Goal: Information Seeking & Learning: Learn about a topic

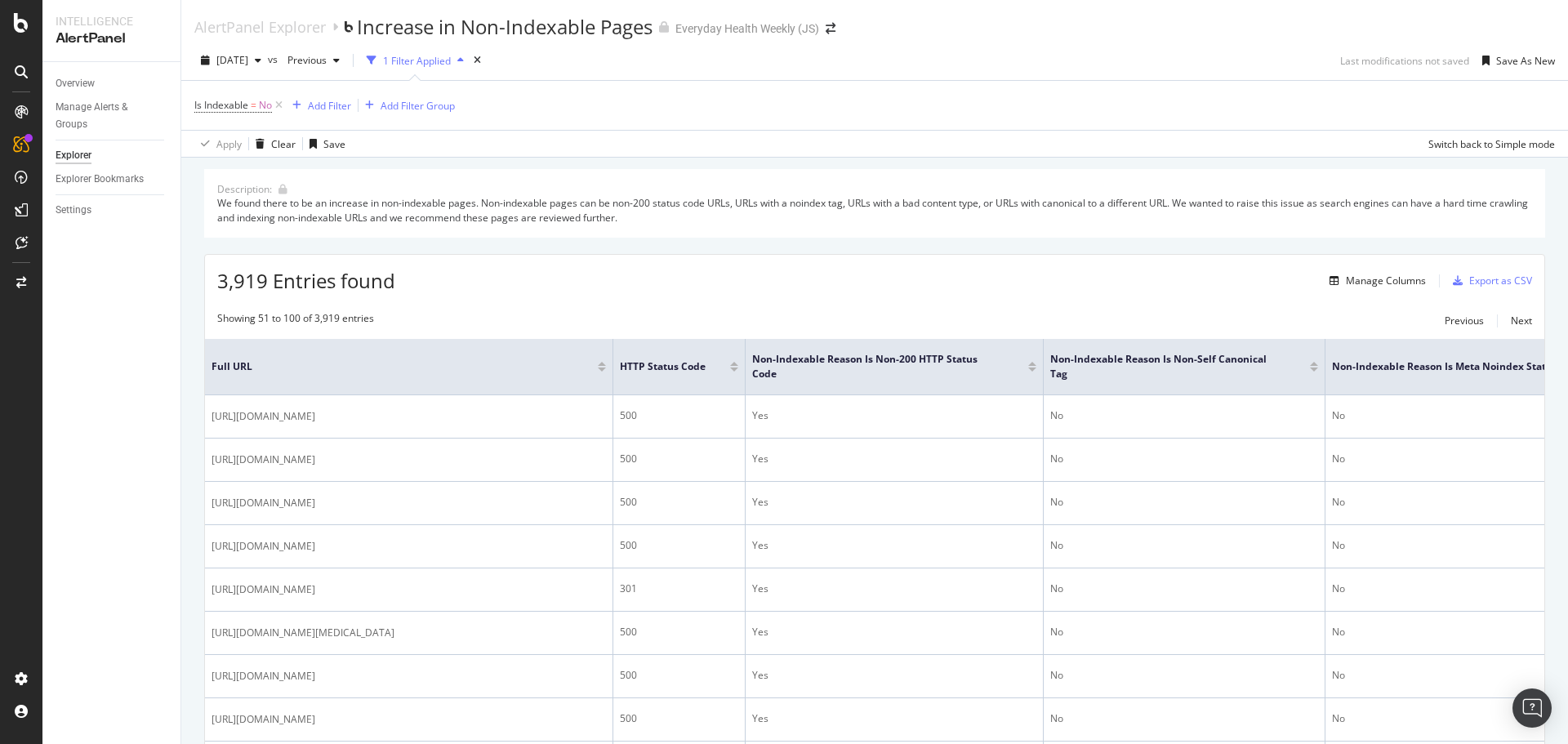
scroll to position [0, 435]
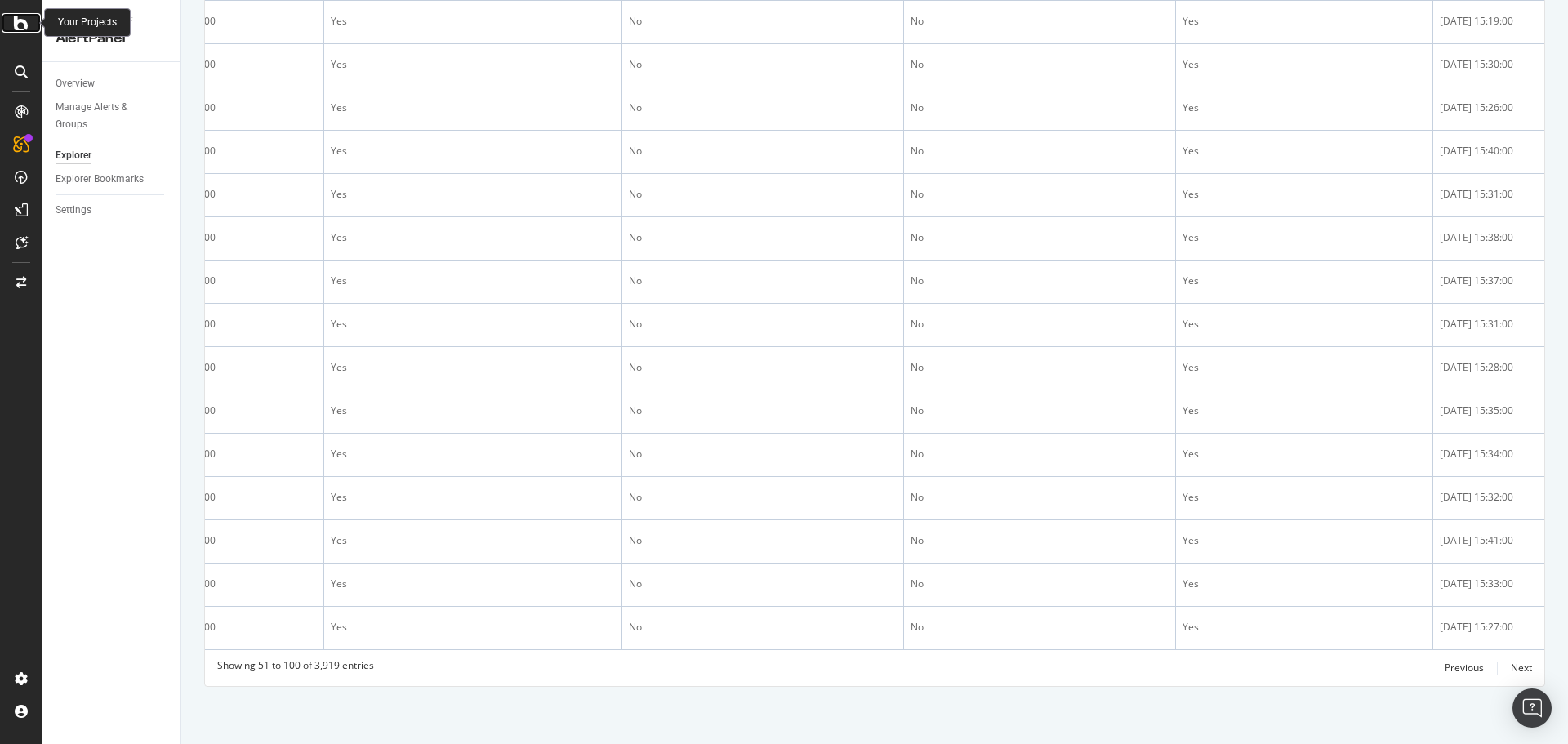
click at [26, 26] on icon at bounding box center [21, 23] width 14 height 20
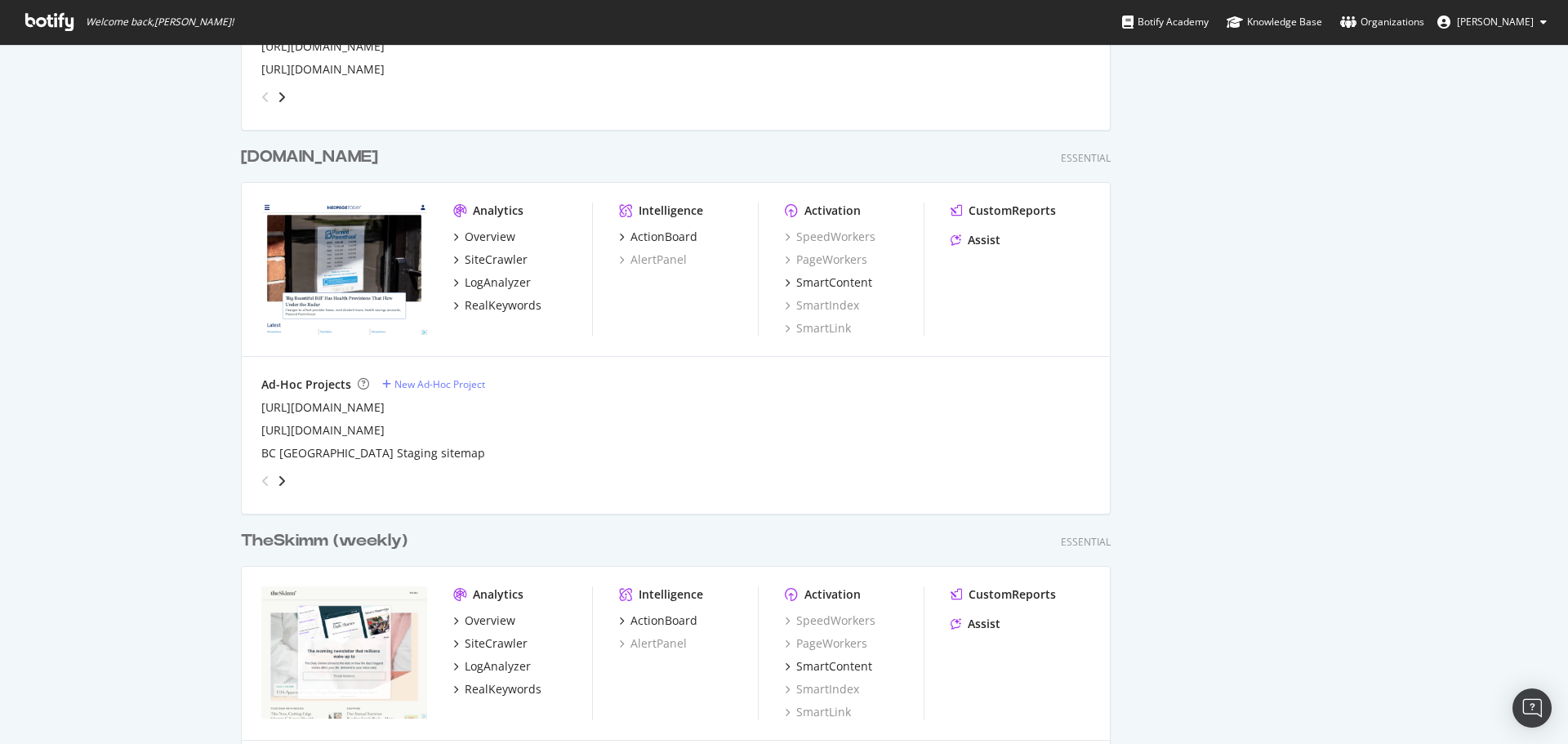
scroll to position [1061, 0]
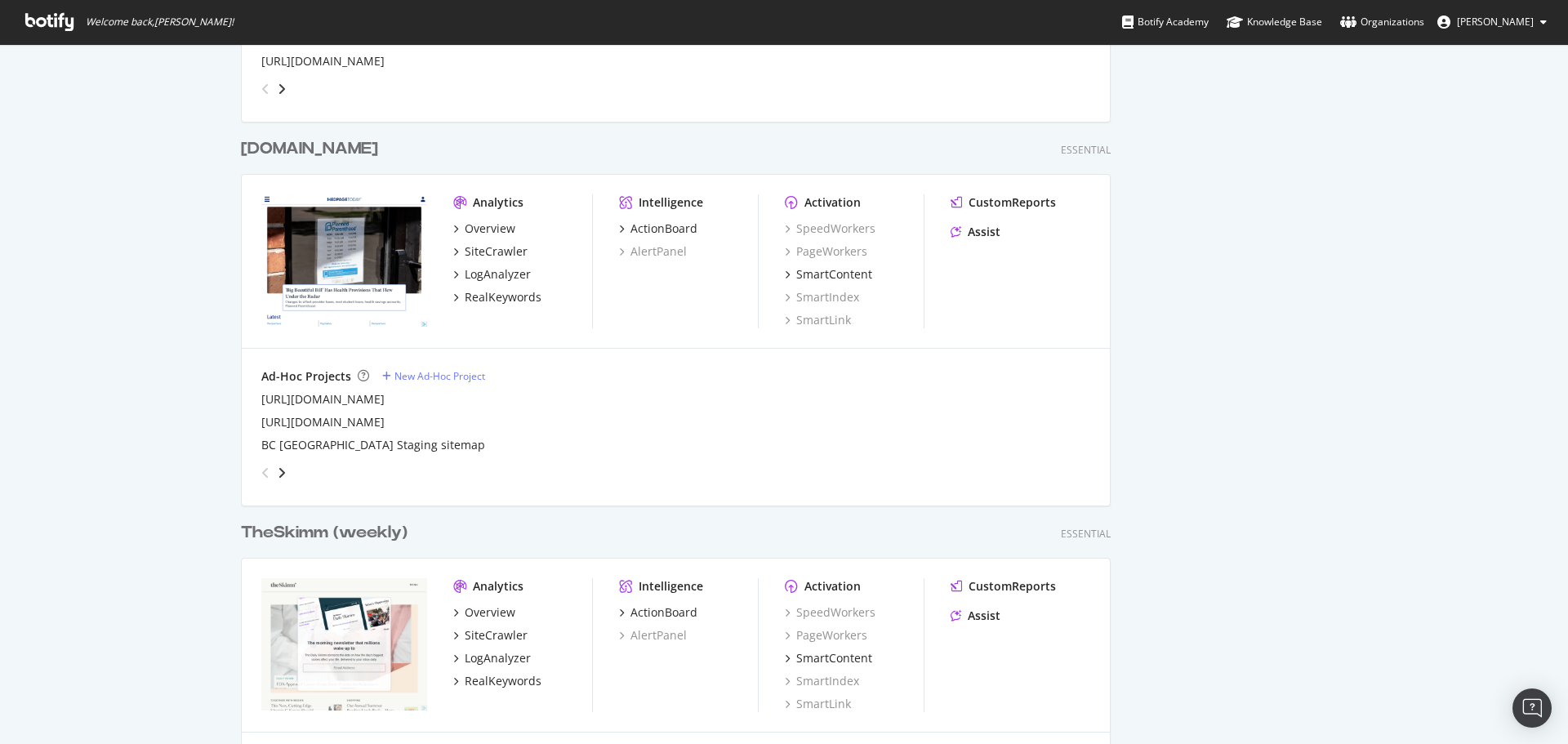
click at [307, 147] on div "[DOMAIN_NAME]" at bounding box center [309, 149] width 137 height 23
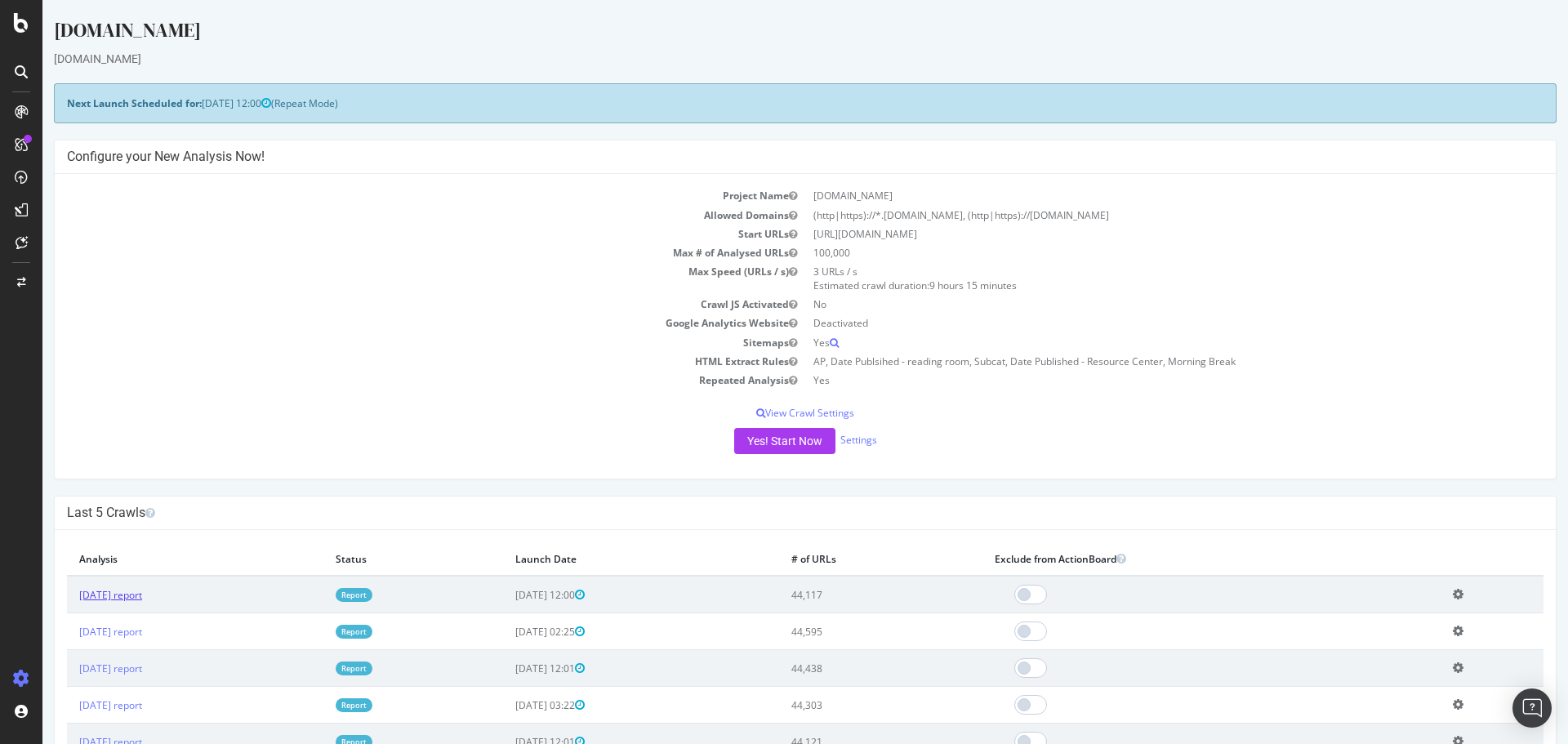
click at [127, 589] on link "[DATE] report" at bounding box center [111, 594] width 63 height 14
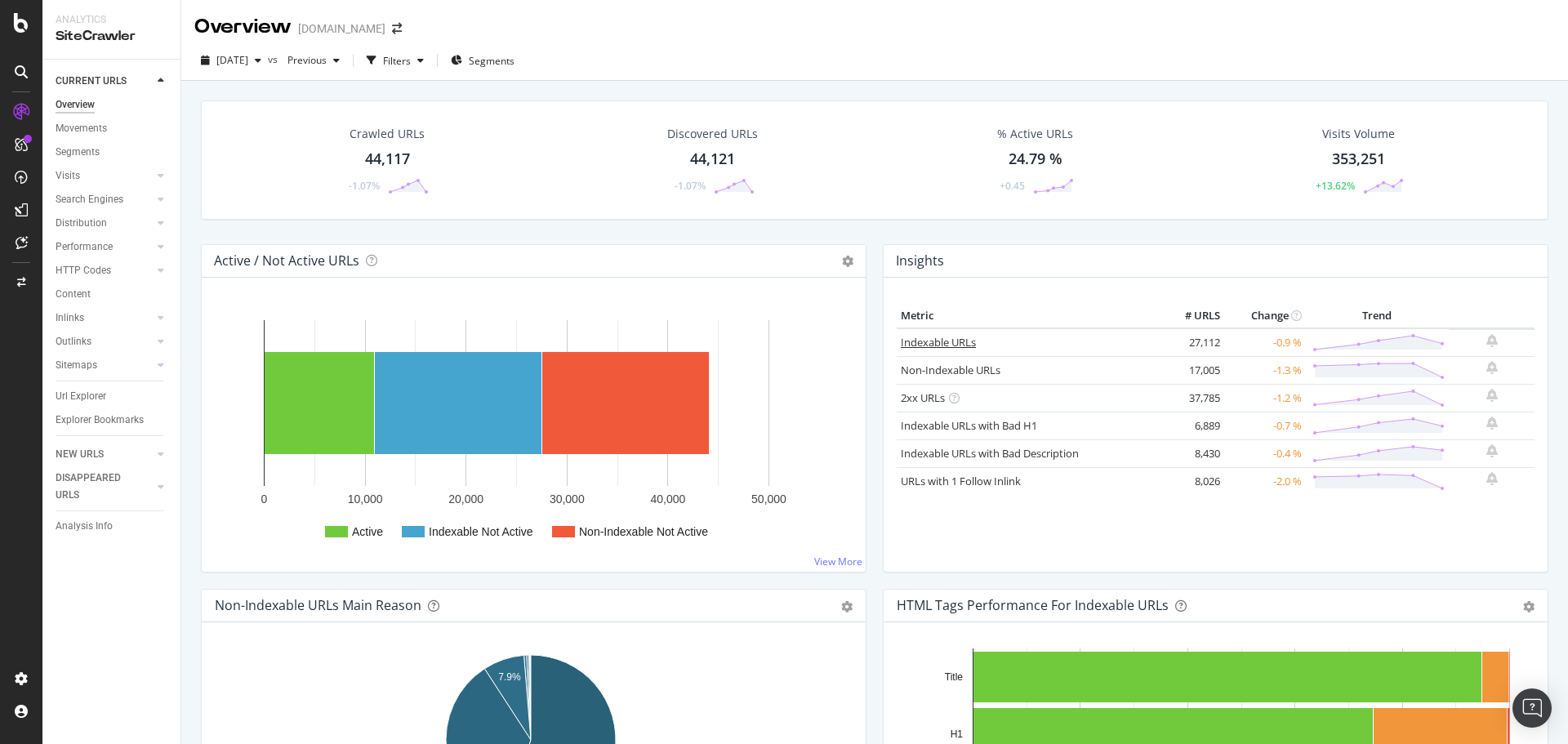
click at [937, 344] on link "Indexable URLs" at bounding box center [938, 342] width 75 height 14
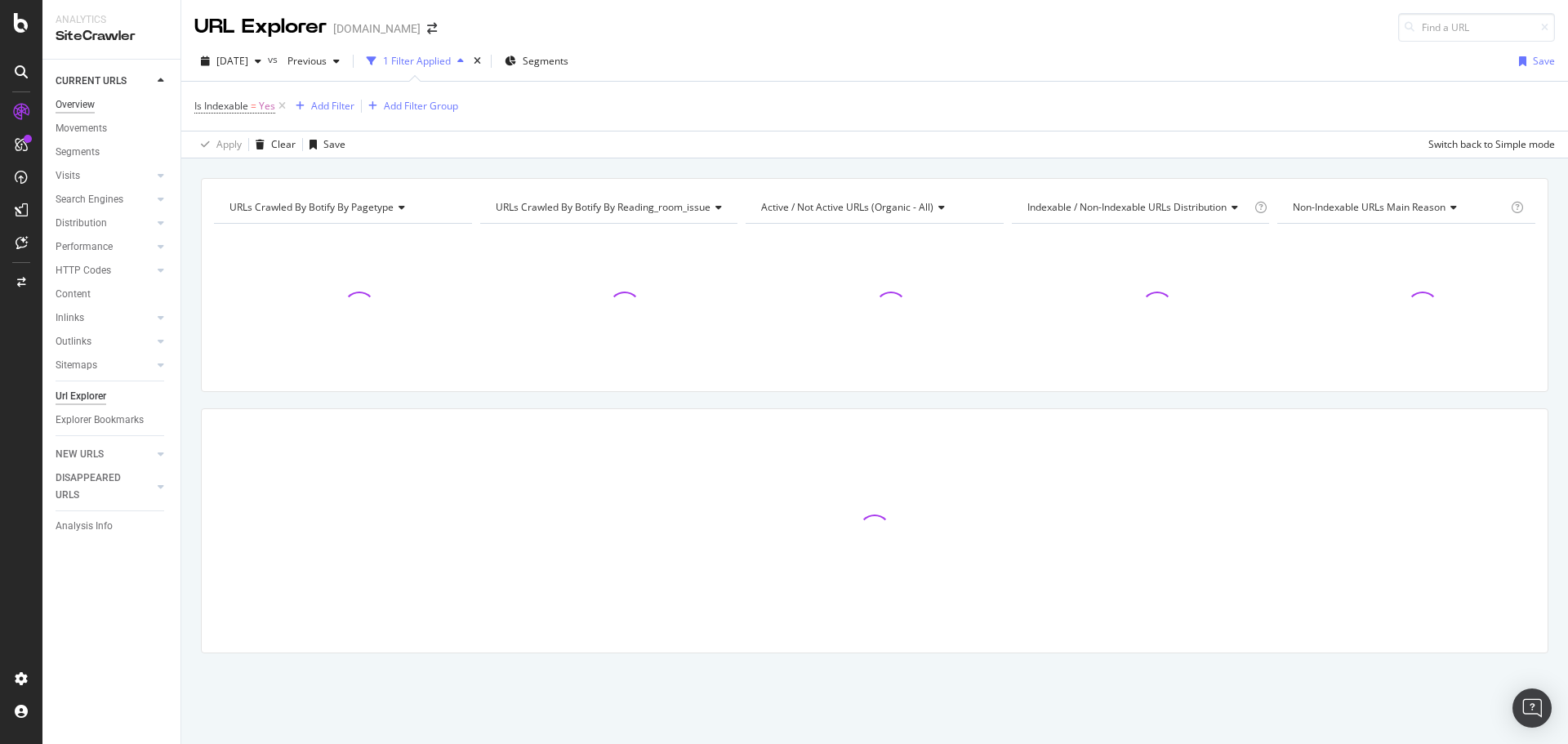
click at [76, 103] on div "Overview" at bounding box center [75, 105] width 39 height 17
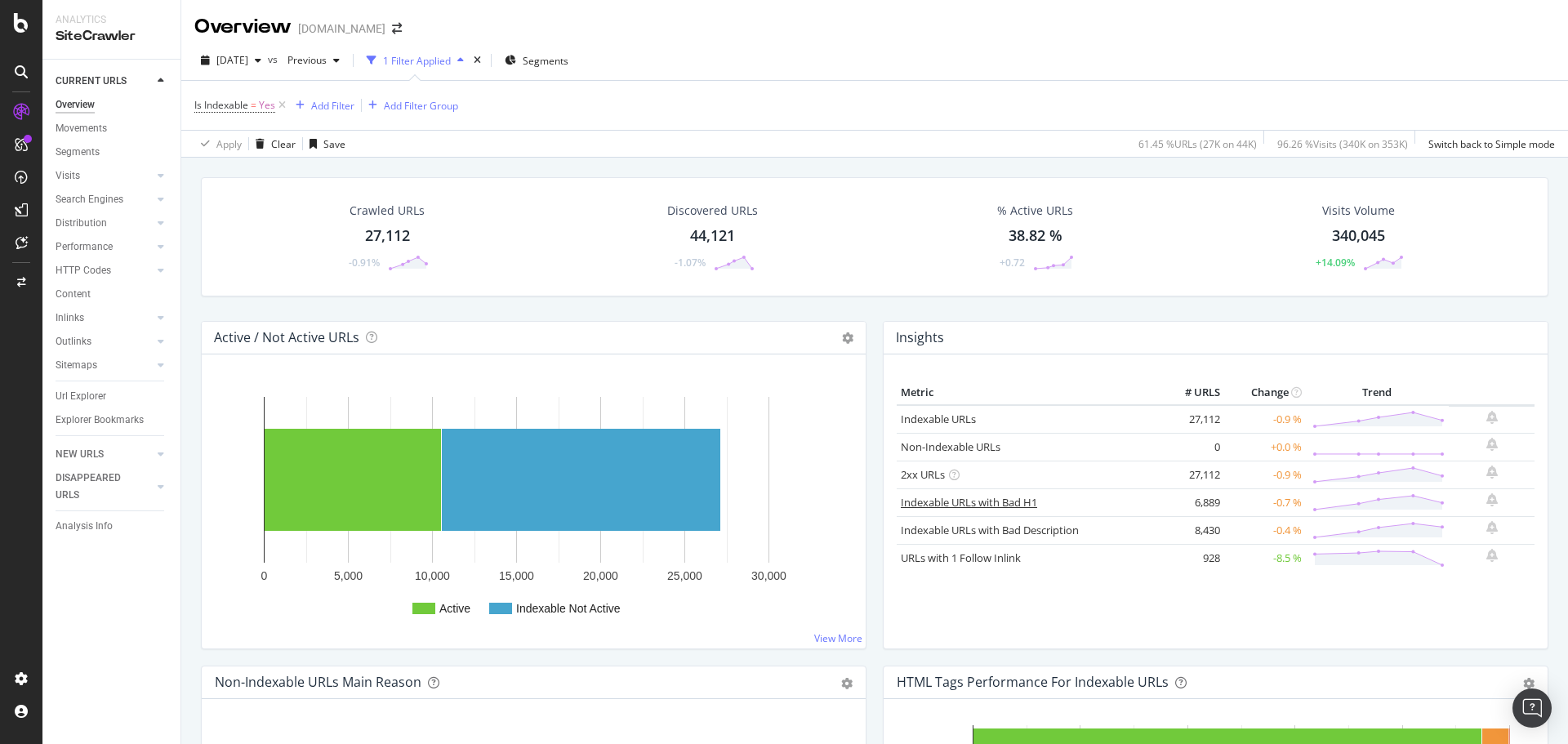
click at [937, 497] on link "Indexable URLs with Bad H1" at bounding box center [968, 502] width 136 height 14
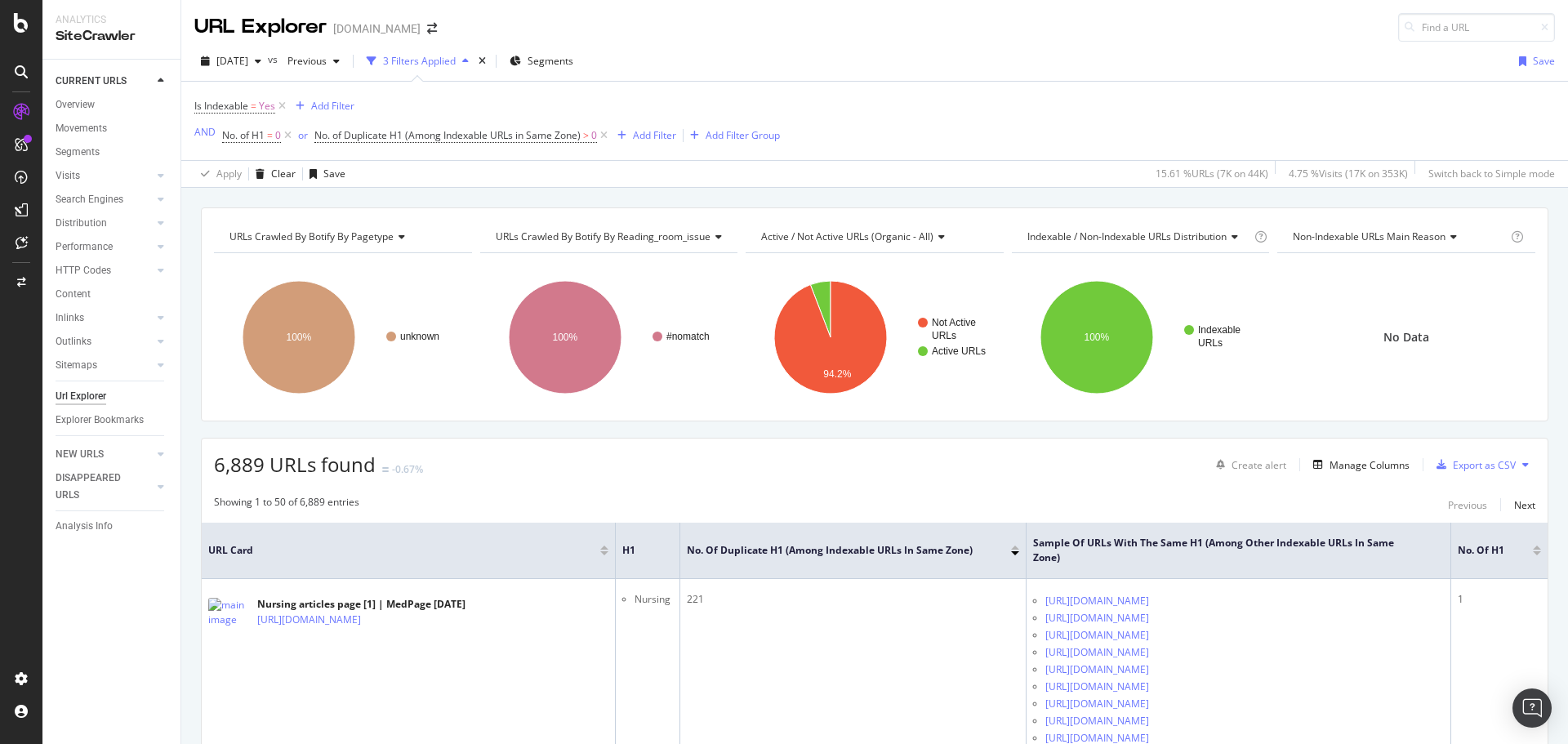
drag, startPoint x: 604, startPoint y: 139, endPoint x: 580, endPoint y: 144, distance: 24.5
click at [604, 138] on icon at bounding box center [603, 135] width 14 height 16
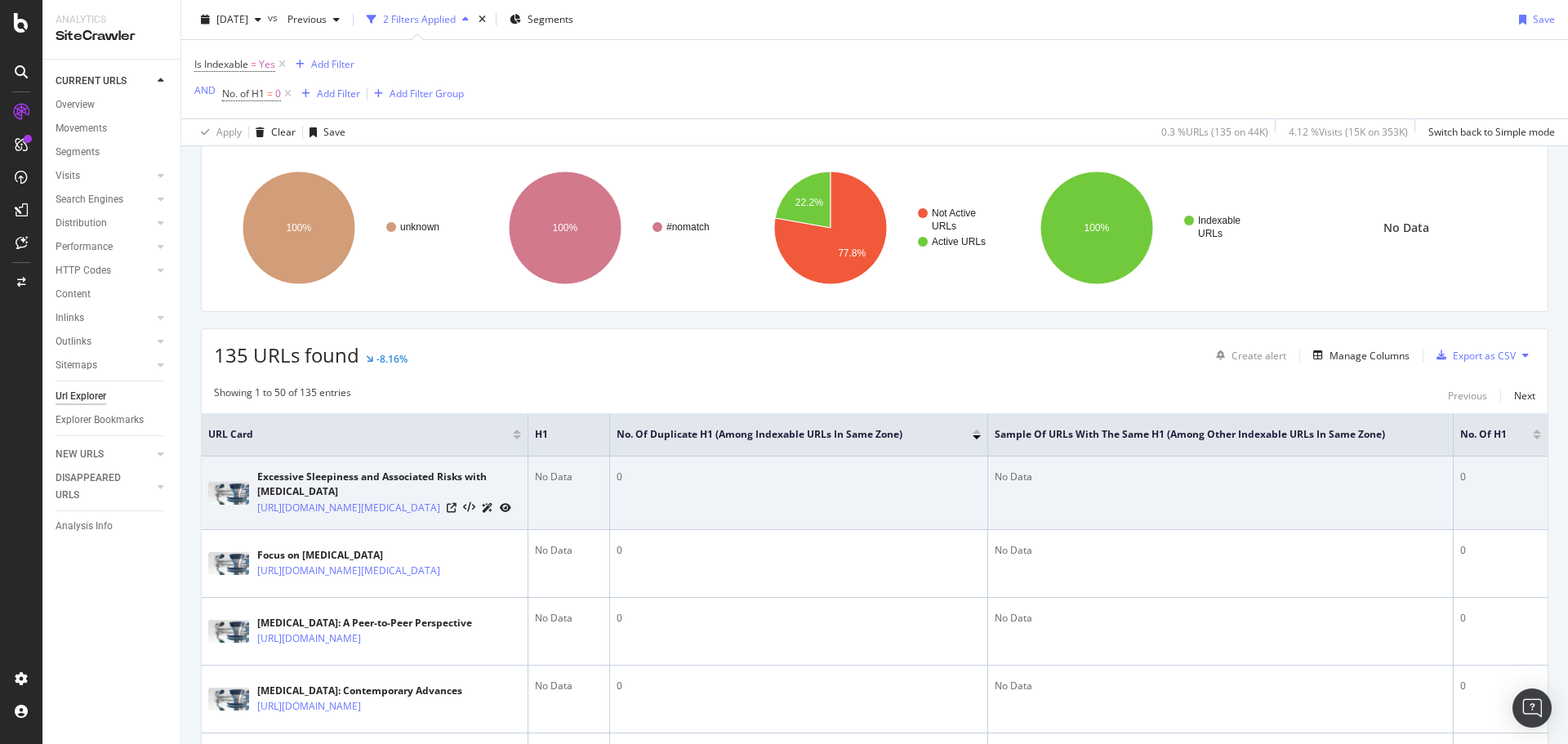
scroll to position [245, 0]
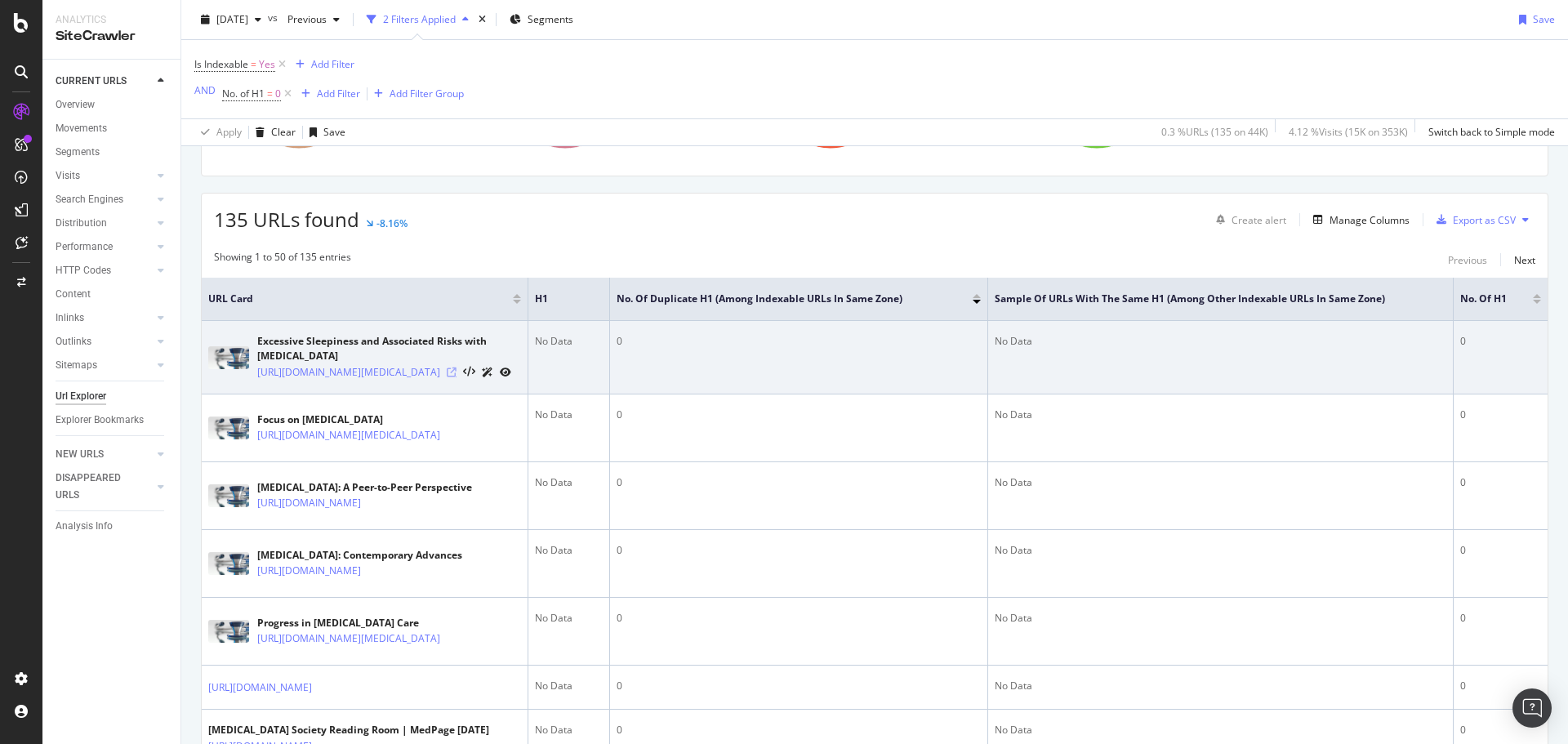
click at [456, 377] on icon at bounding box center [451, 372] width 10 height 10
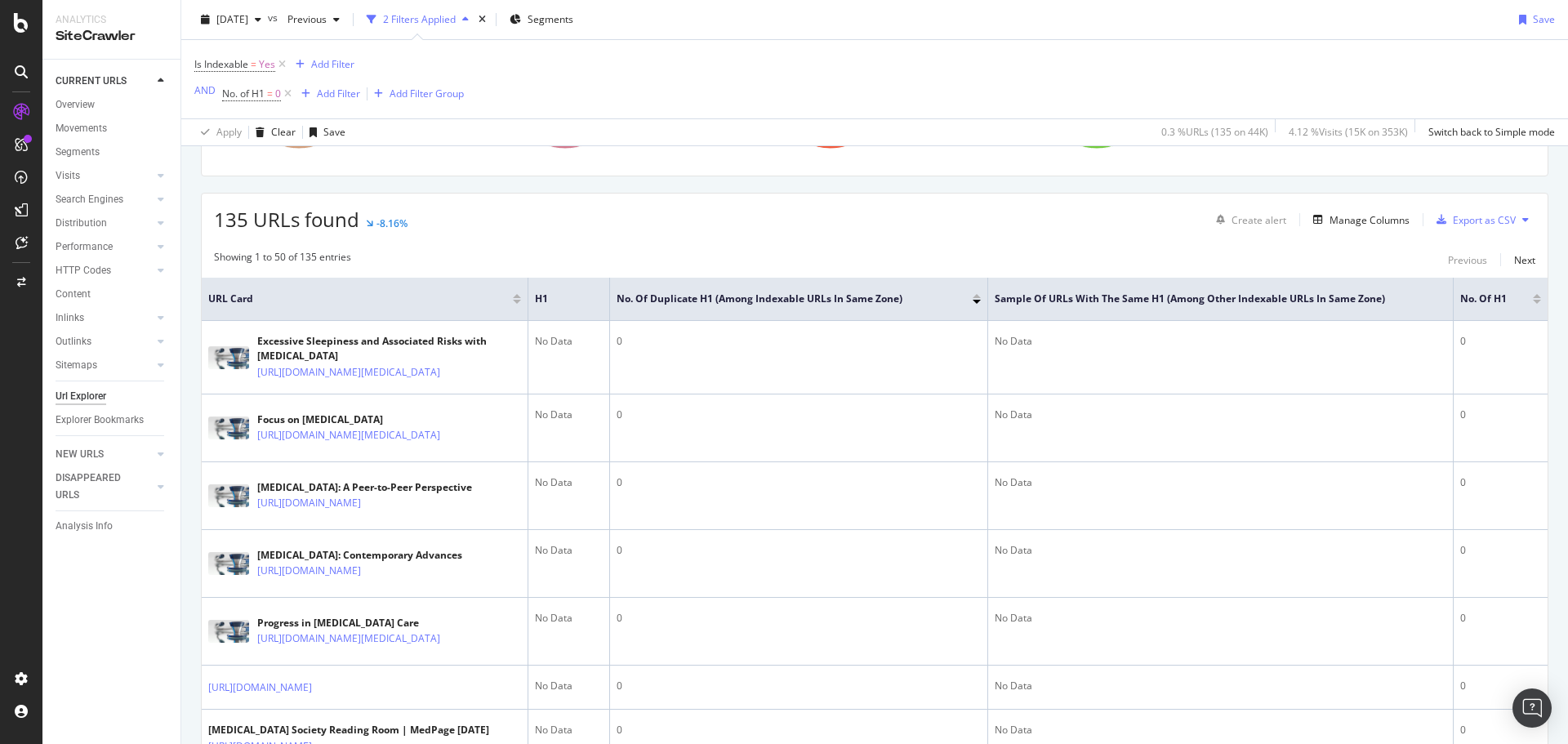
scroll to position [0, 0]
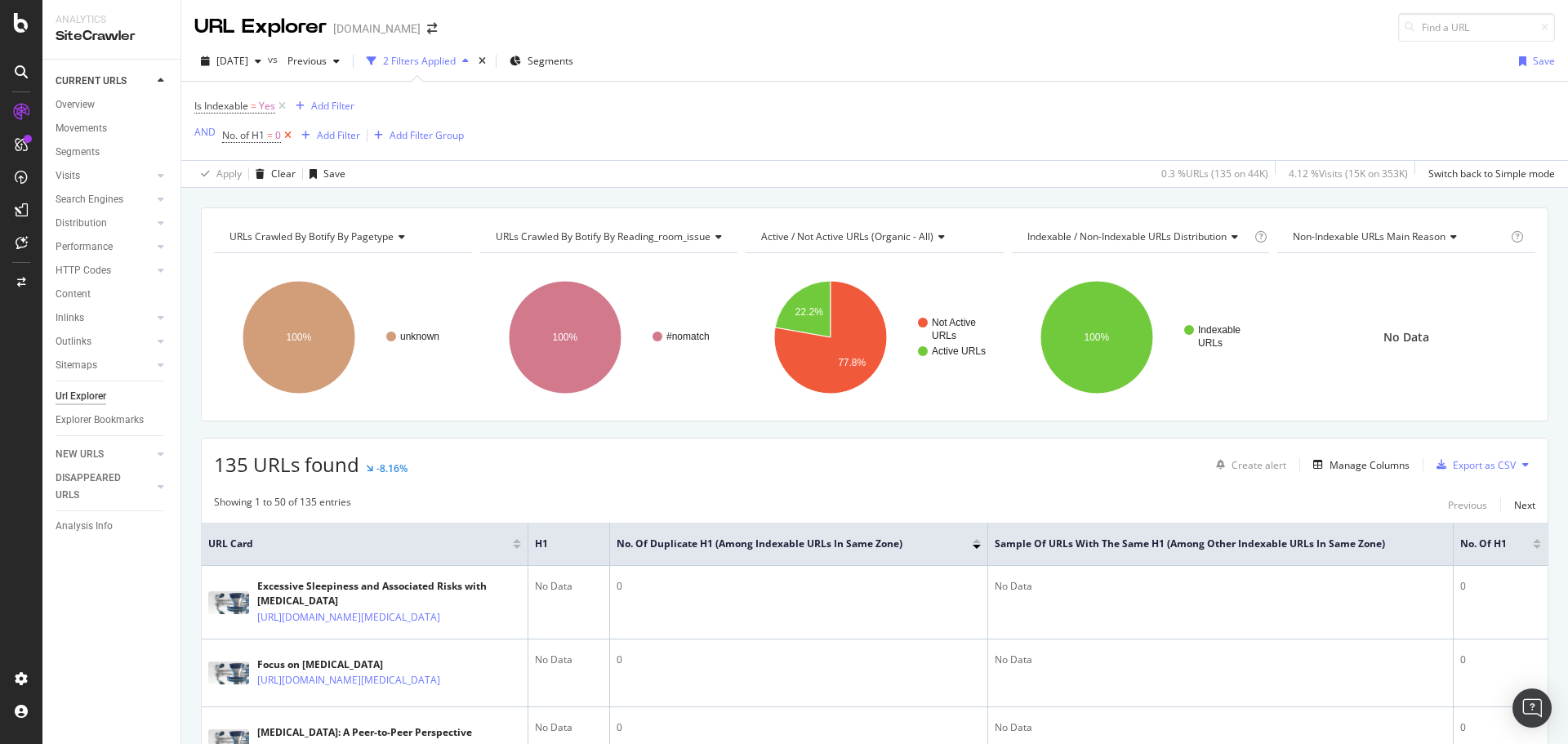
click at [282, 135] on icon at bounding box center [288, 135] width 14 height 16
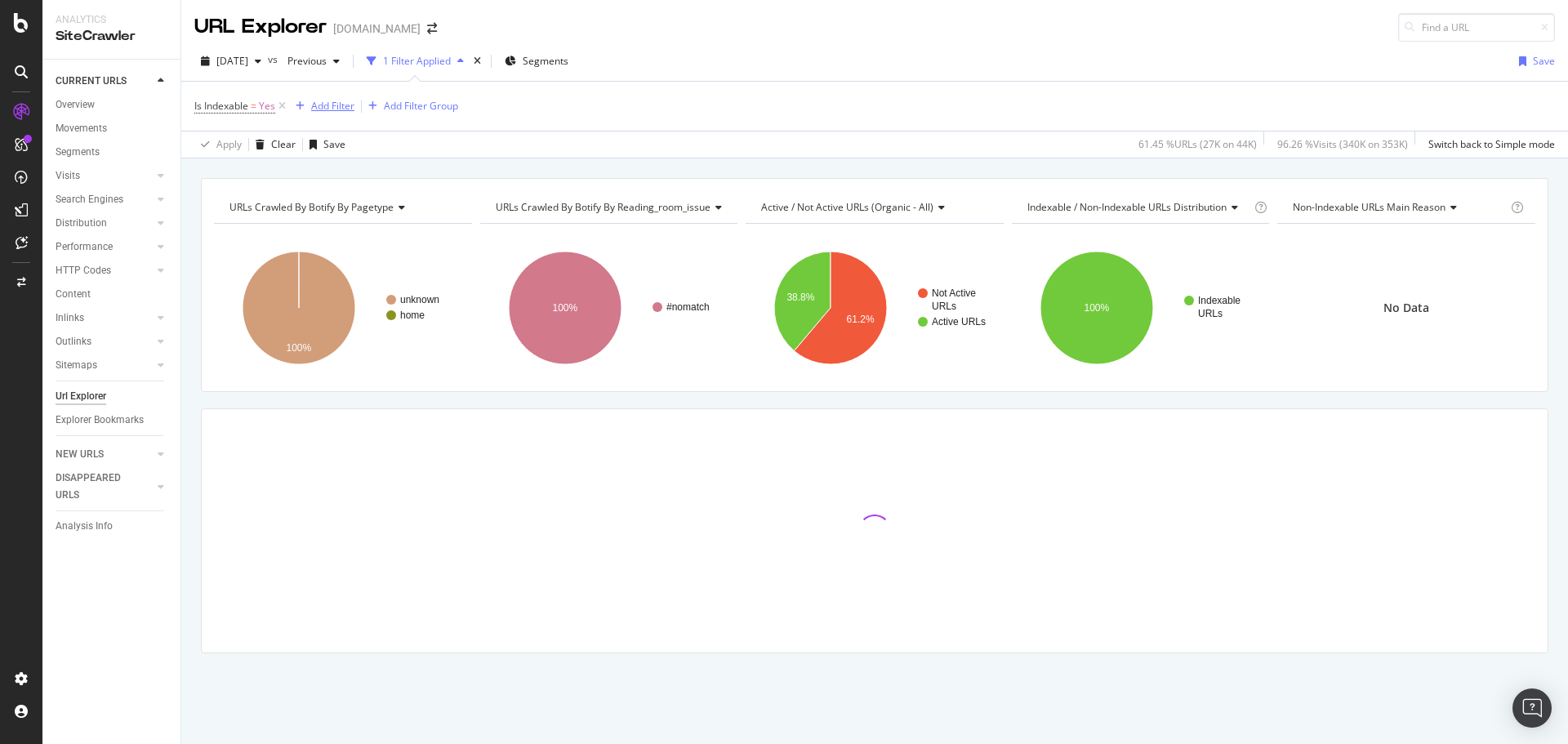
click at [327, 107] on div "Add Filter" at bounding box center [333, 106] width 43 height 14
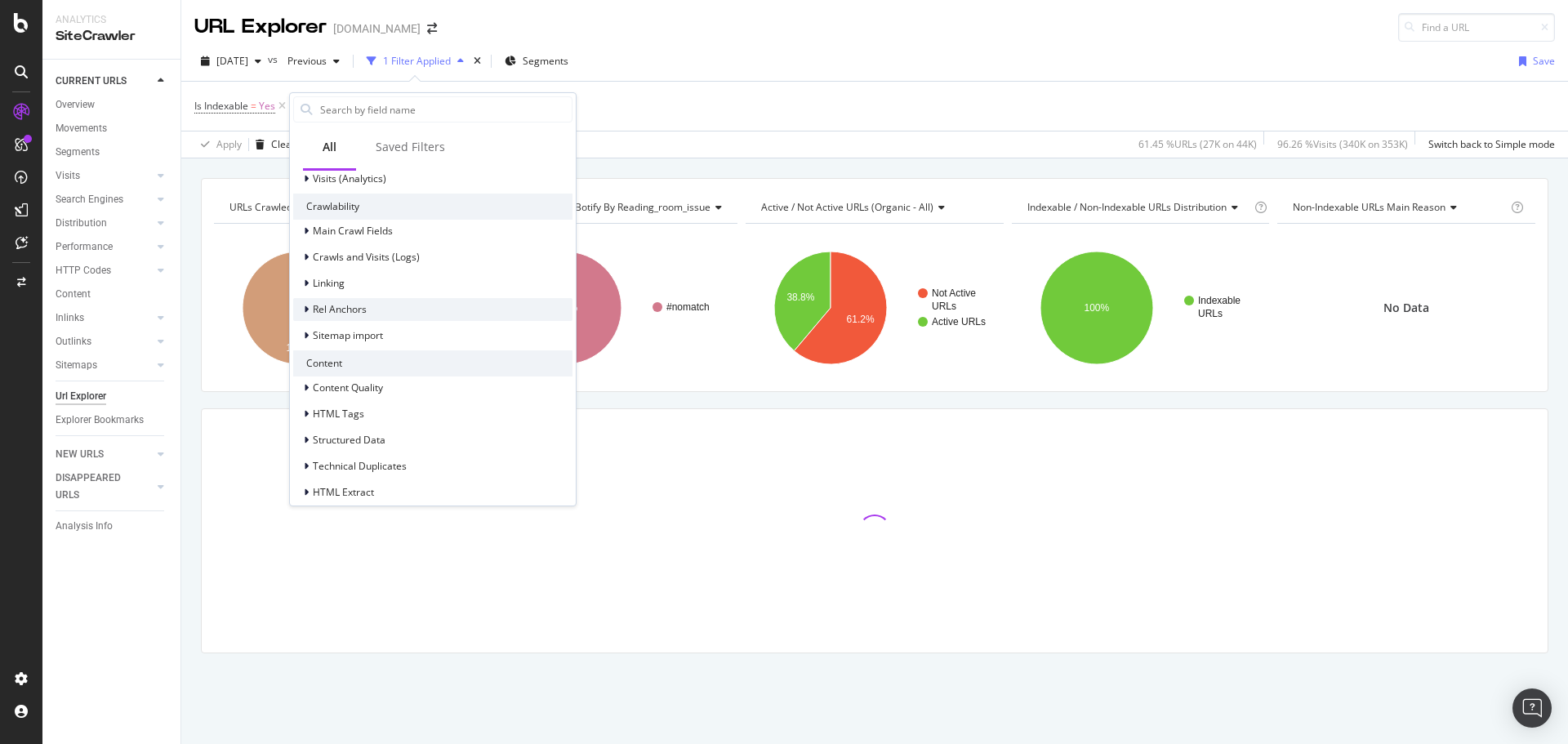
scroll to position [455, 0]
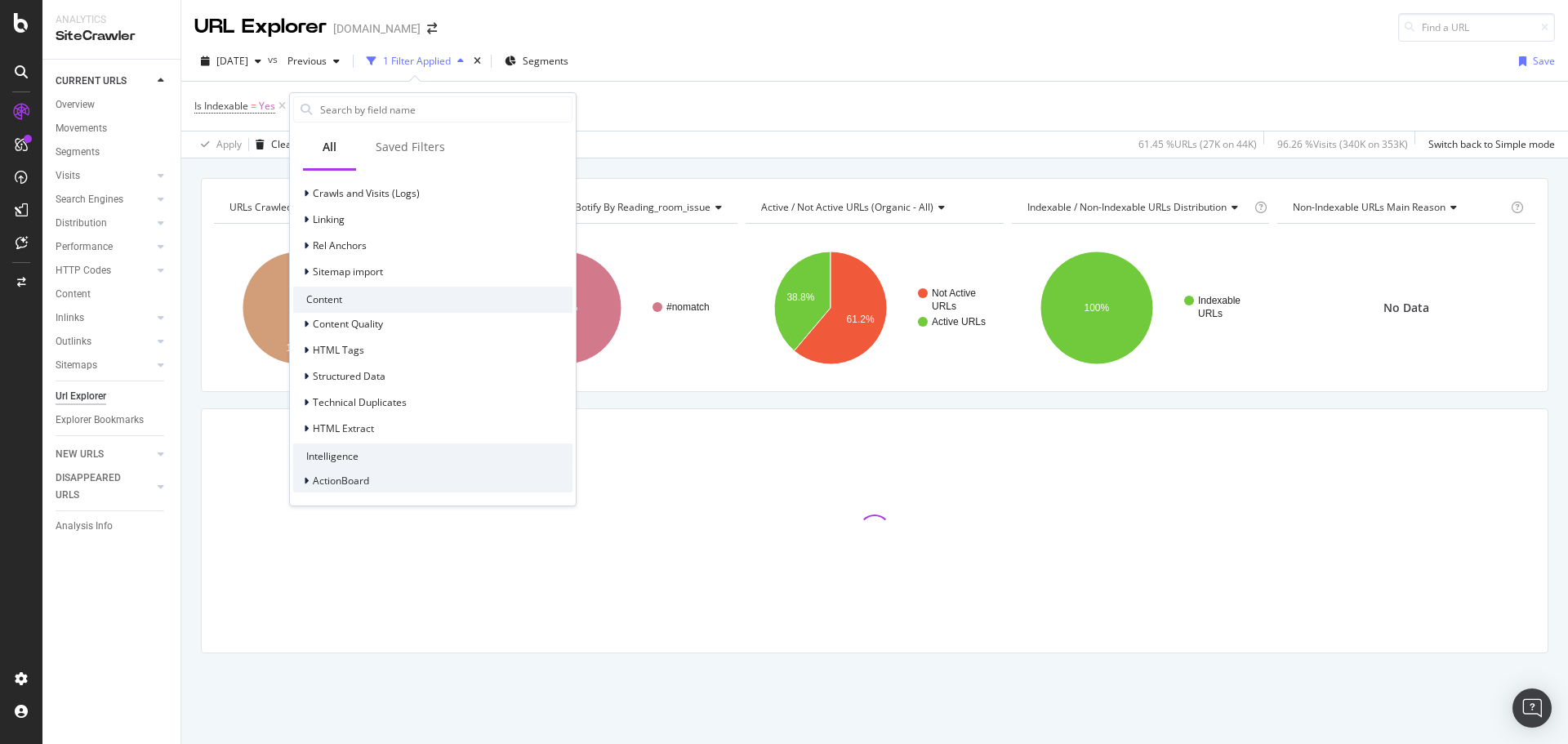
click at [360, 482] on span "ActionBoard" at bounding box center [341, 480] width 56 height 14
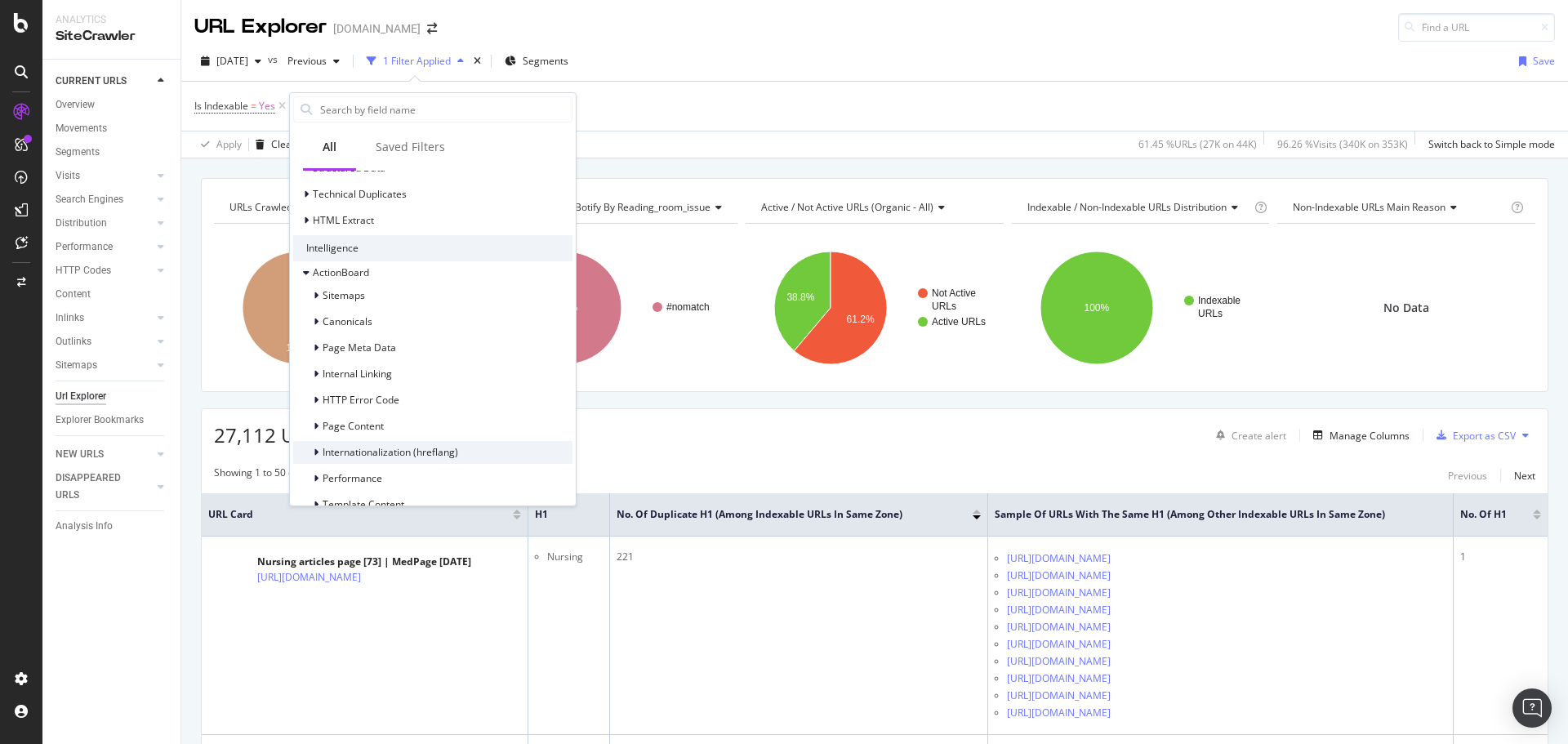
scroll to position [746, 0]
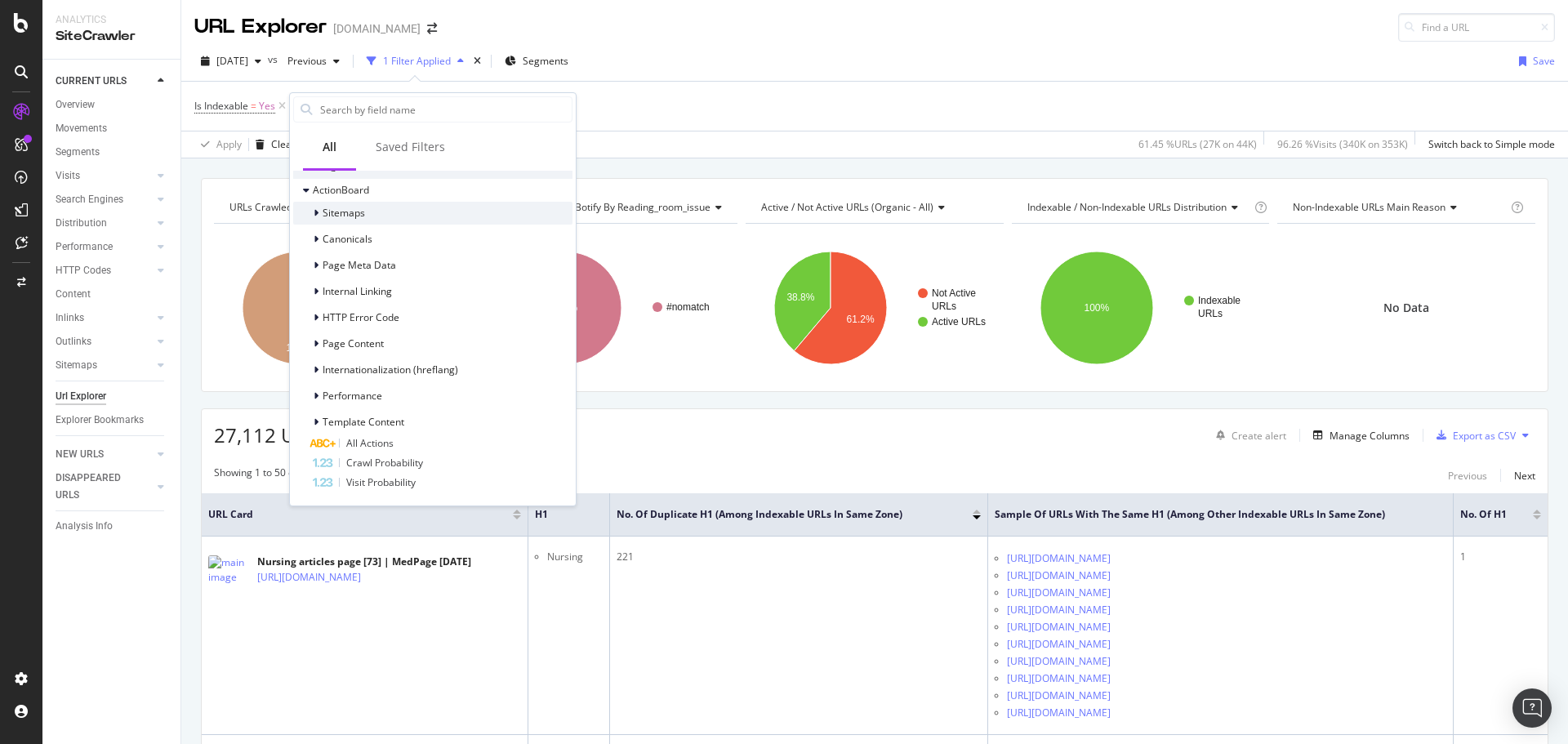
click at [316, 216] on icon at bounding box center [316, 213] width 5 height 10
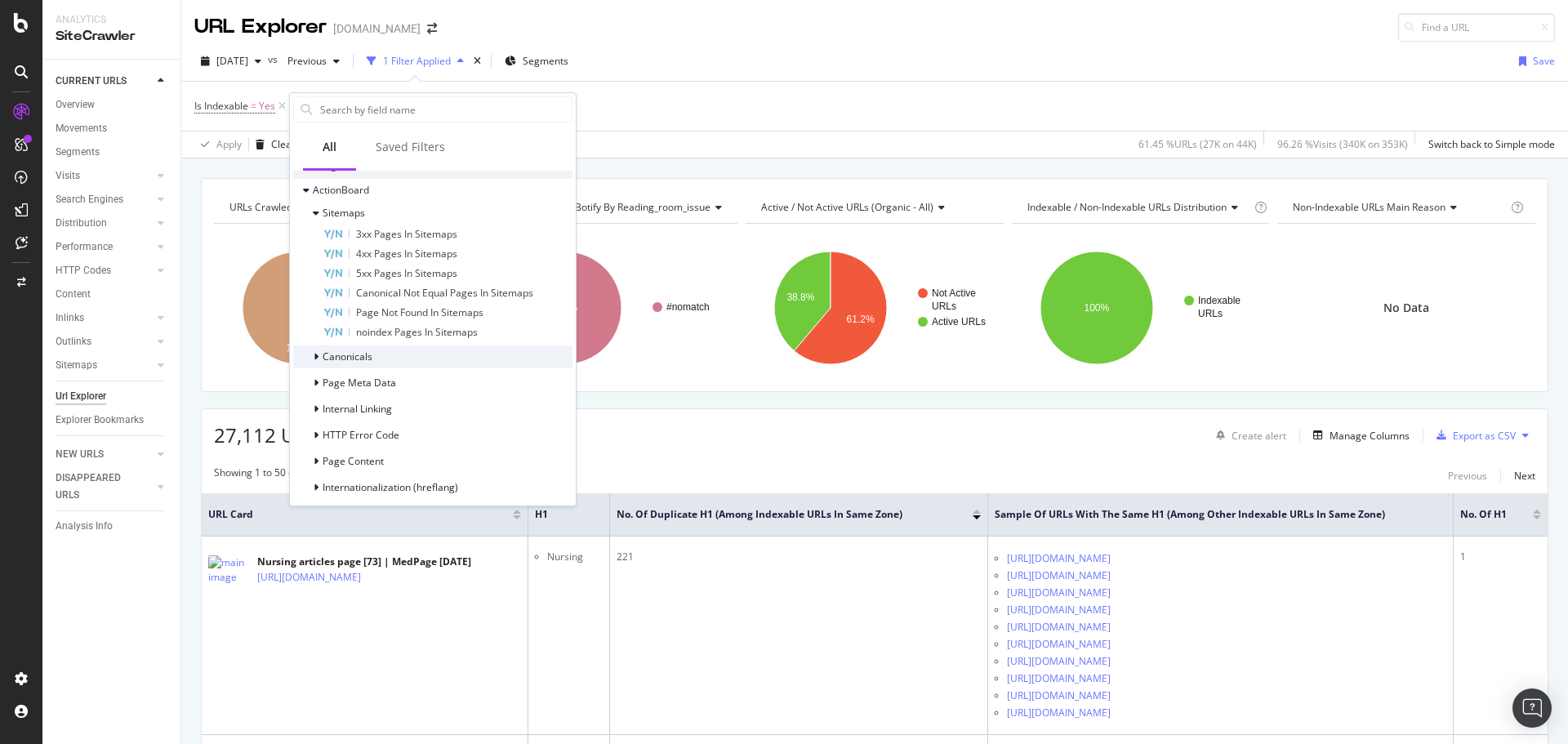
click at [316, 362] on div at bounding box center [317, 357] width 10 height 16
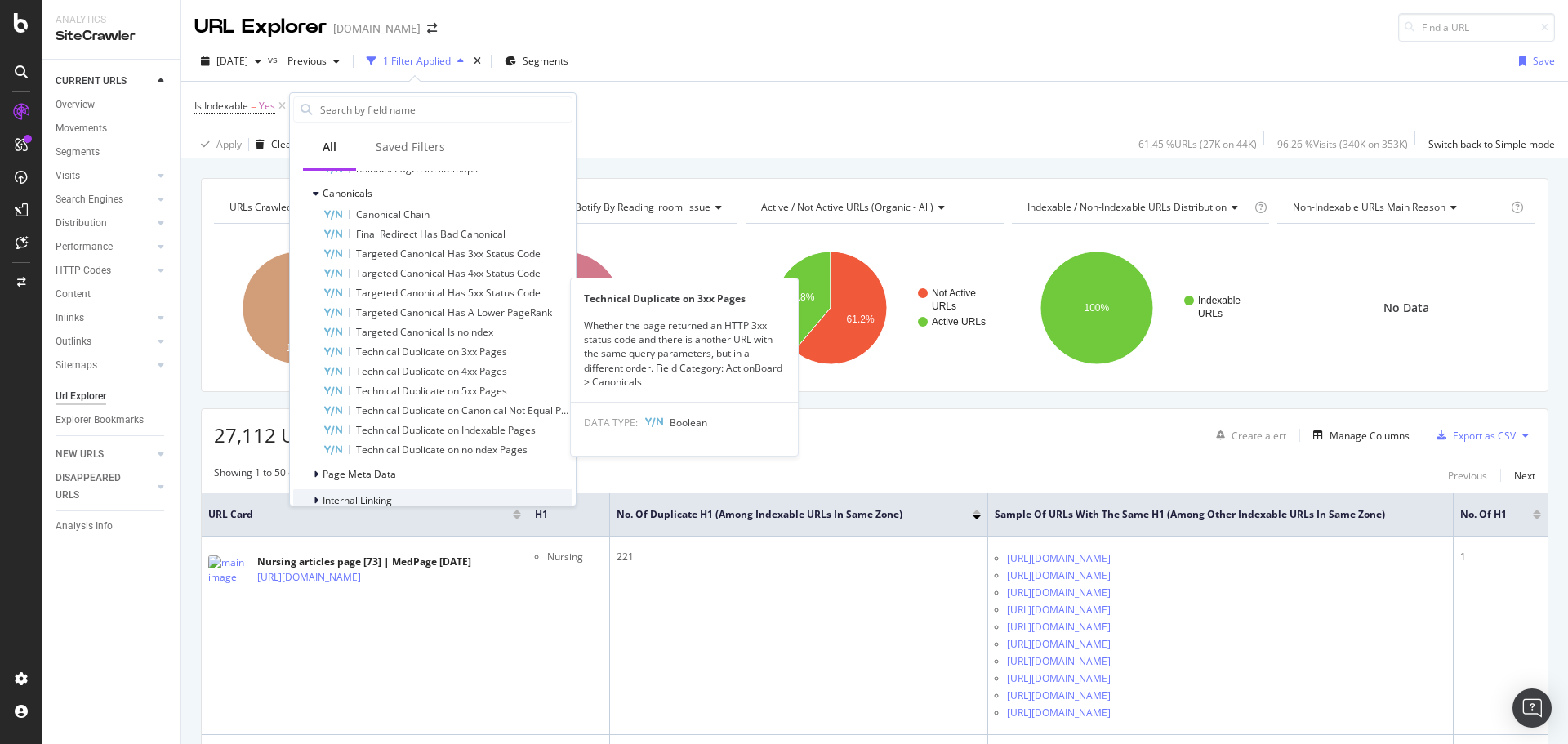
scroll to position [1072, 0]
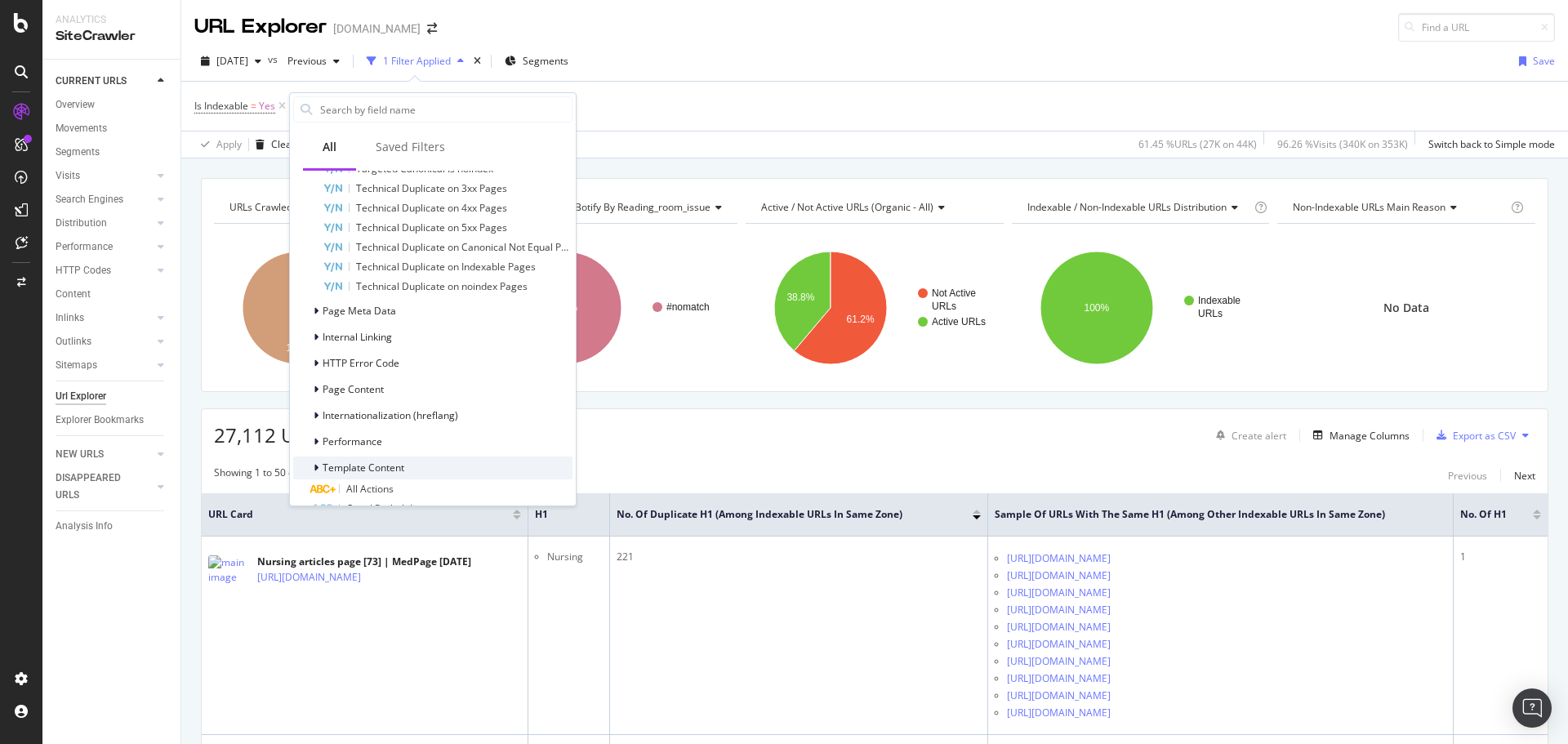
click at [317, 467] on icon at bounding box center [316, 468] width 5 height 10
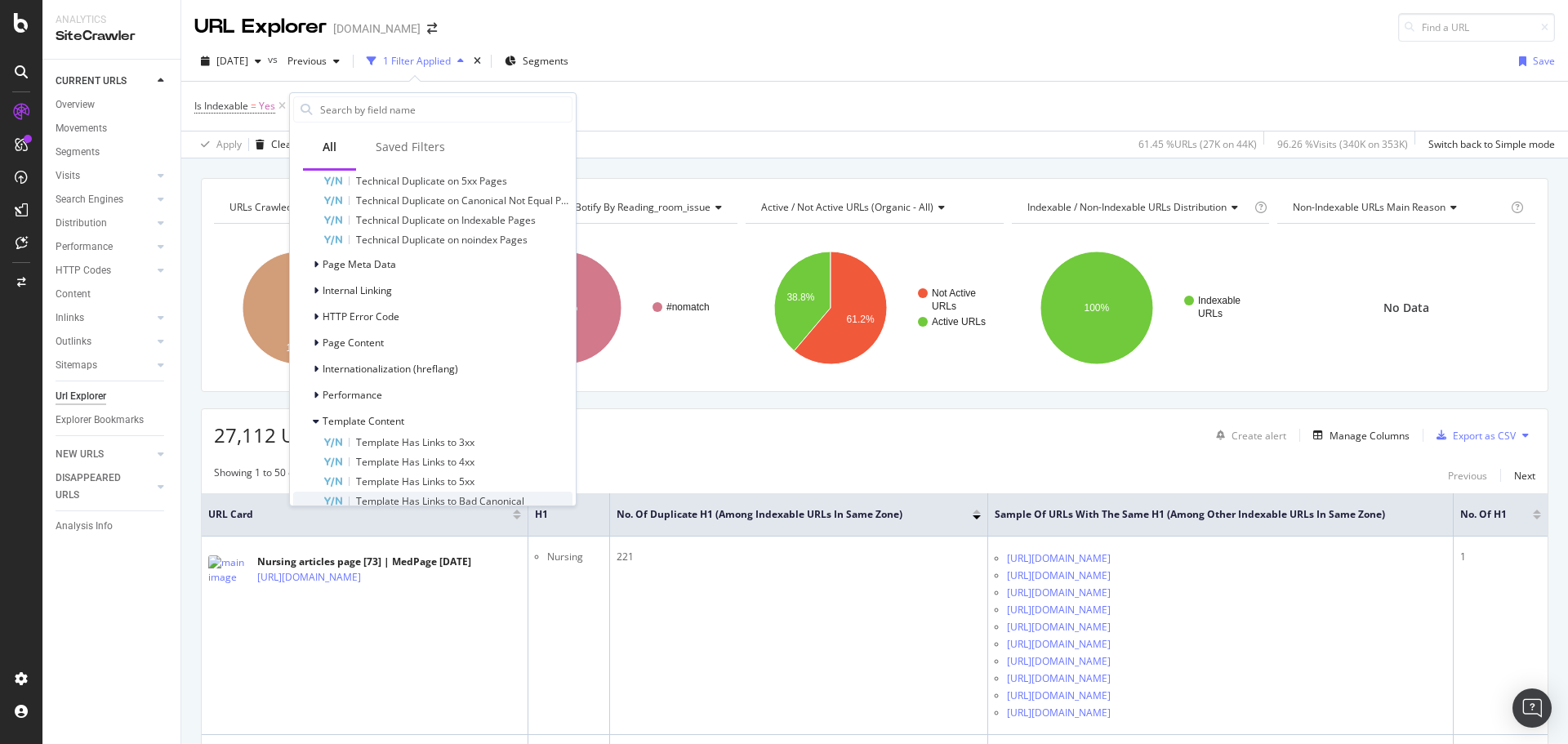
scroll to position [1217, 0]
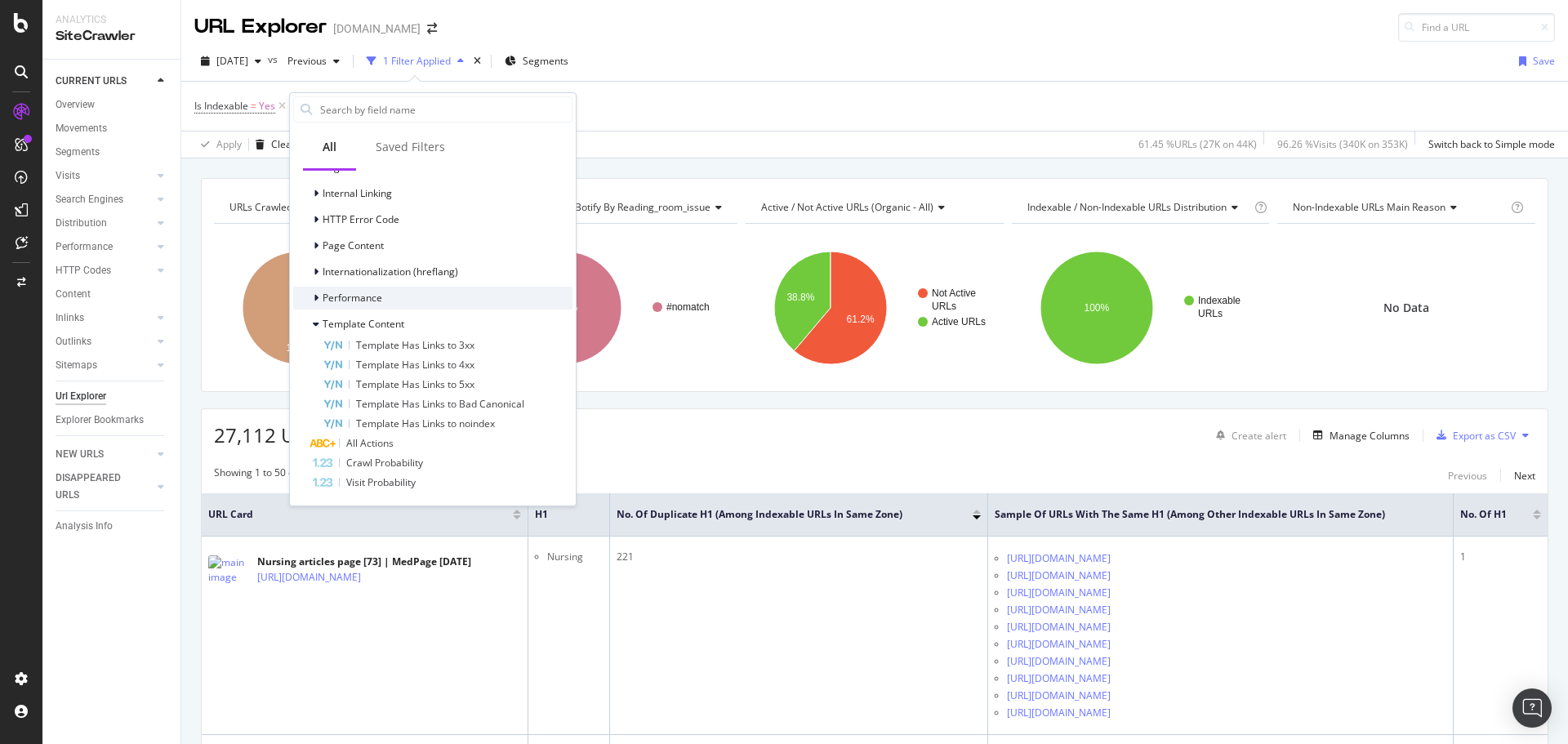
click at [322, 295] on div at bounding box center [317, 299] width 10 height 16
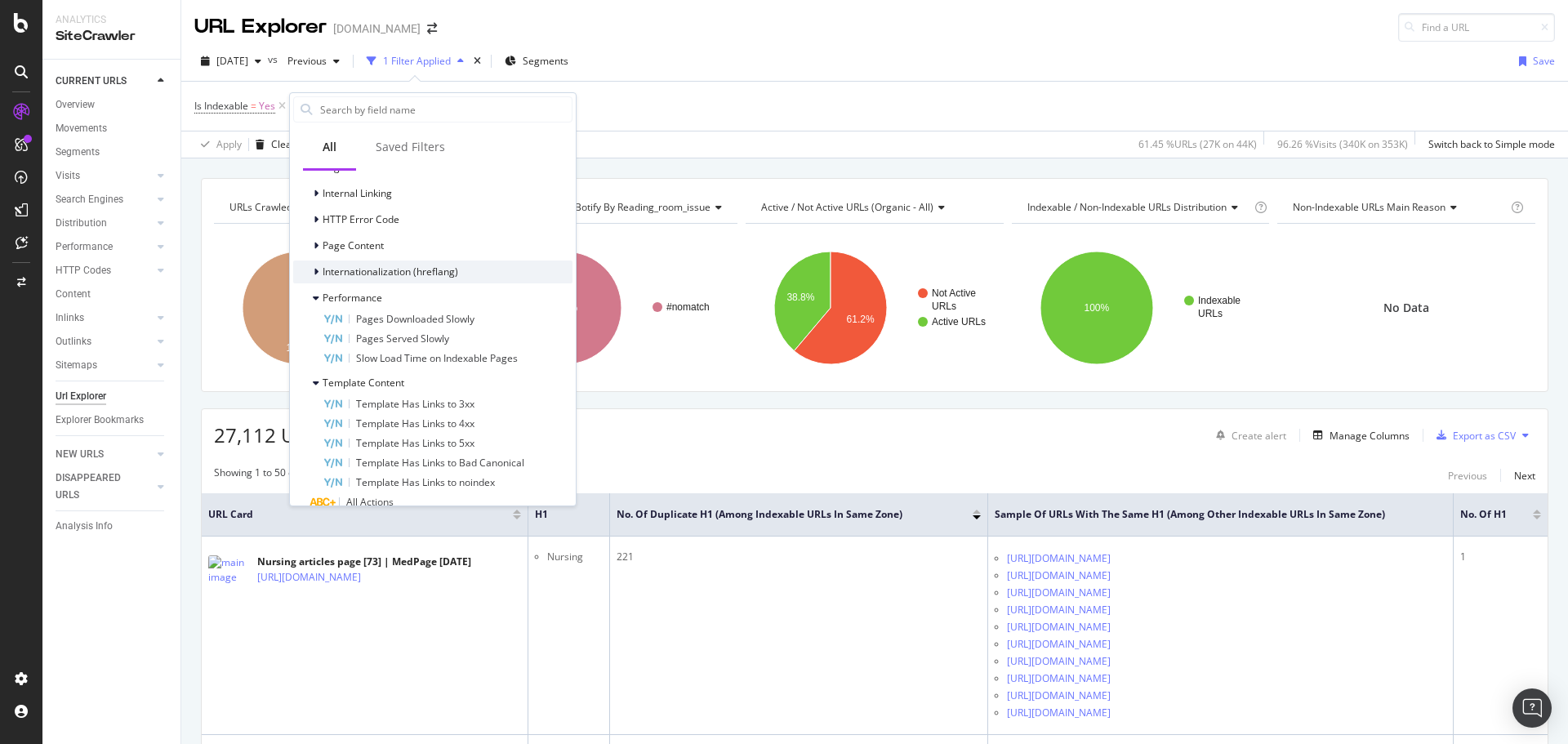
click at [318, 271] on div at bounding box center [317, 272] width 10 height 16
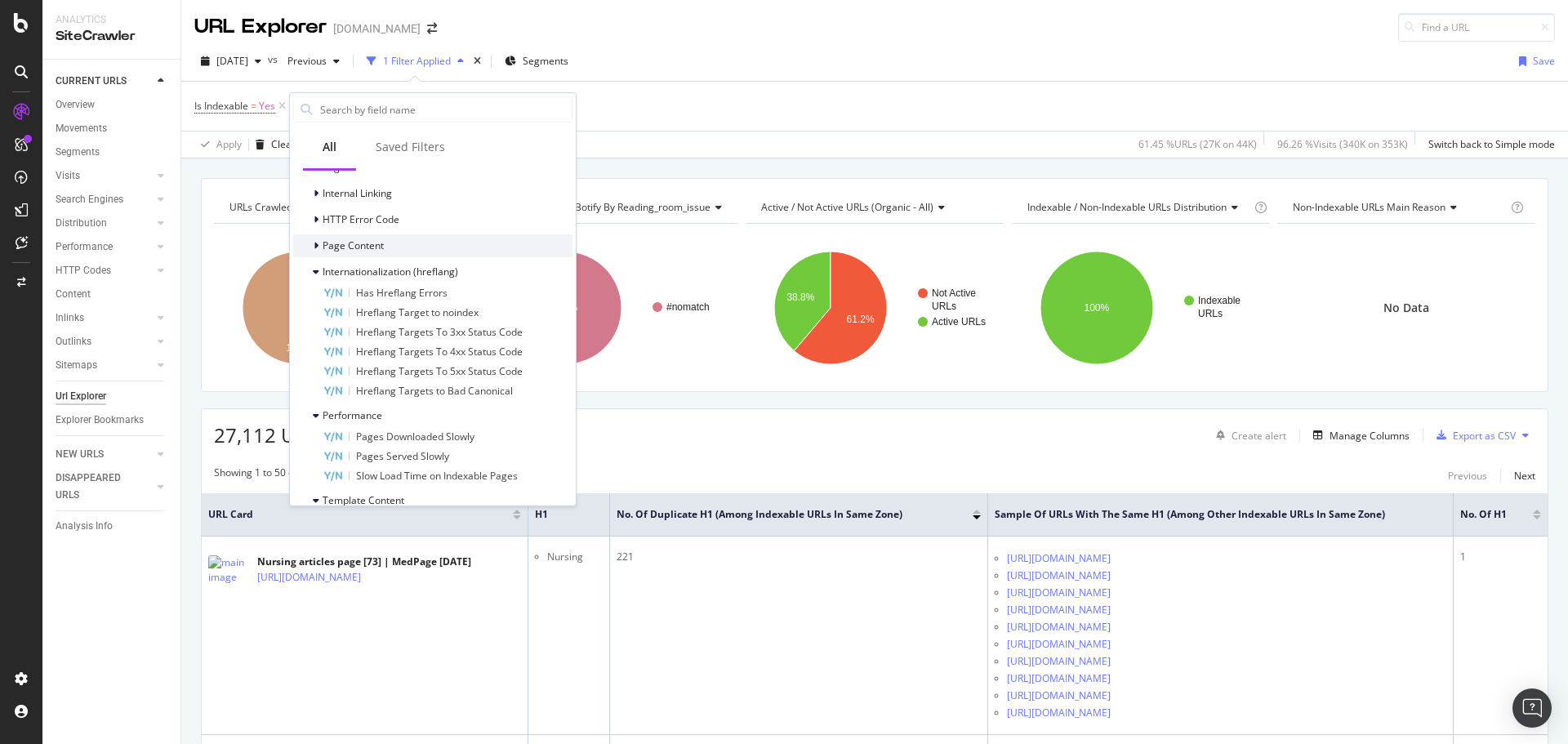
click at [316, 249] on icon at bounding box center [316, 245] width 5 height 10
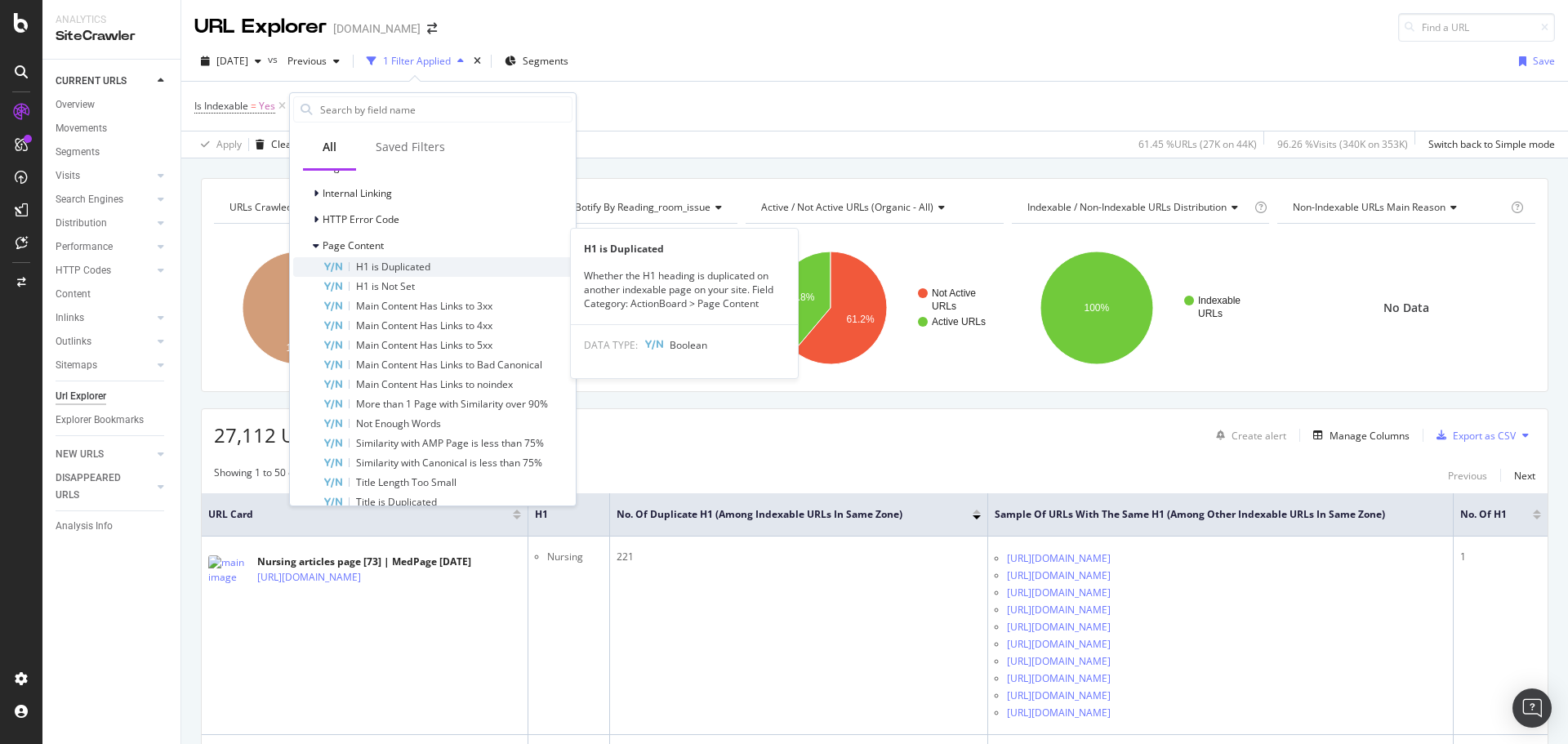
scroll to position [1298, 0]
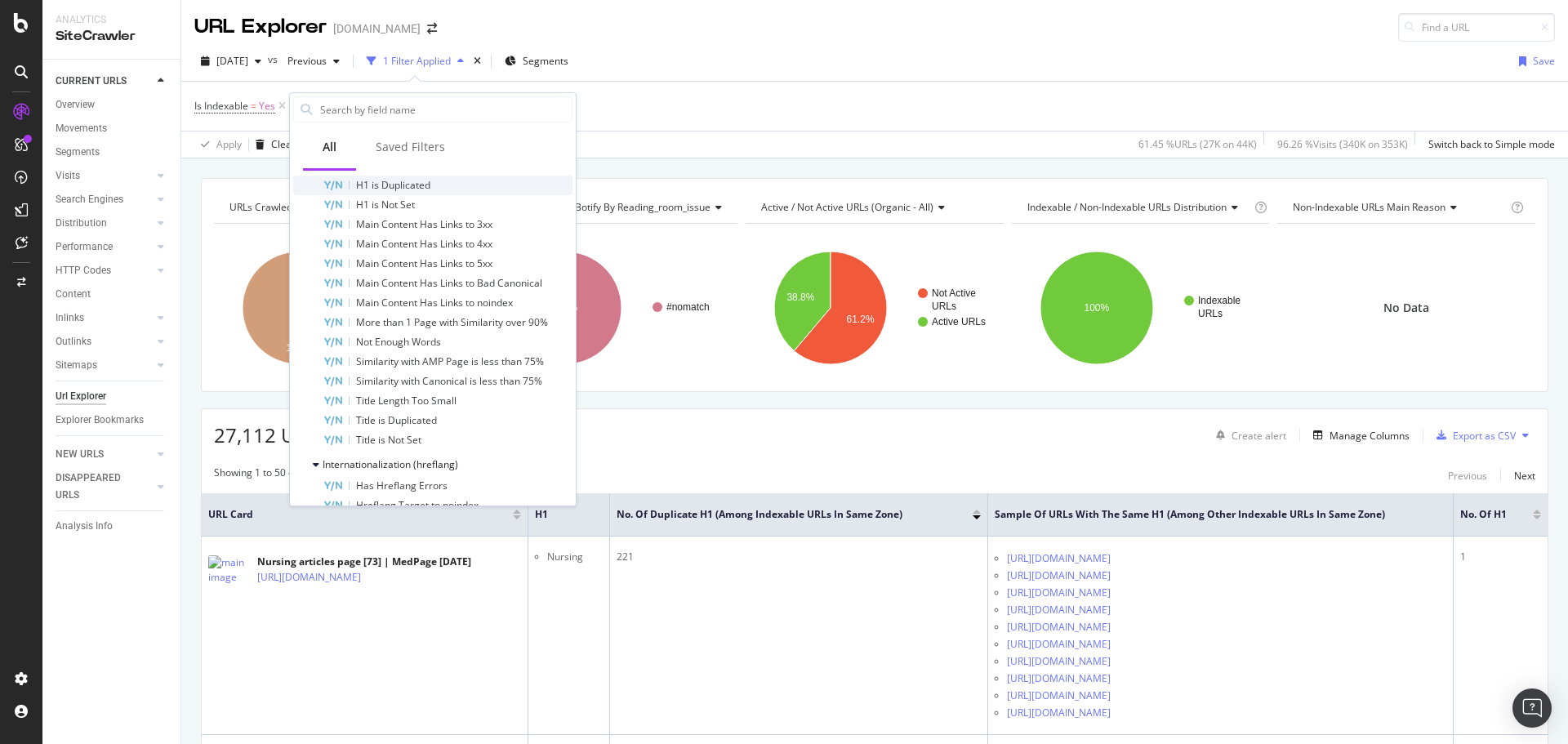
click at [399, 188] on span "H1 is Duplicated" at bounding box center [393, 184] width 74 height 14
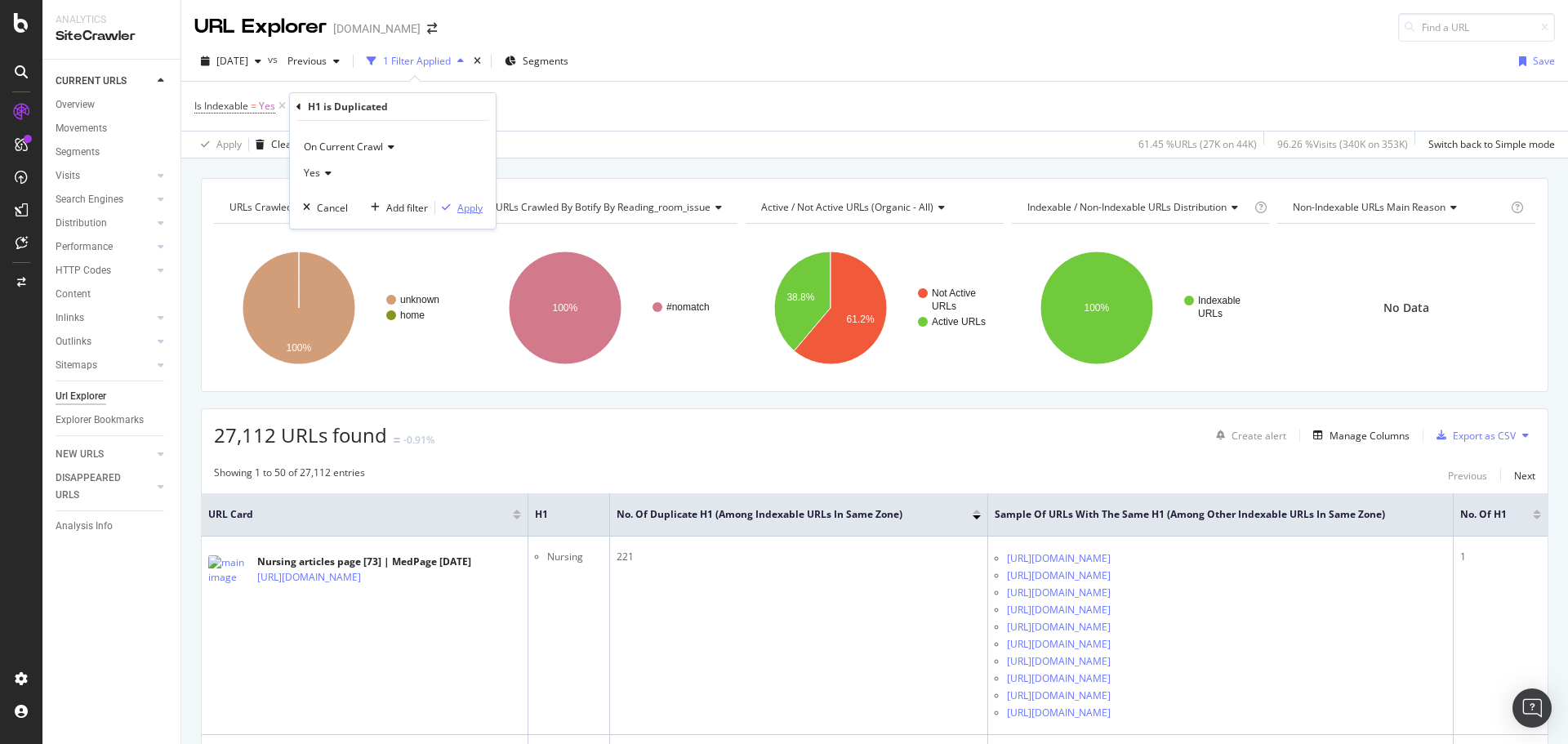
click at [464, 211] on div "Apply" at bounding box center [470, 207] width 25 height 14
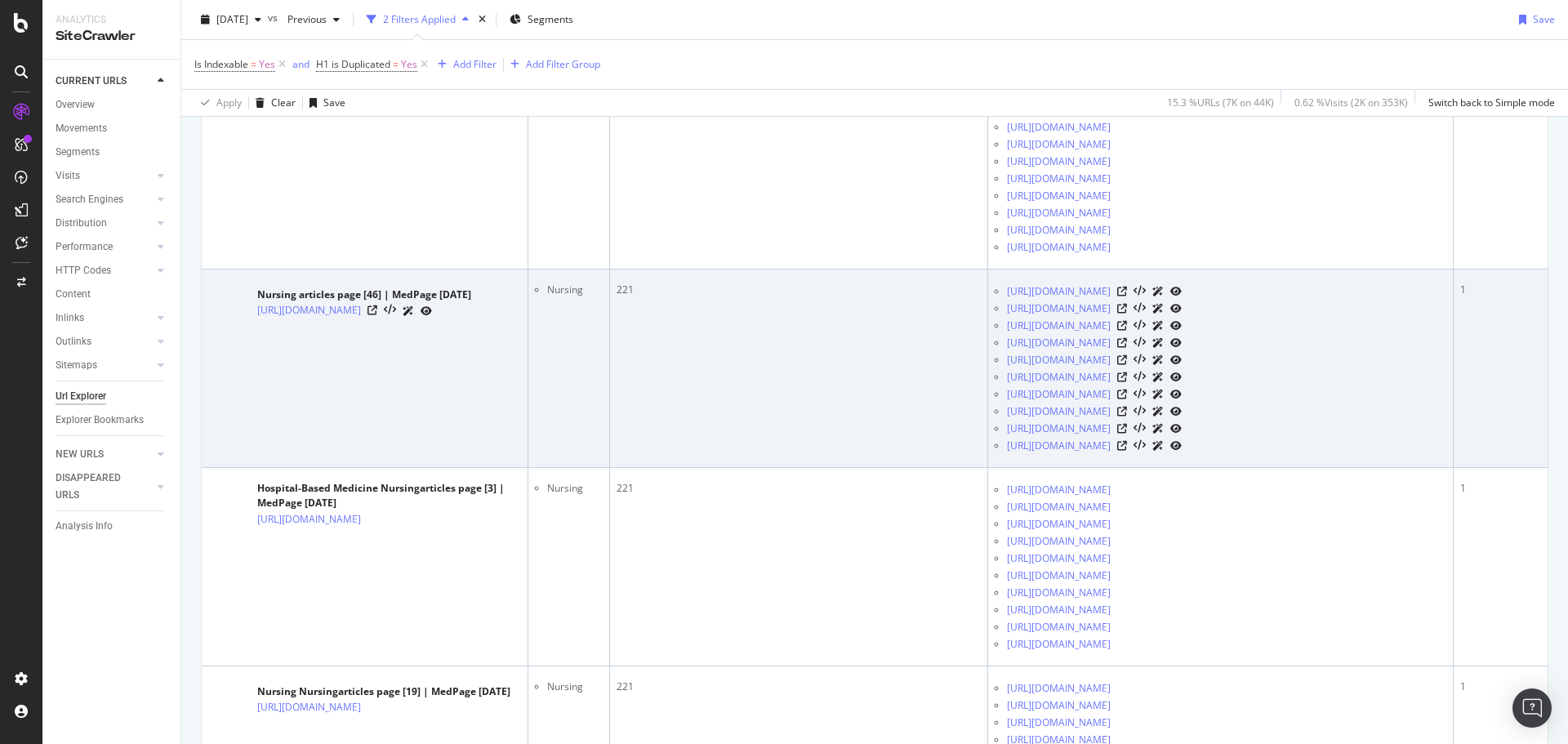
scroll to position [1061, 0]
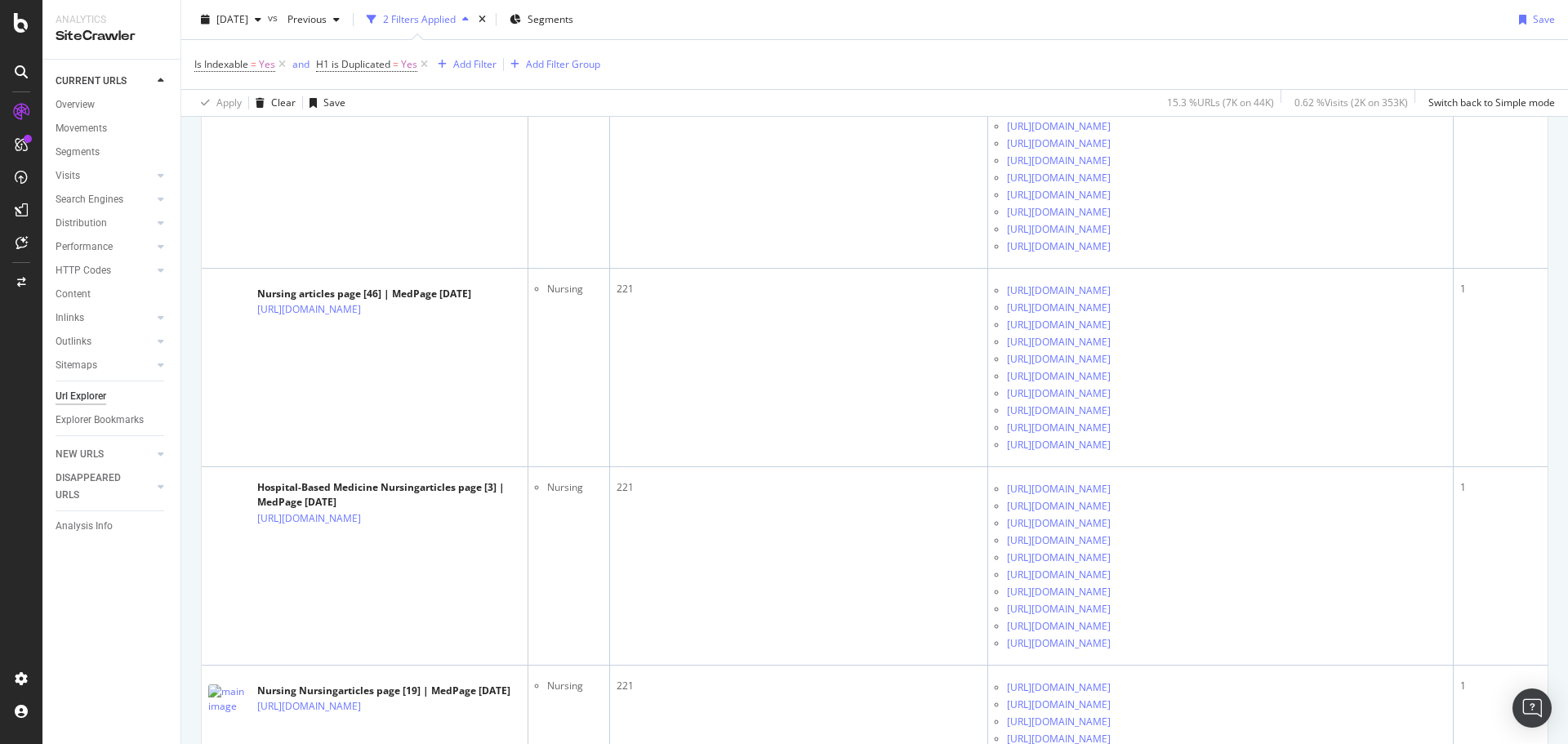
drag, startPoint x: 424, startPoint y: 66, endPoint x: 142, endPoint y: 259, distance: 341.7
click at [426, 65] on icon at bounding box center [424, 64] width 14 height 16
click at [115, 245] on link "Performance" at bounding box center [105, 246] width 97 height 17
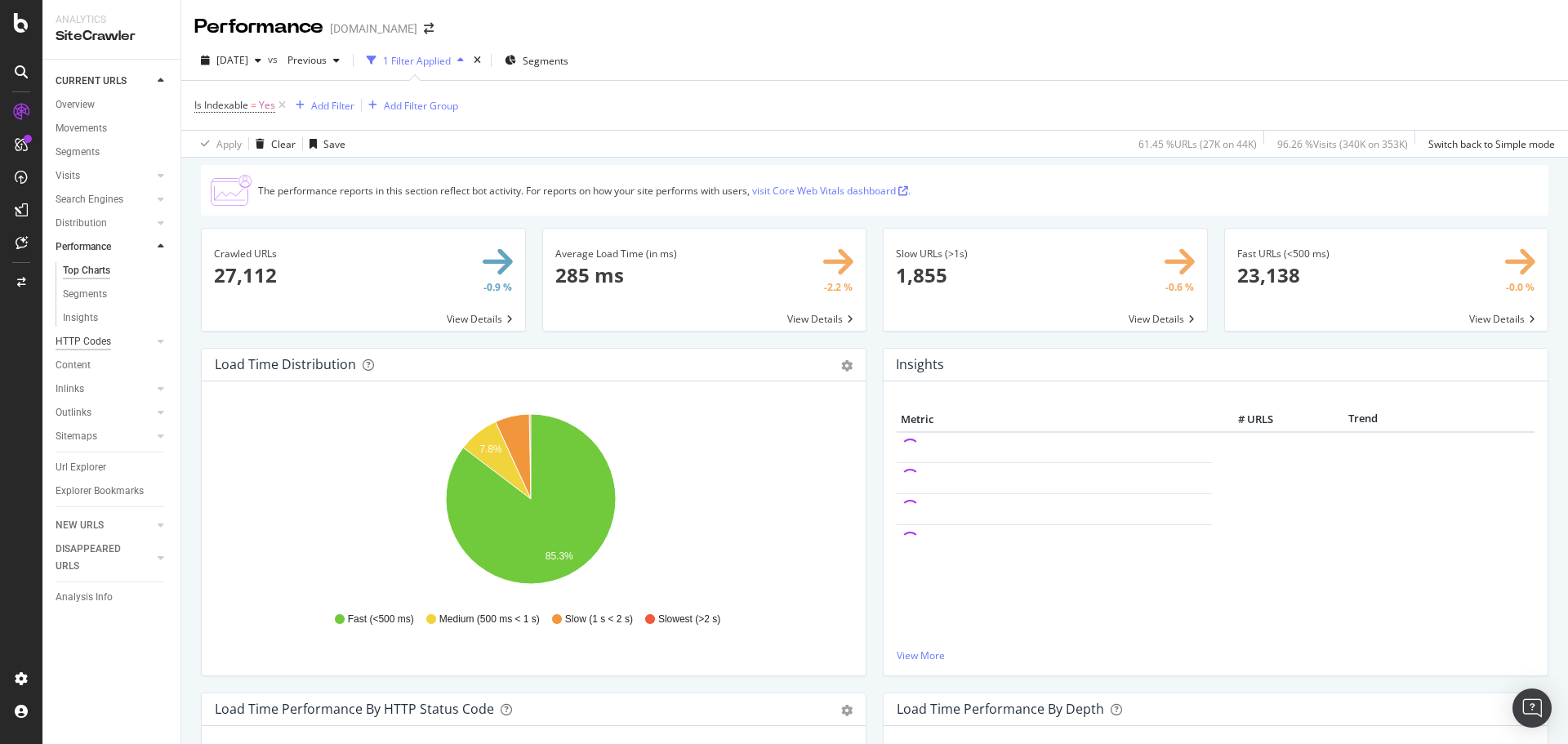
click at [96, 338] on div "HTTP Codes" at bounding box center [84, 342] width 56 height 17
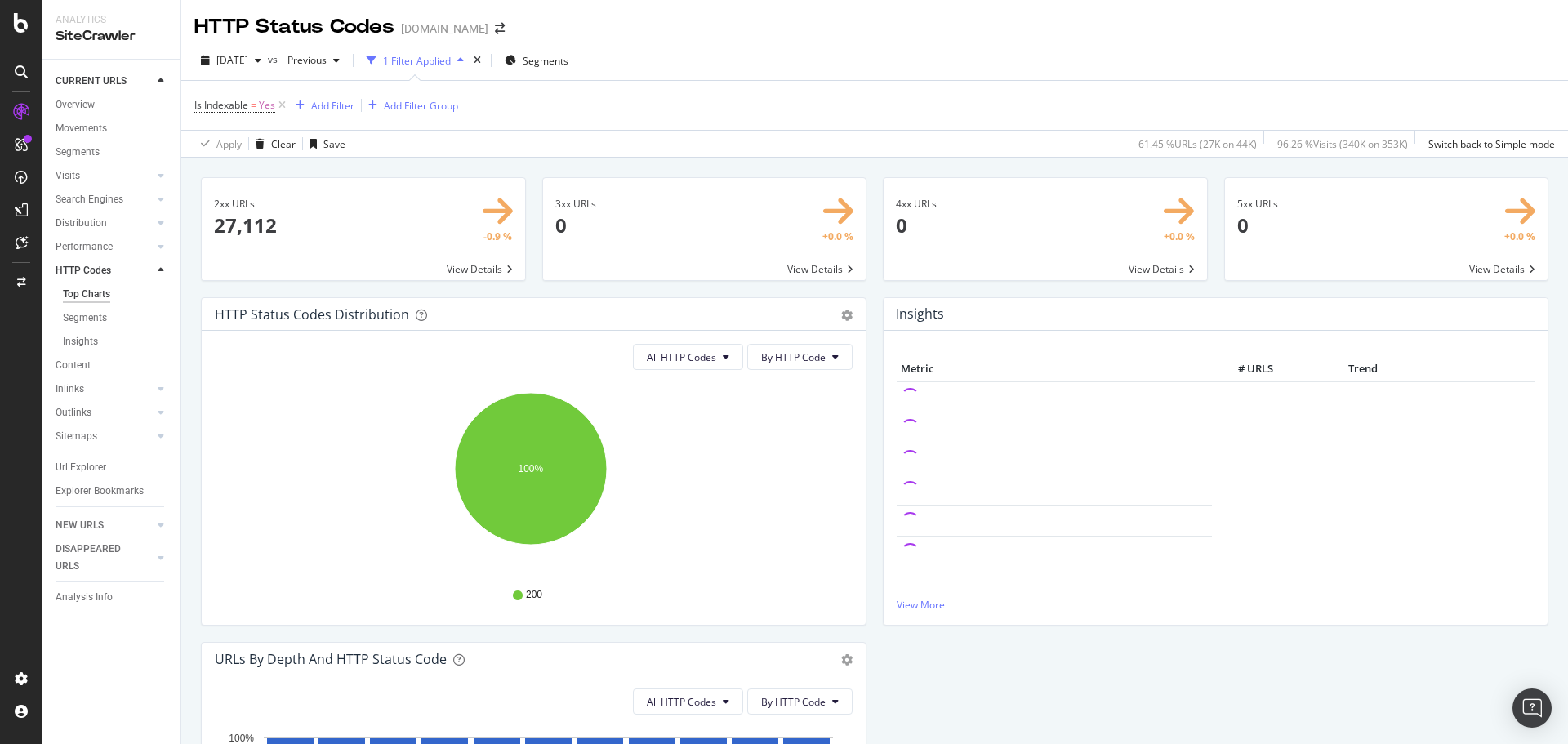
click at [101, 409] on link "Outlinks" at bounding box center [105, 412] width 97 height 17
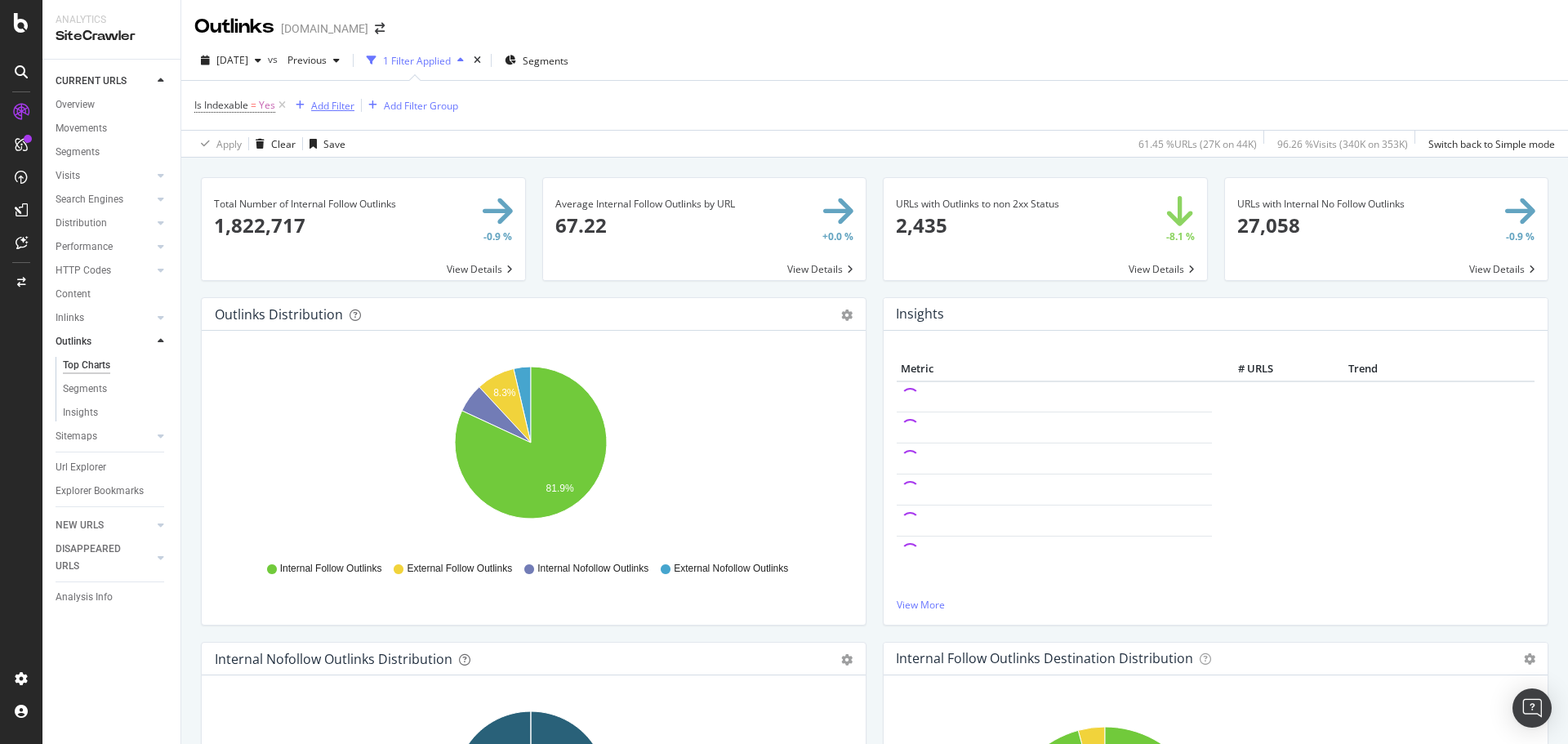
click at [326, 103] on div "Add Filter" at bounding box center [333, 106] width 43 height 14
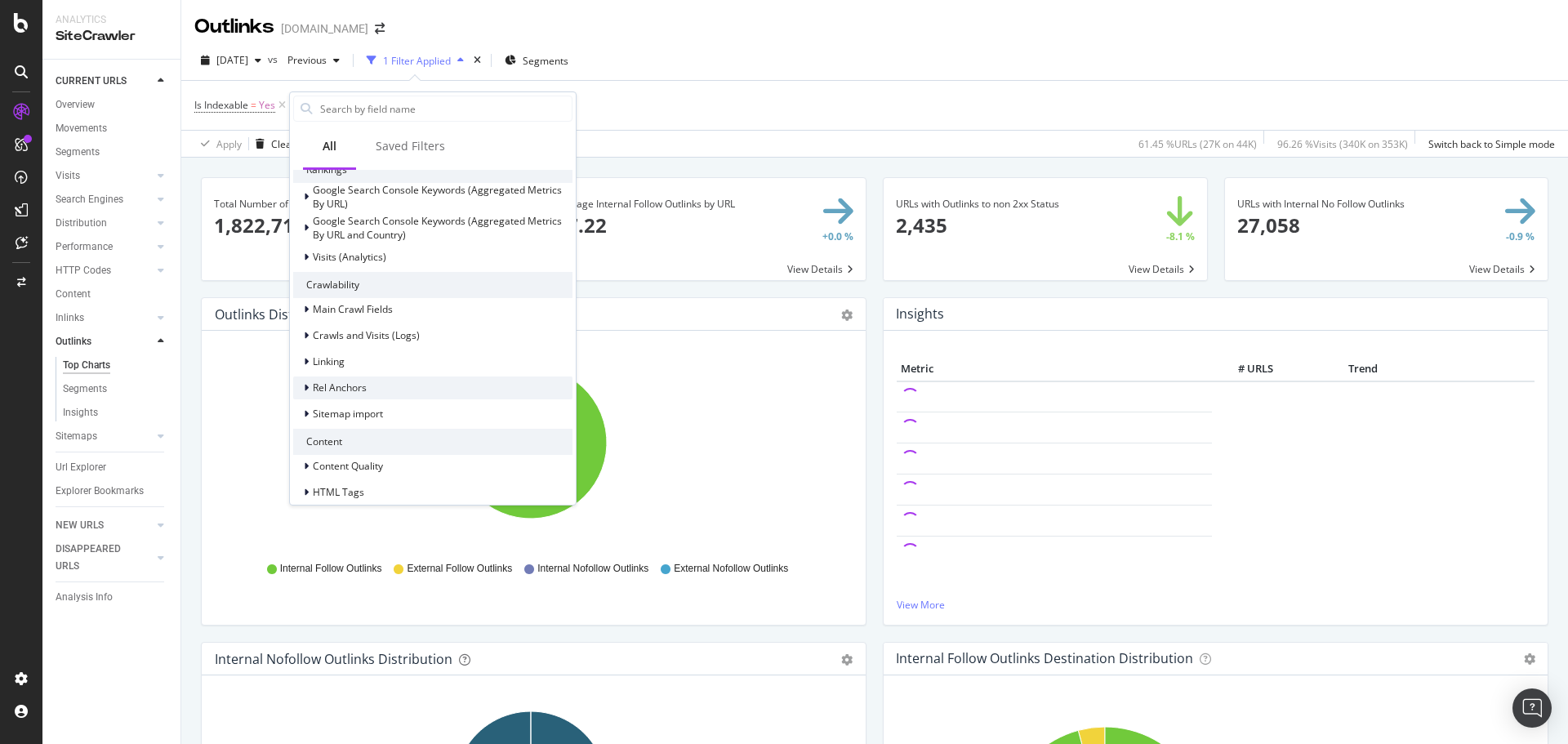
scroll to position [474, 0]
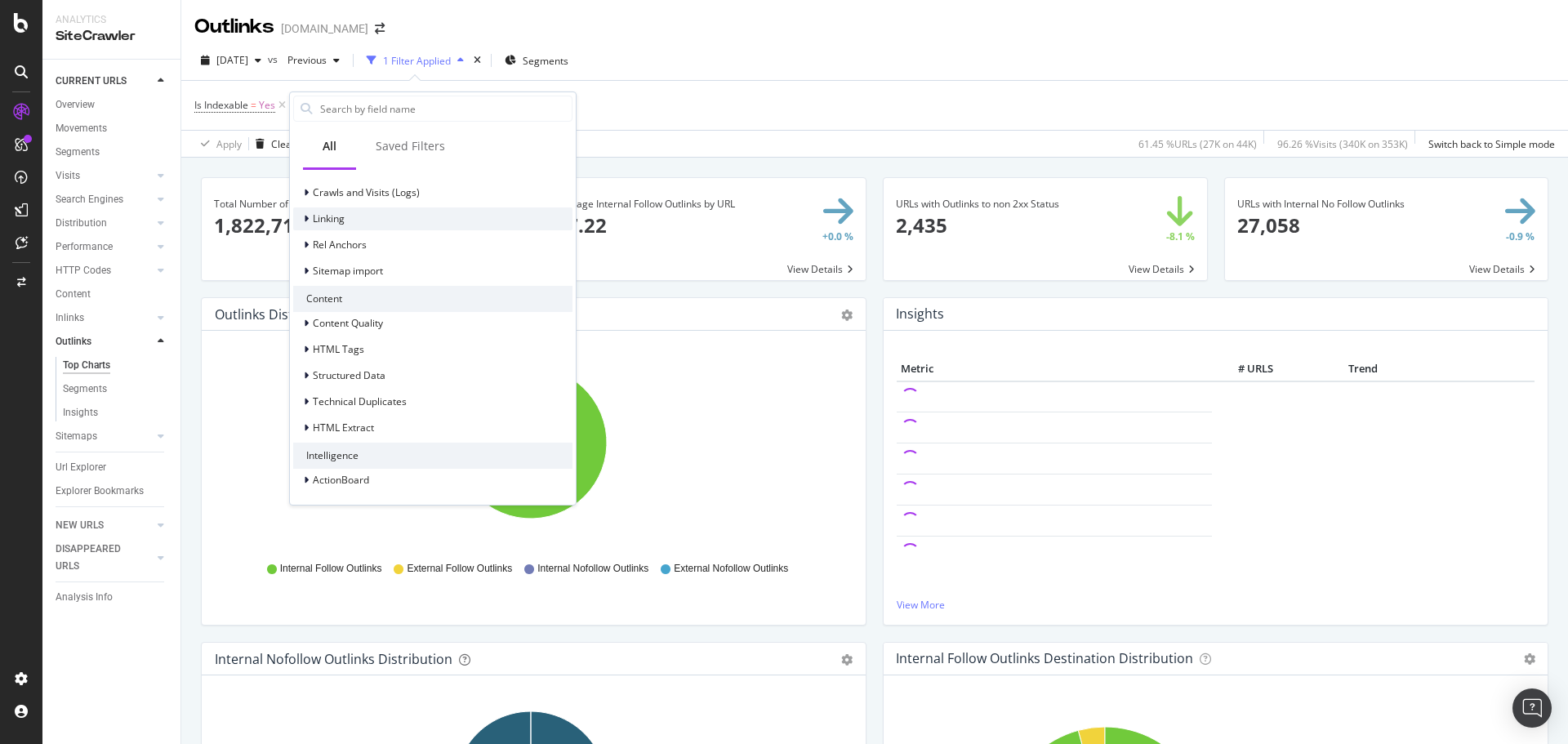
click at [329, 224] on span "Linking" at bounding box center [328, 218] width 32 height 14
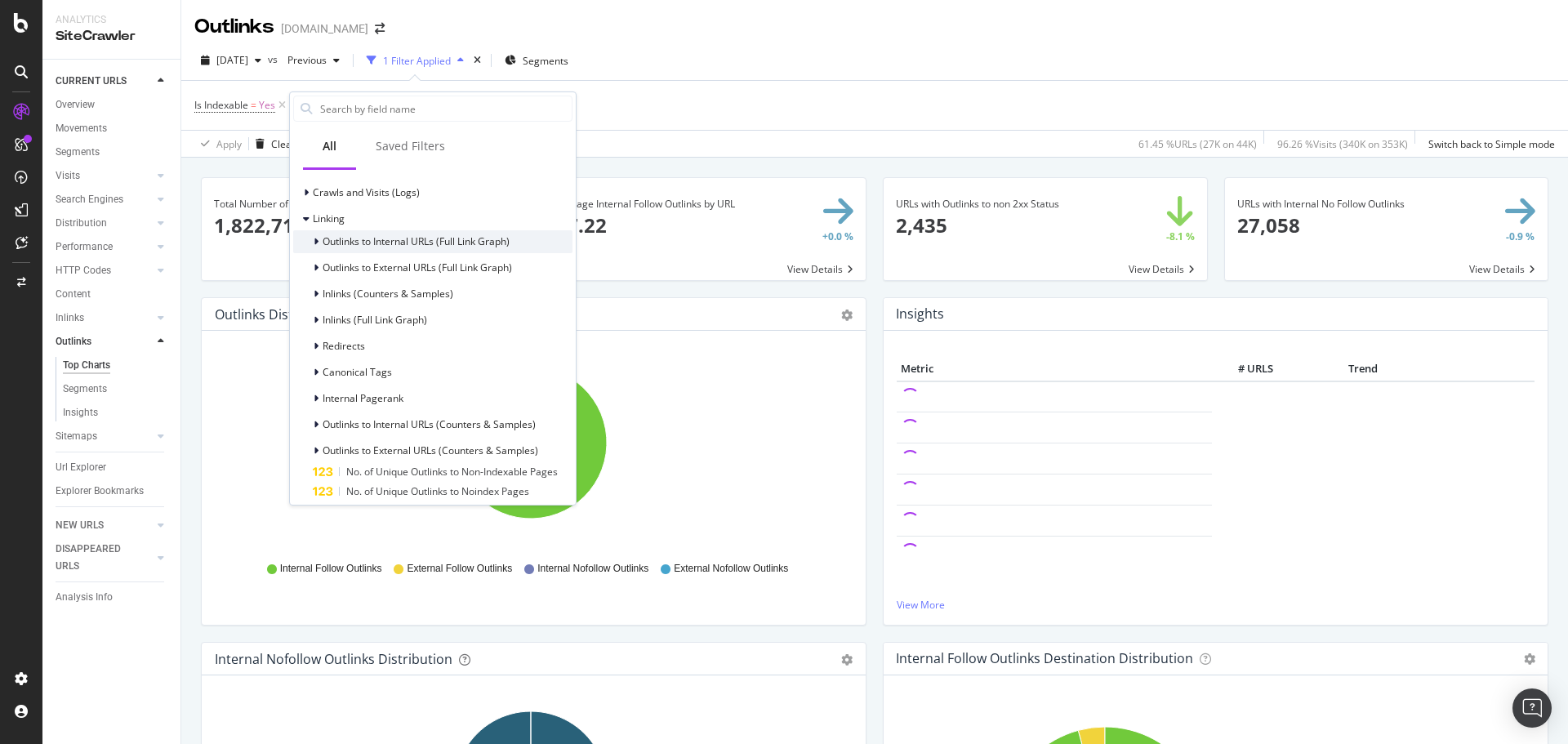
click at [351, 244] on span "Outlinks to Internal URLs (Full Link Graph)" at bounding box center [416, 241] width 187 height 14
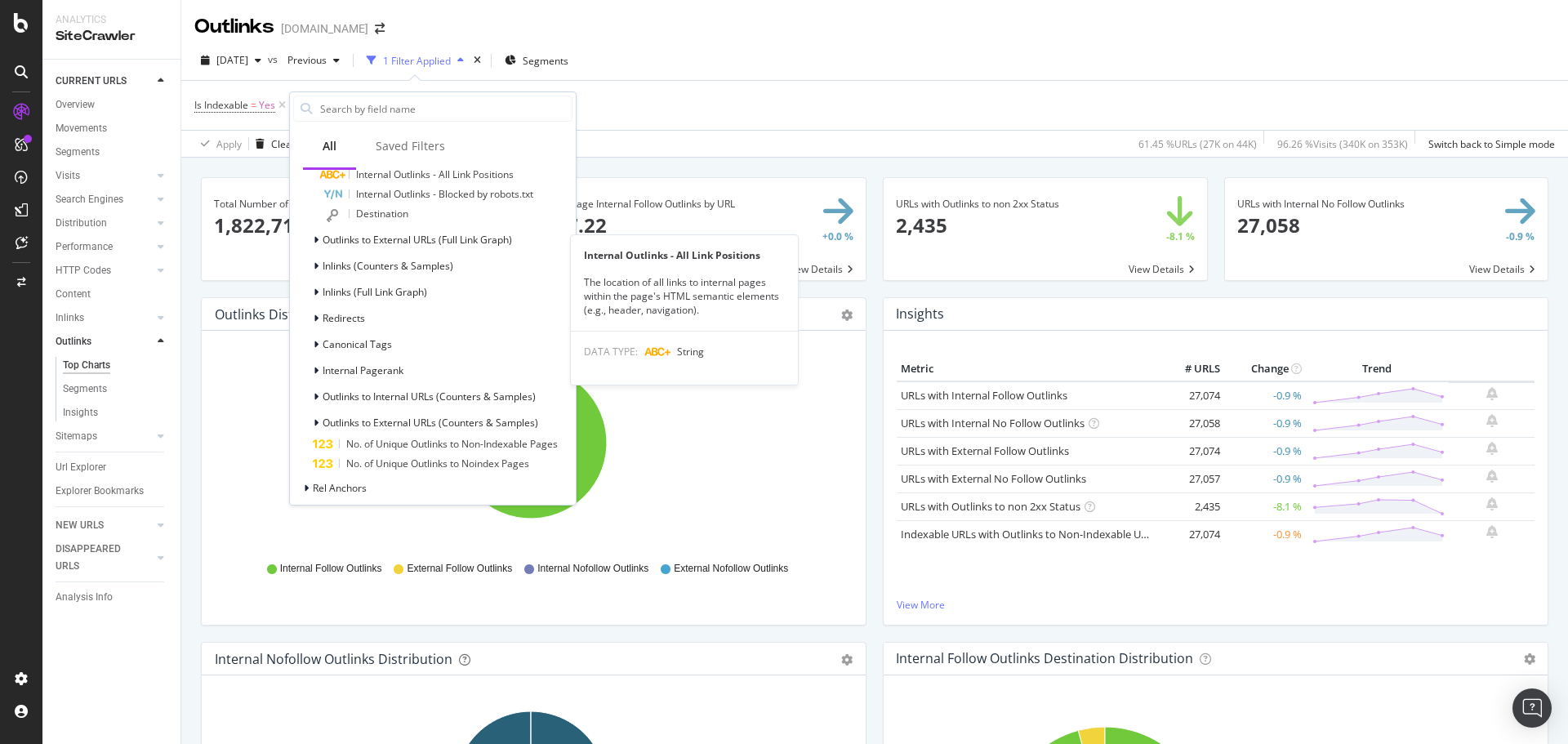
scroll to position [720, 0]
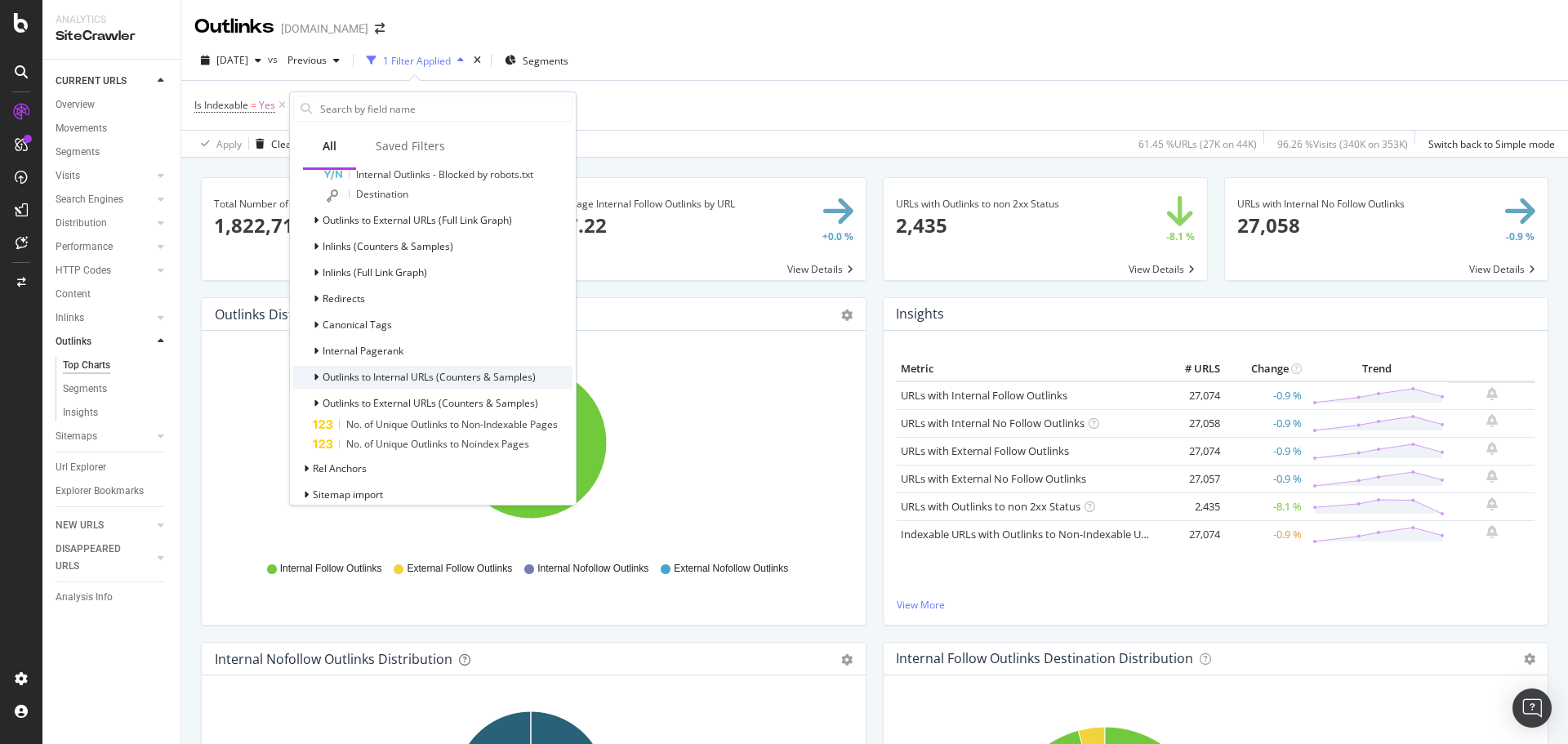
click at [421, 377] on span "Outlinks to Internal URLs (Counters & Samples)" at bounding box center [429, 376] width 213 height 14
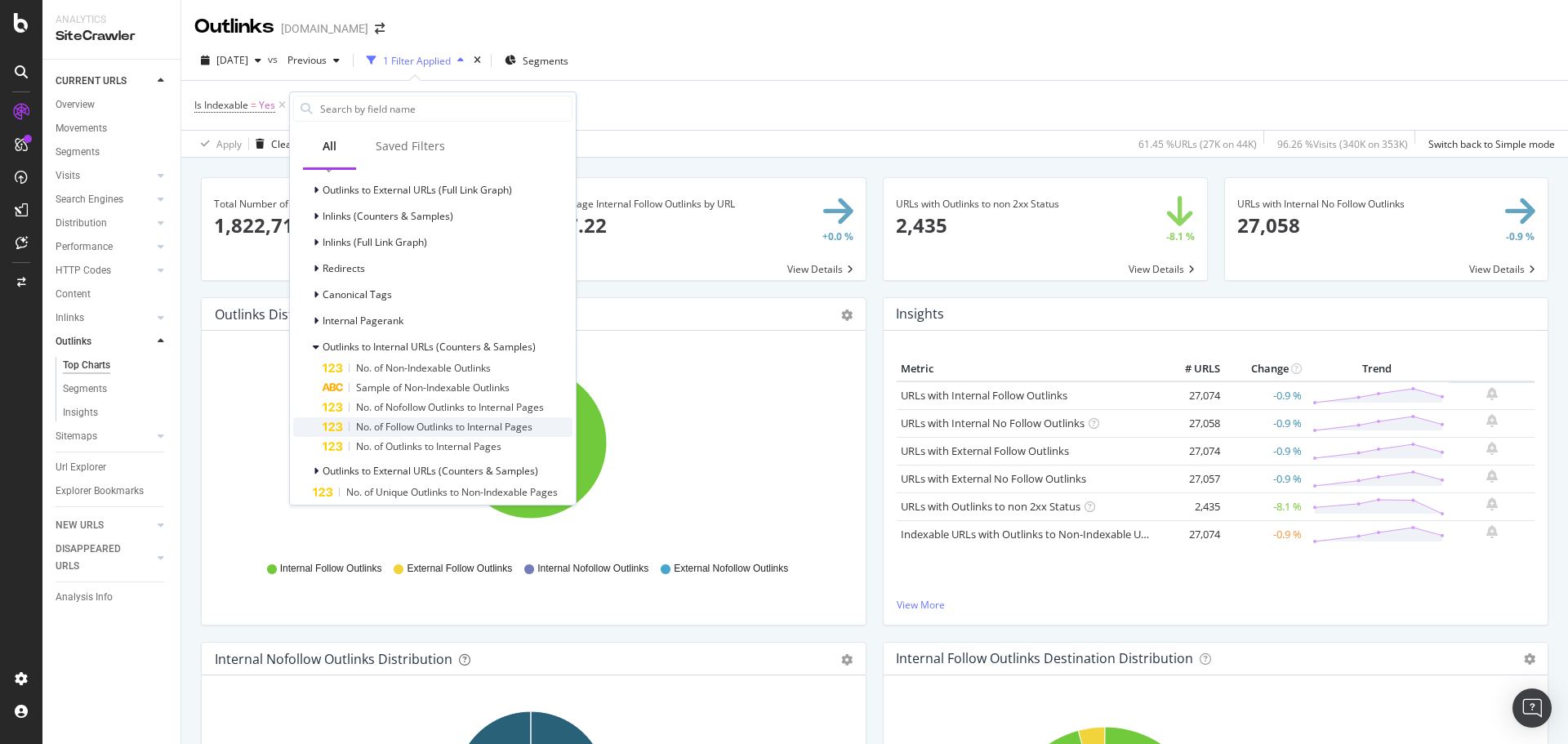
scroll to position [802, 0]
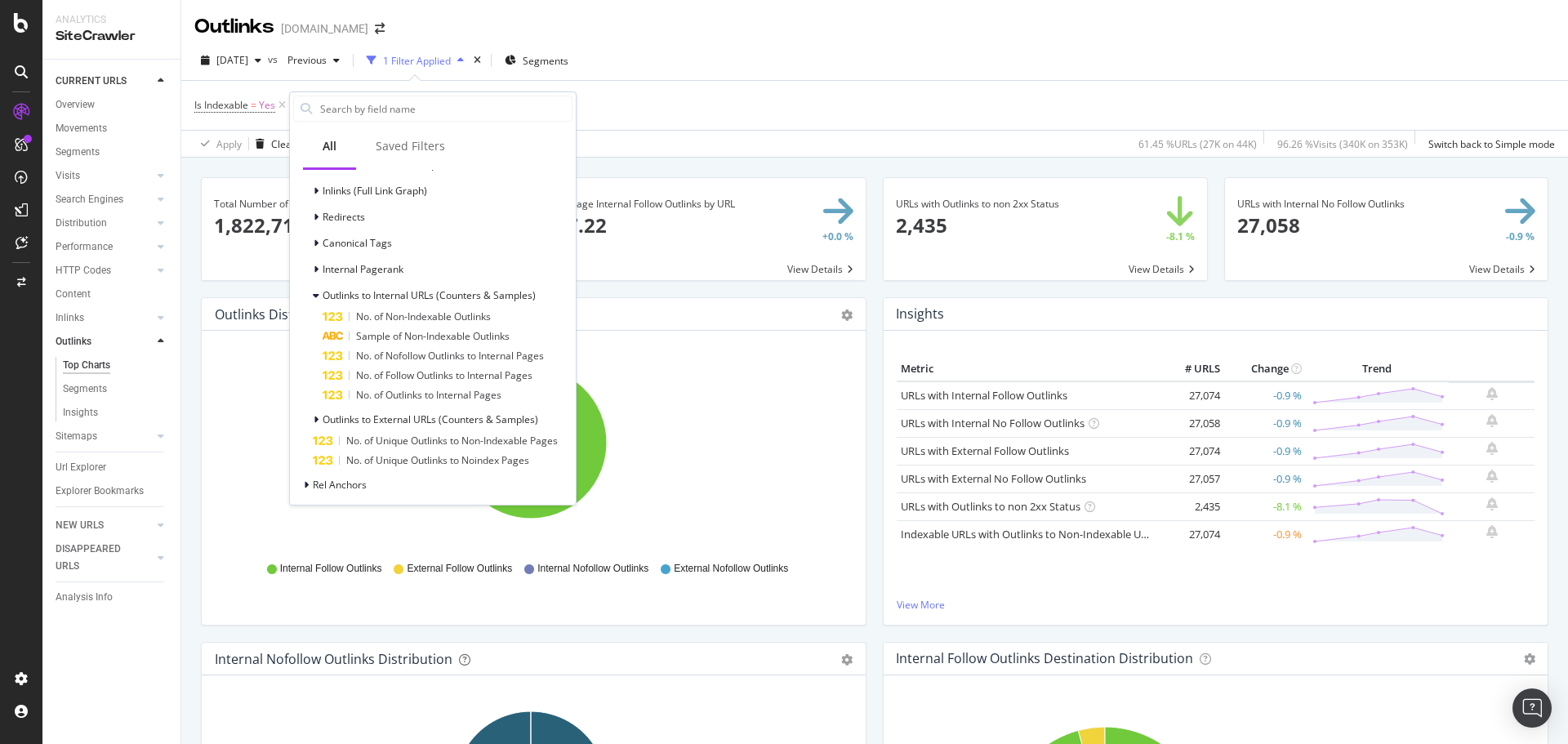
click at [767, 21] on div "Outlinks [DOMAIN_NAME]" at bounding box center [875, 20] width 1387 height 41
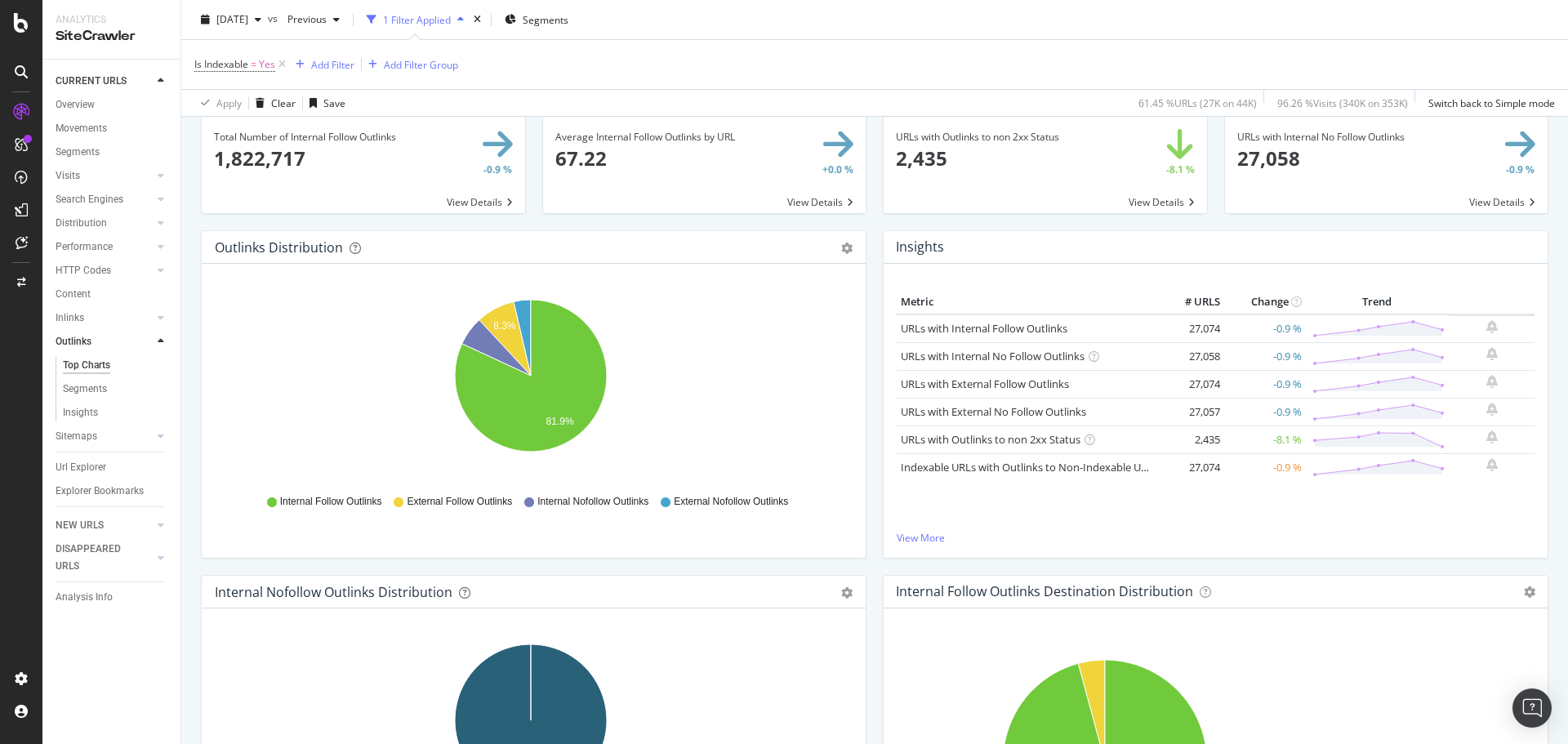
scroll to position [163, 0]
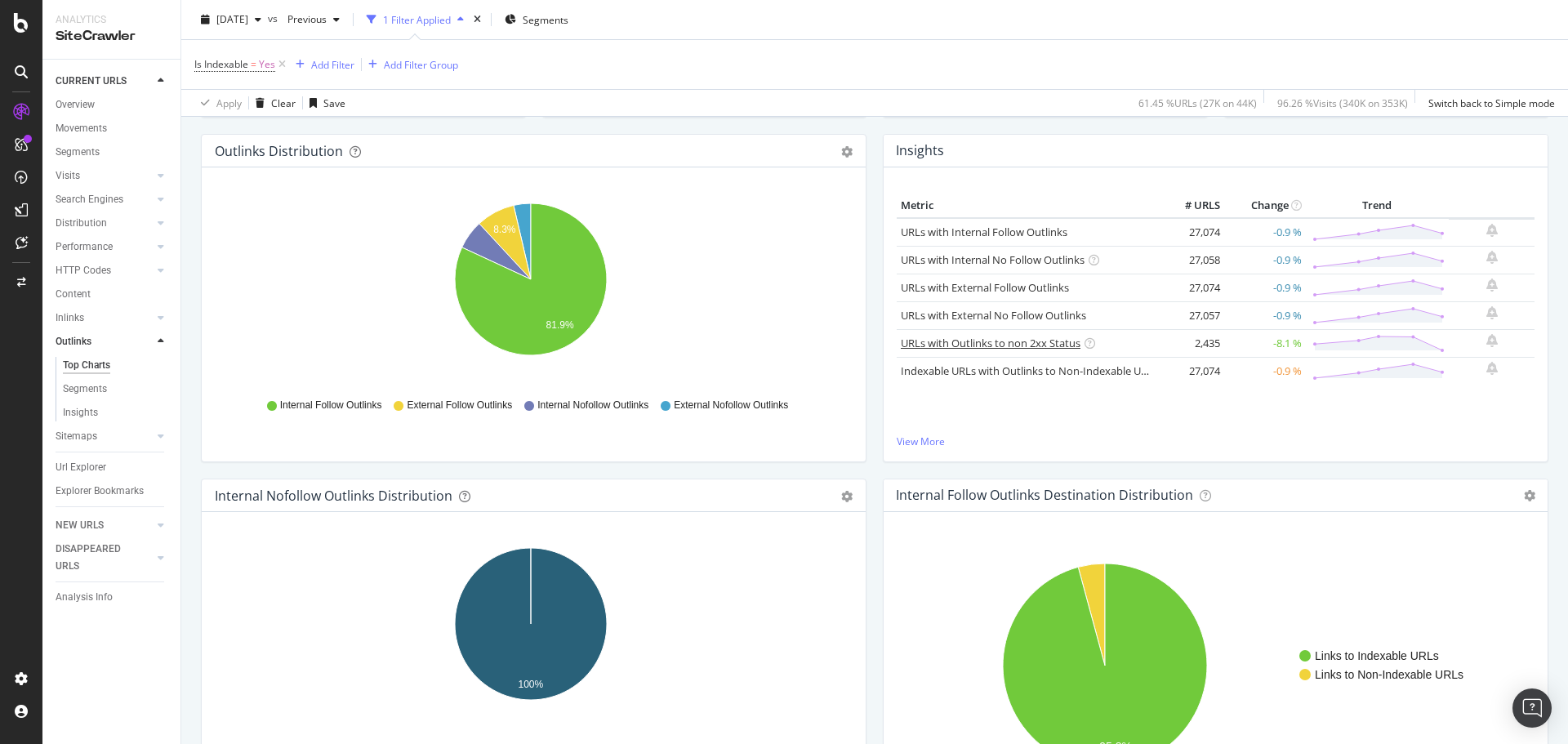
click at [976, 346] on link "URLs with Outlinks to non 2xx Status" at bounding box center [990, 343] width 179 height 14
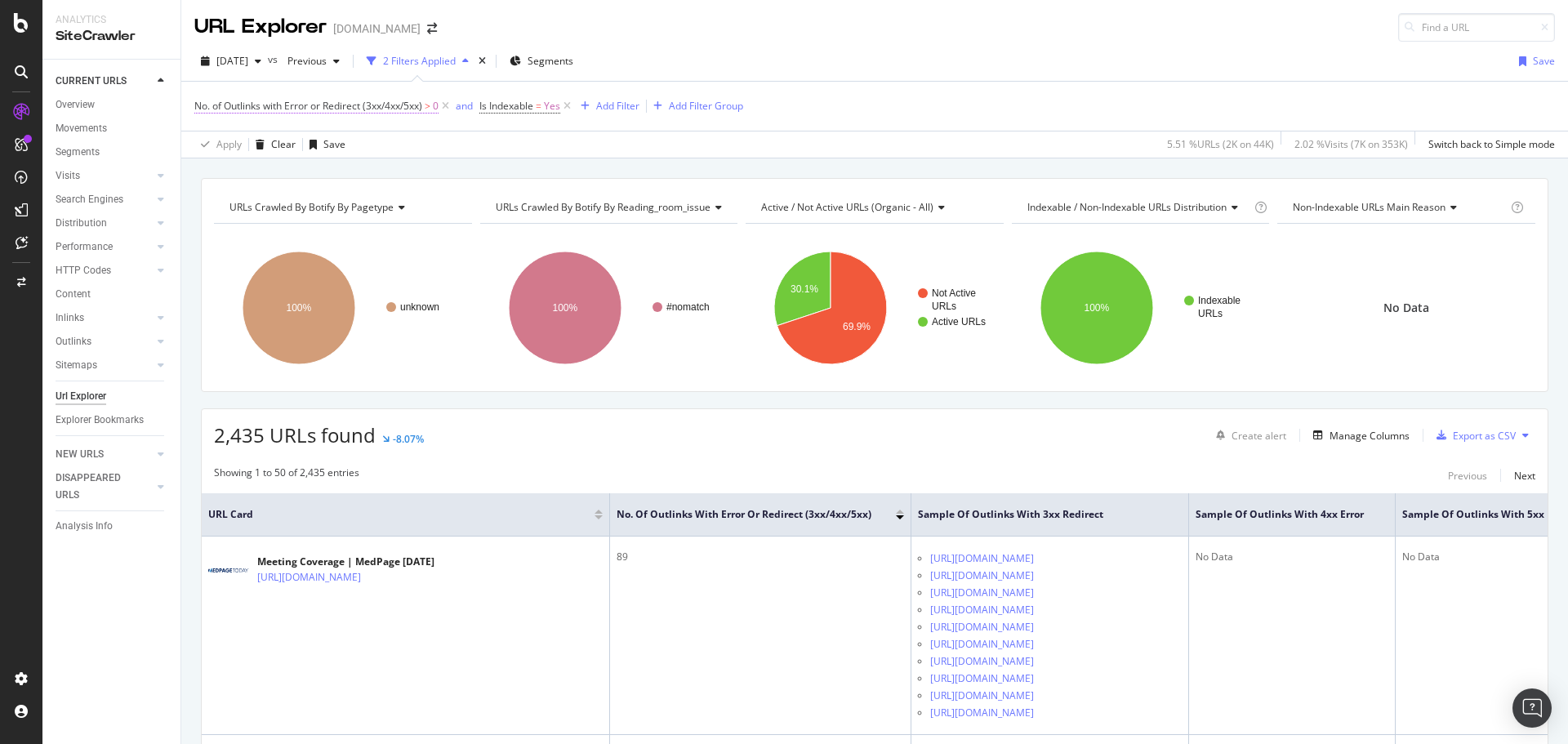
click at [389, 107] on span "No. of Outlinks with Error or Redirect (3xx/4xx/5xx)" at bounding box center [308, 106] width 228 height 14
click at [362, 167] on span "with Error or Redirect (3xx/4xx/5xx) (Total)" at bounding box center [305, 170] width 191 height 14
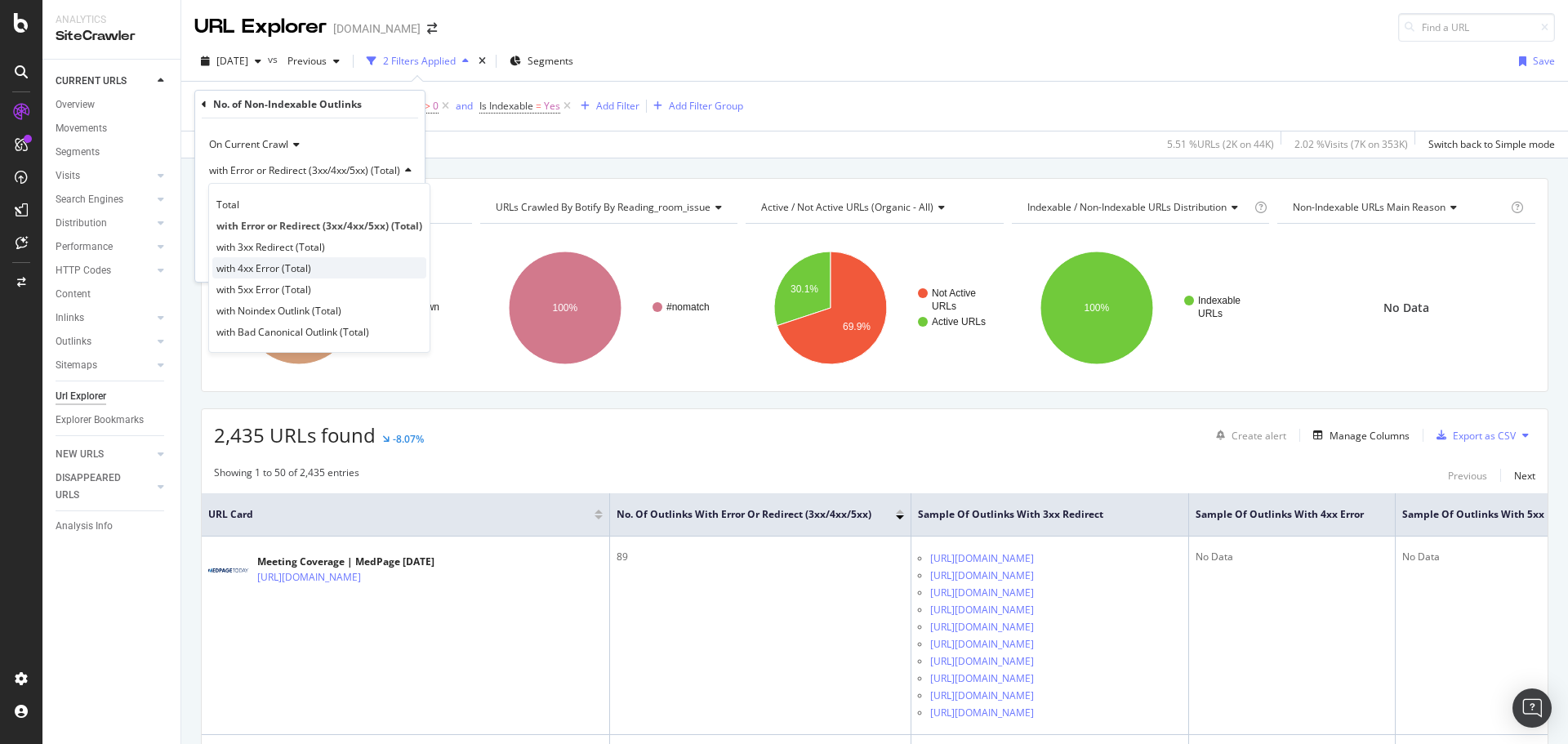
click at [301, 264] on span "with 4xx Error (Total)" at bounding box center [263, 268] width 95 height 14
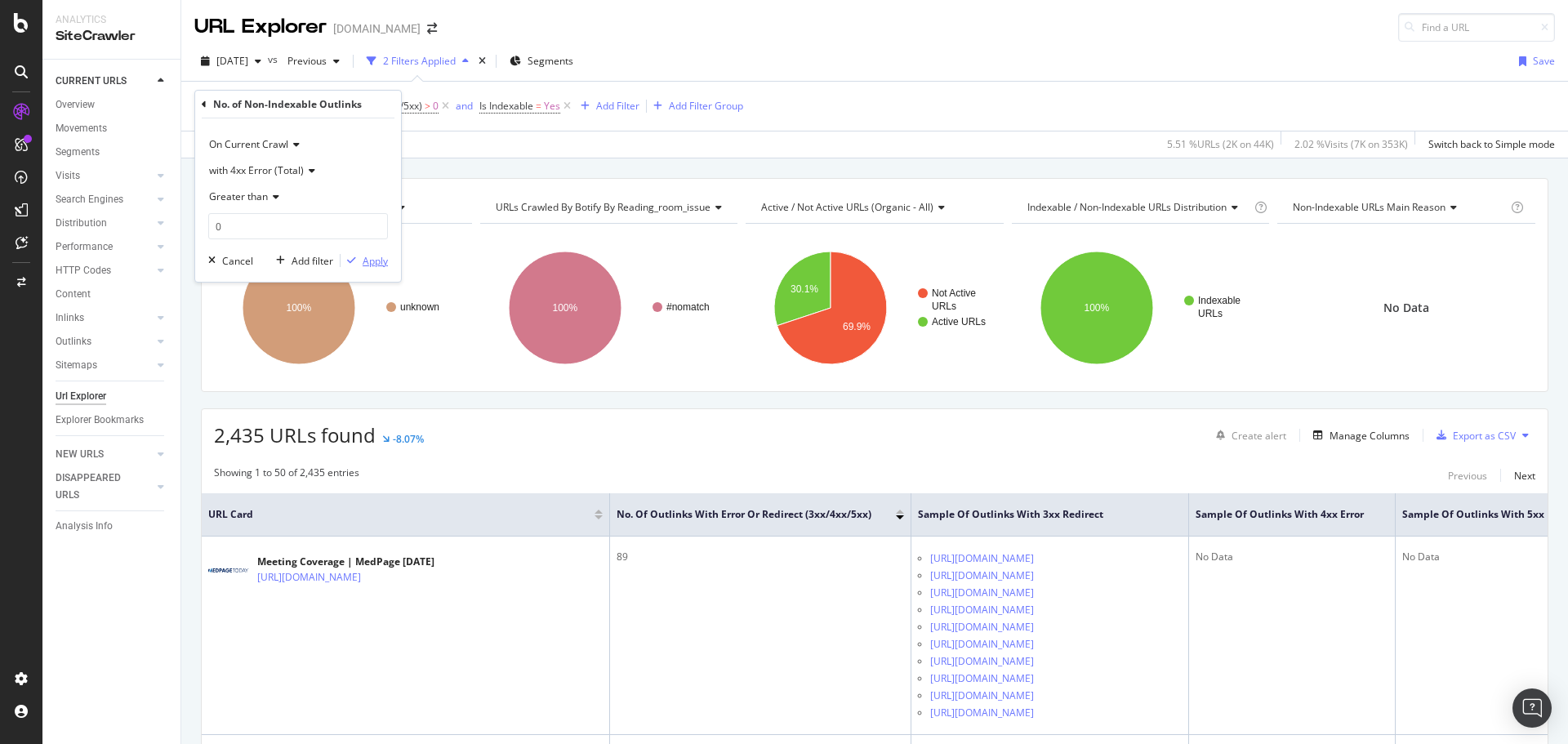
click at [369, 262] on div "Apply" at bounding box center [375, 261] width 25 height 14
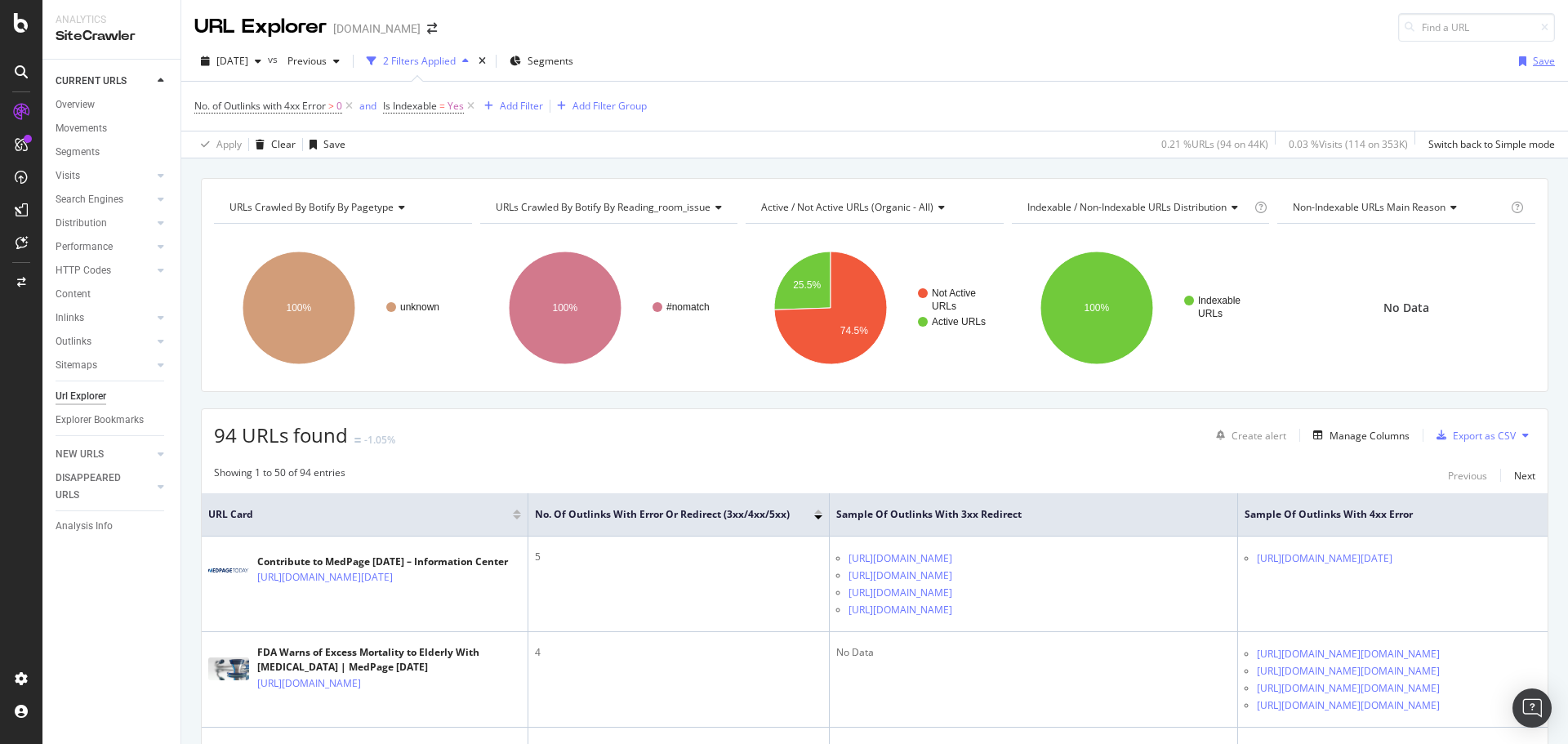
click at [1533, 63] on div "Save" at bounding box center [1544, 60] width 22 height 14
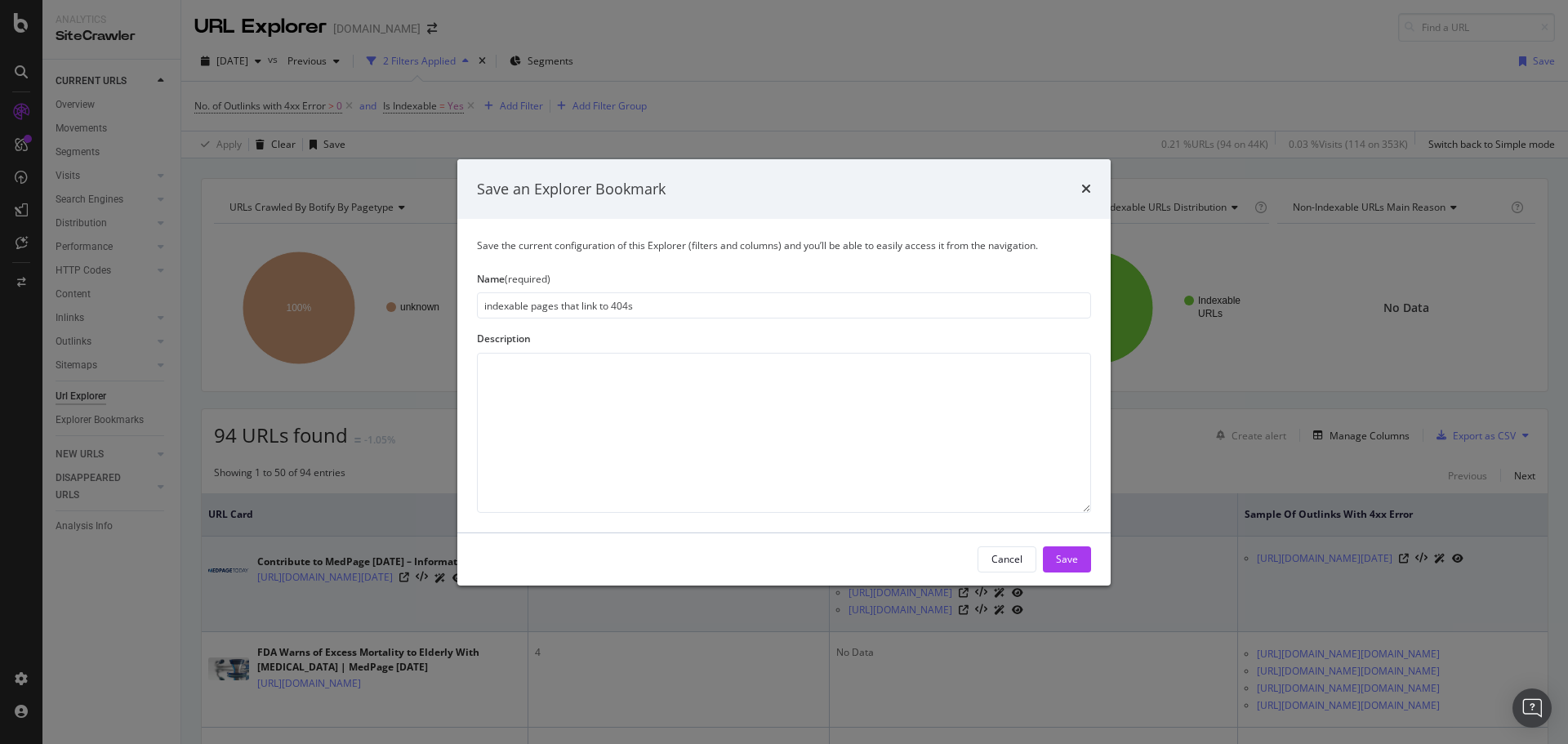
type input "indexable pages that link to 404s"
click at [1077, 559] on div "Save" at bounding box center [1067, 558] width 22 height 14
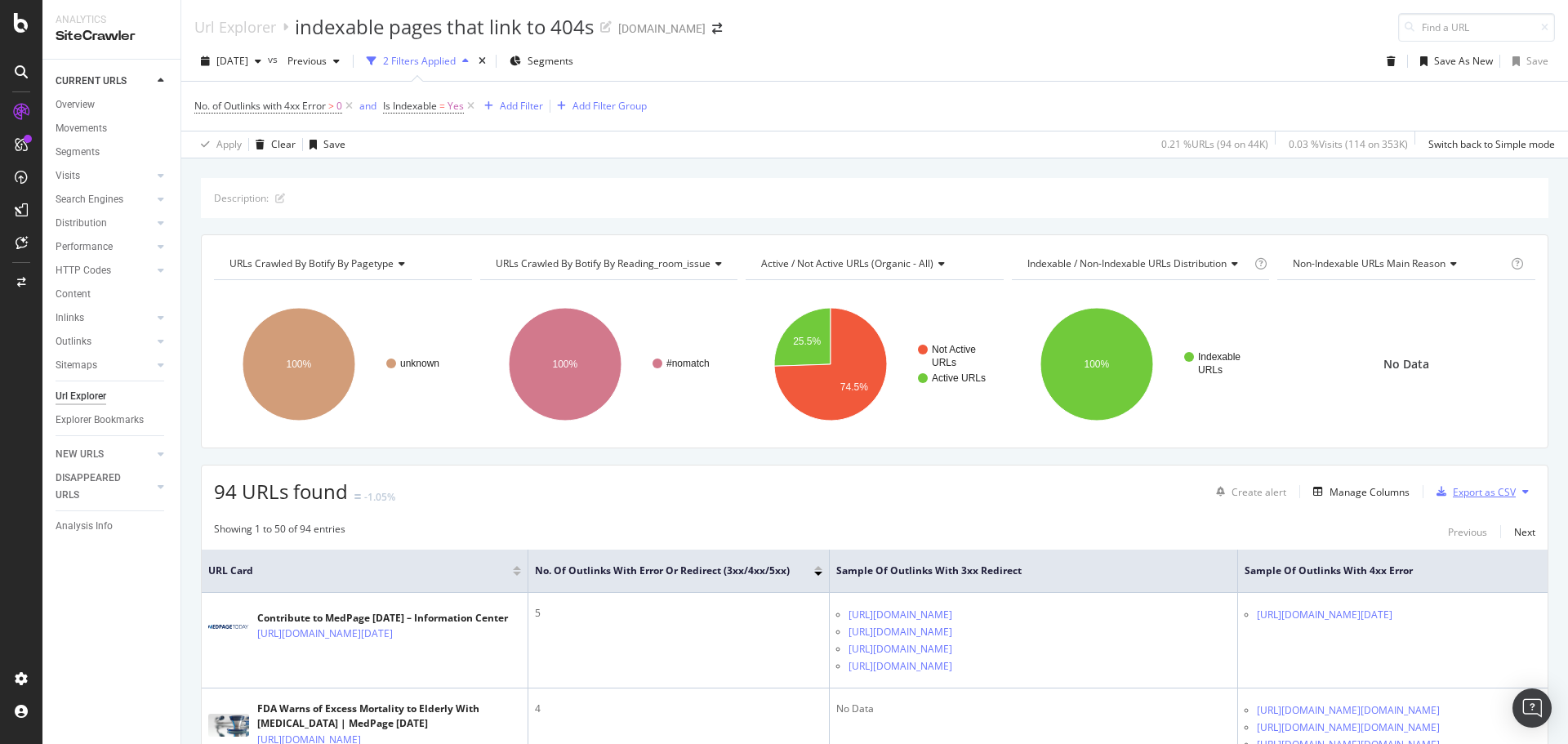
click at [1456, 491] on div "Export as CSV" at bounding box center [1484, 491] width 63 height 14
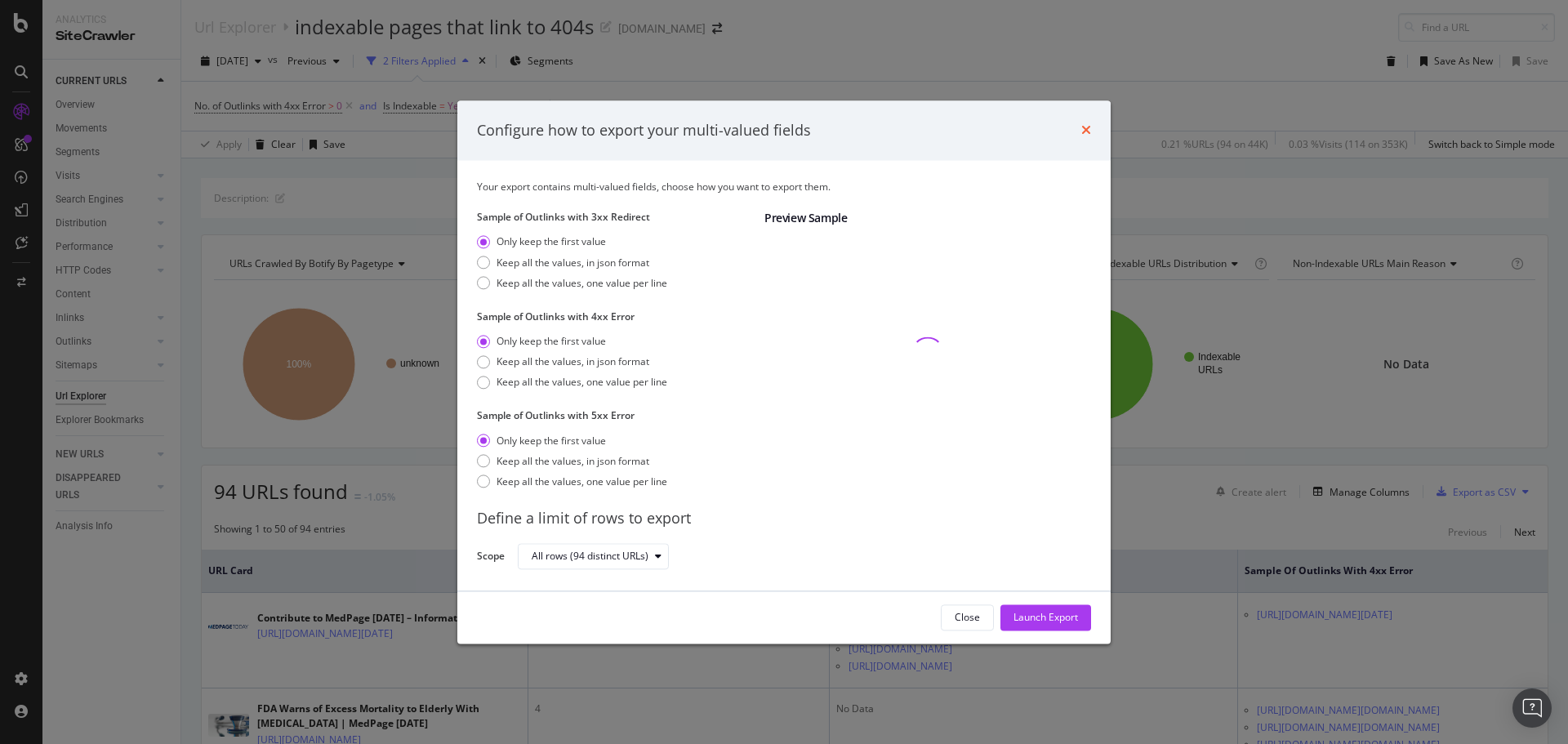
click at [1087, 130] on icon "times" at bounding box center [1086, 131] width 10 height 13
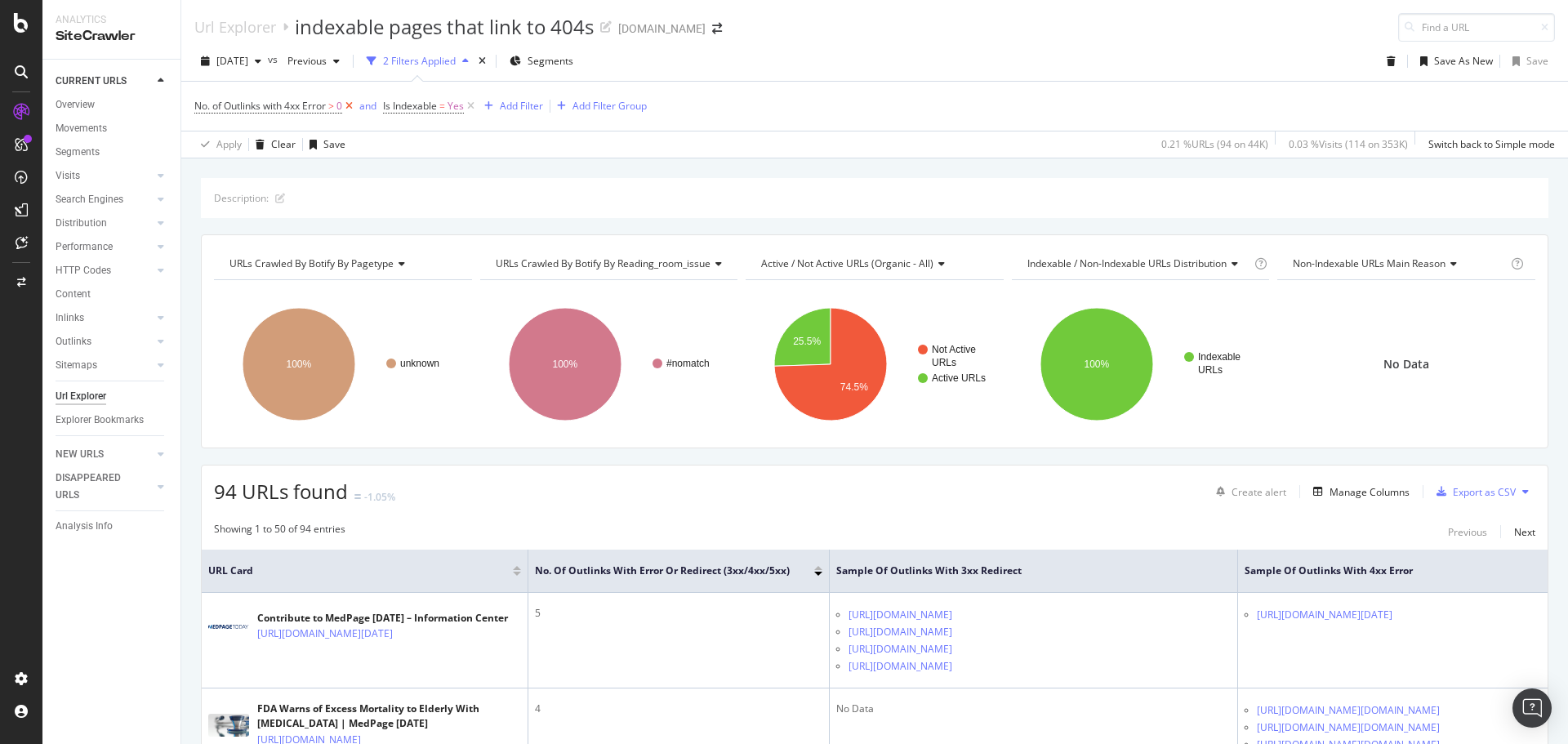
click at [349, 105] on icon at bounding box center [348, 106] width 14 height 16
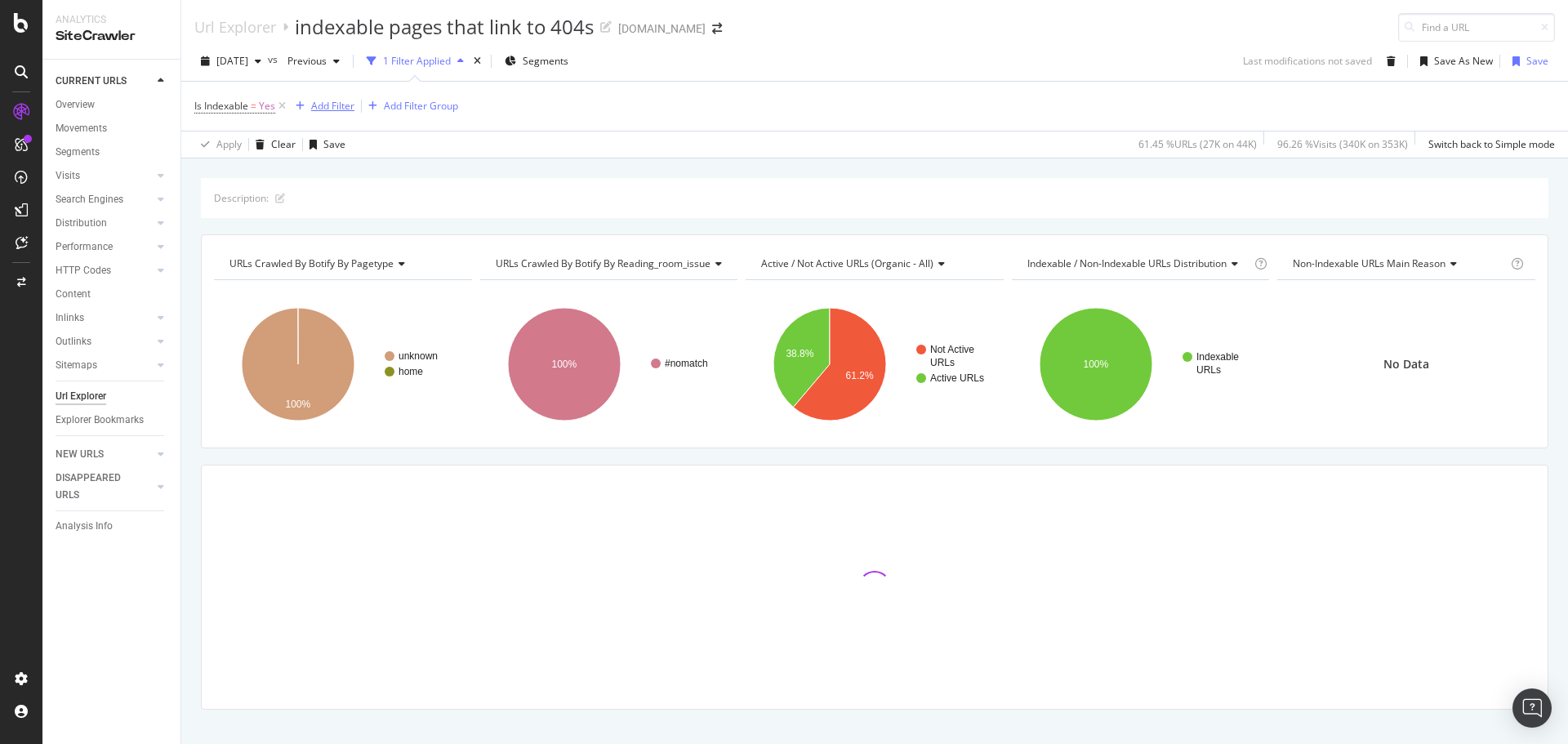
click at [343, 108] on div "Add Filter" at bounding box center [333, 106] width 43 height 14
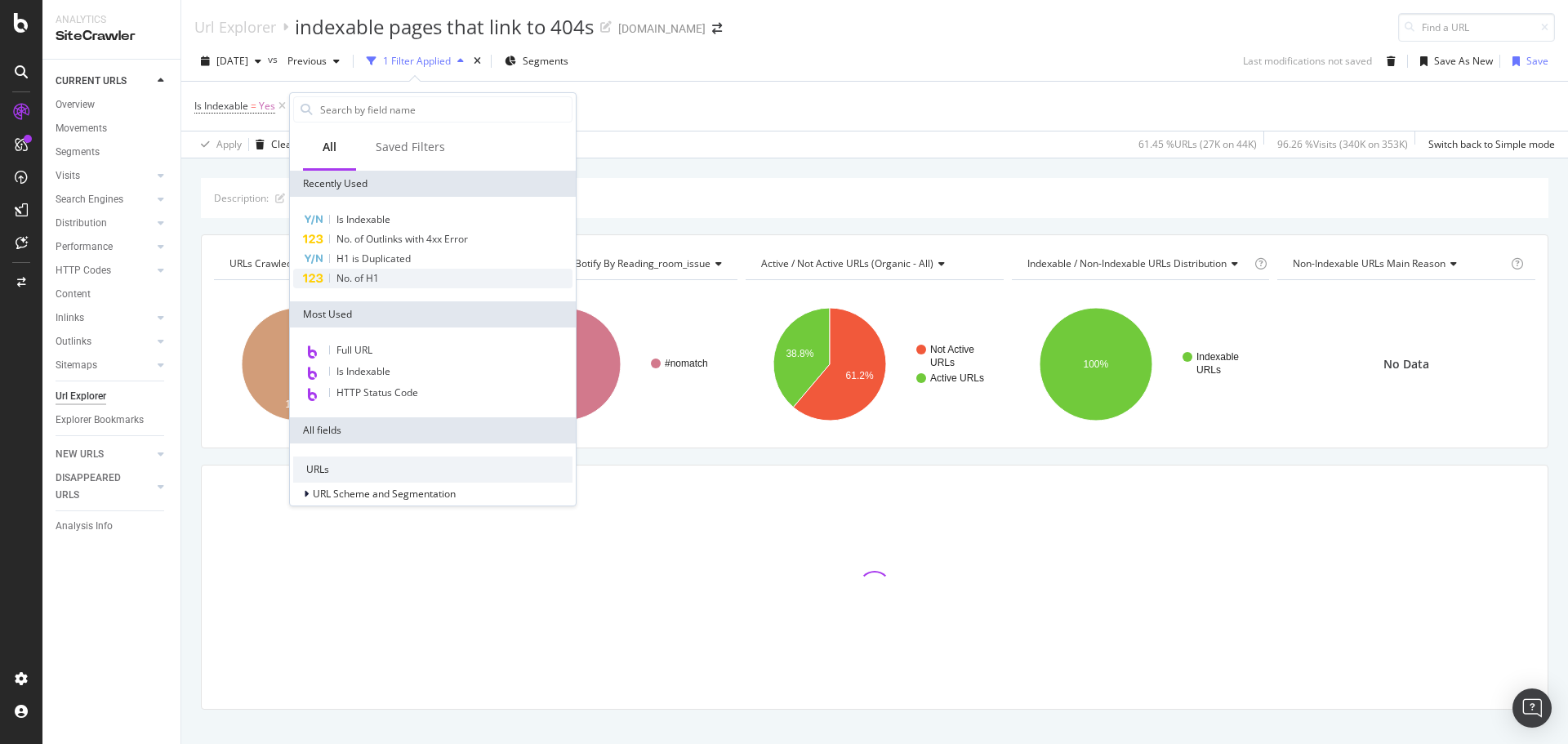
click at [384, 278] on div "No. of H1" at bounding box center [433, 279] width 280 height 20
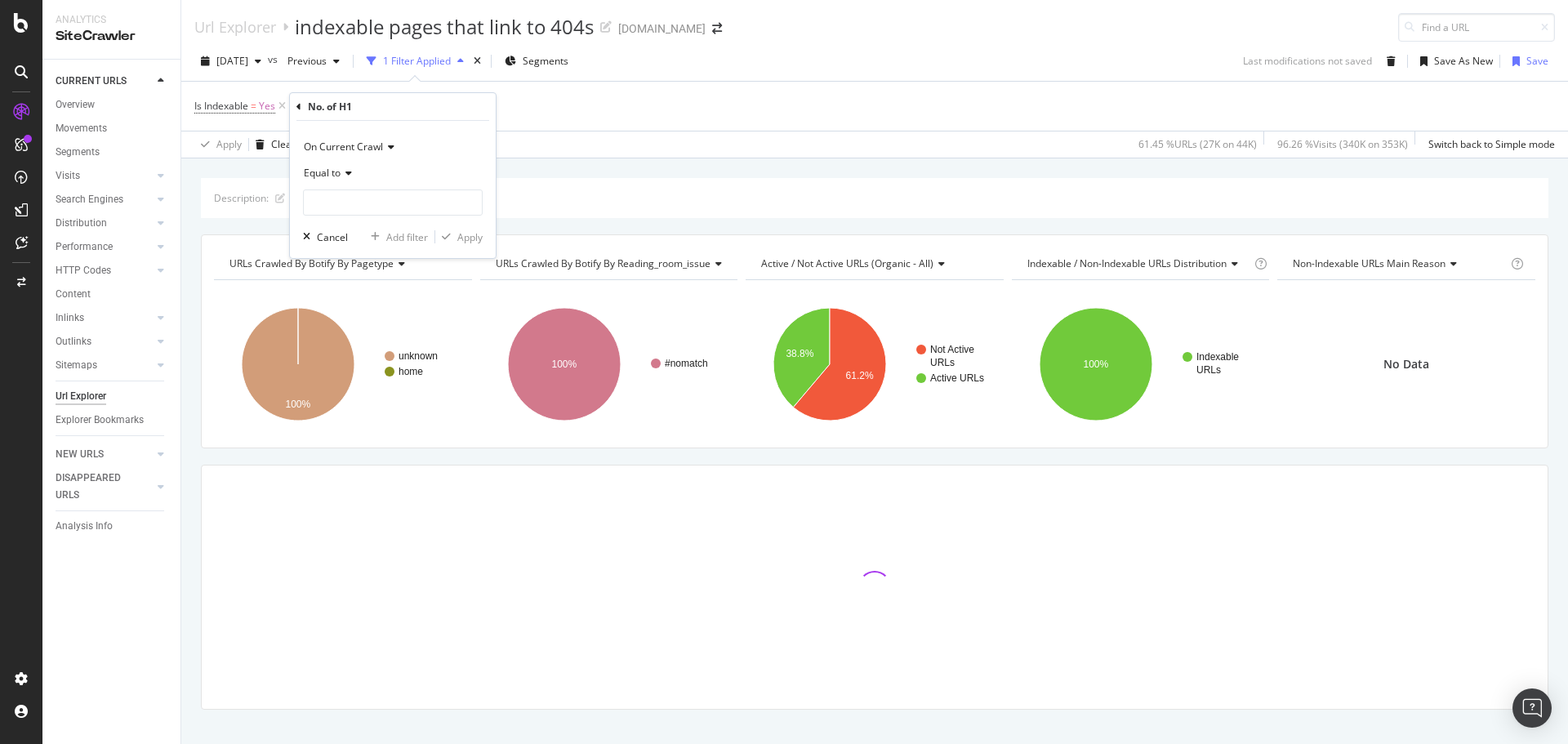
click at [344, 179] on div "Equal to" at bounding box center [392, 173] width 179 height 26
click at [353, 294] on span "Greater than" at bounding box center [340, 291] width 59 height 14
click at [358, 207] on input "number" at bounding box center [392, 202] width 179 height 26
type input "1"
click at [472, 235] on div "Apply" at bounding box center [470, 236] width 25 height 14
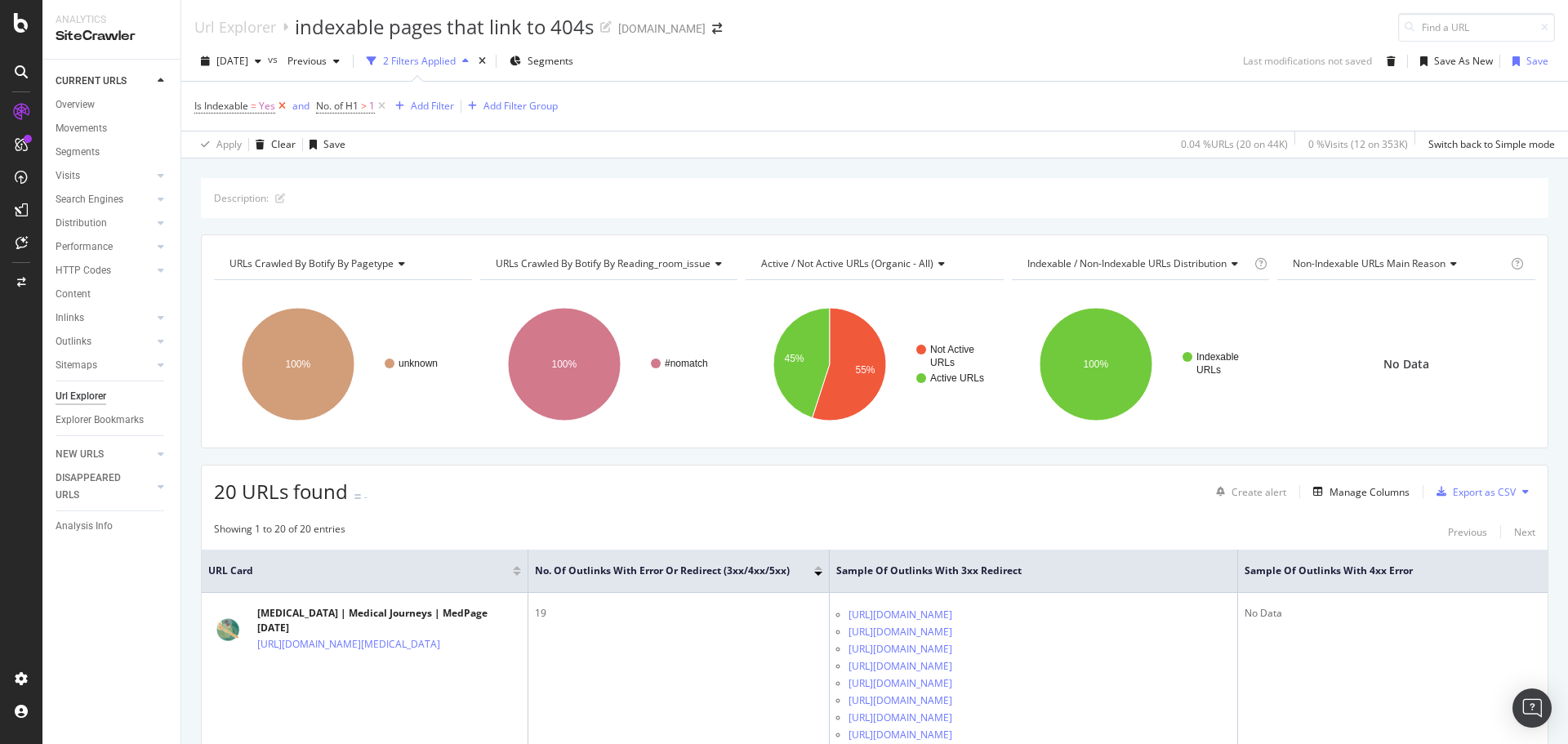
click at [281, 107] on icon at bounding box center [281, 106] width 14 height 16
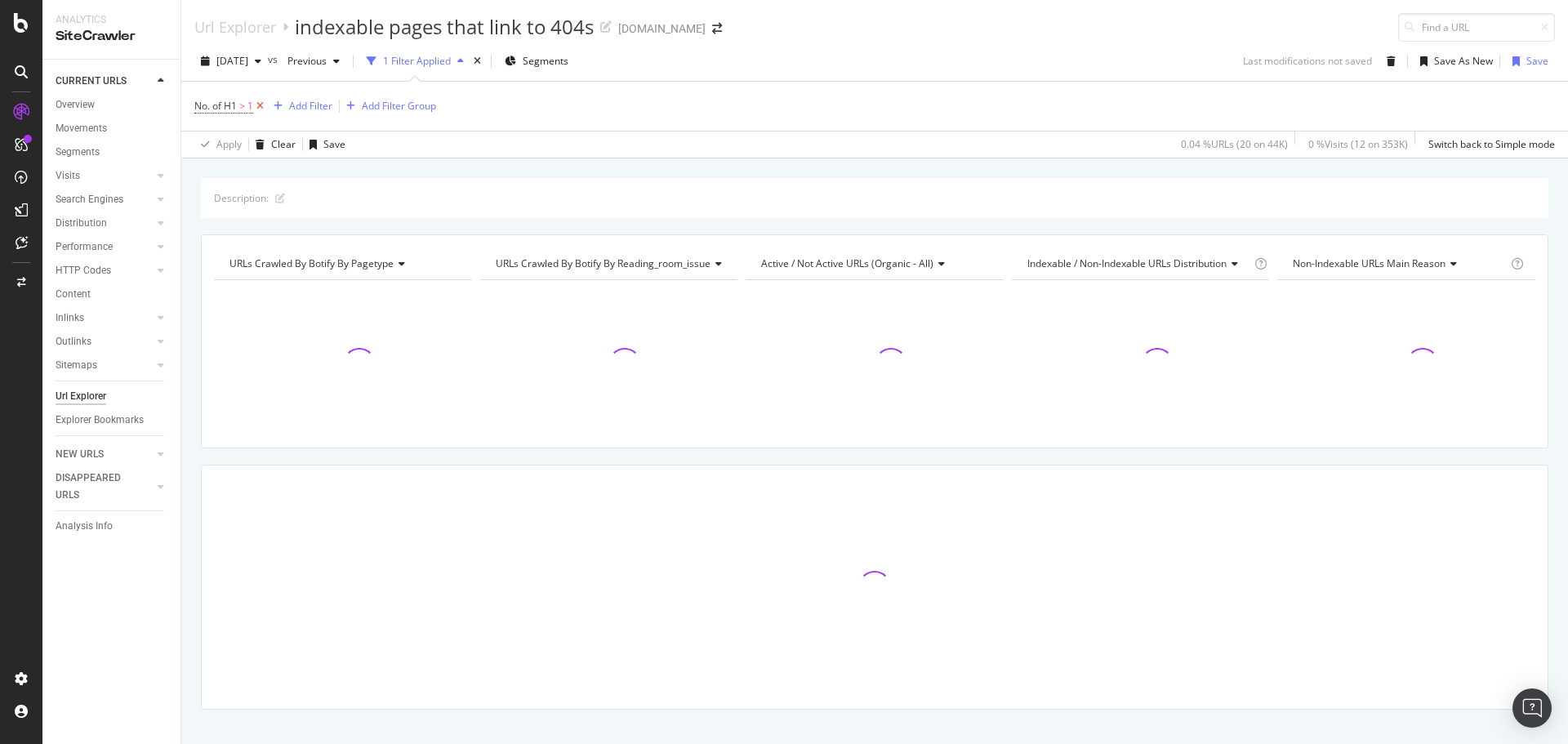
click at [259, 108] on icon at bounding box center [260, 106] width 14 height 16
click at [225, 104] on div "Add Filter" at bounding box center [238, 105] width 43 height 14
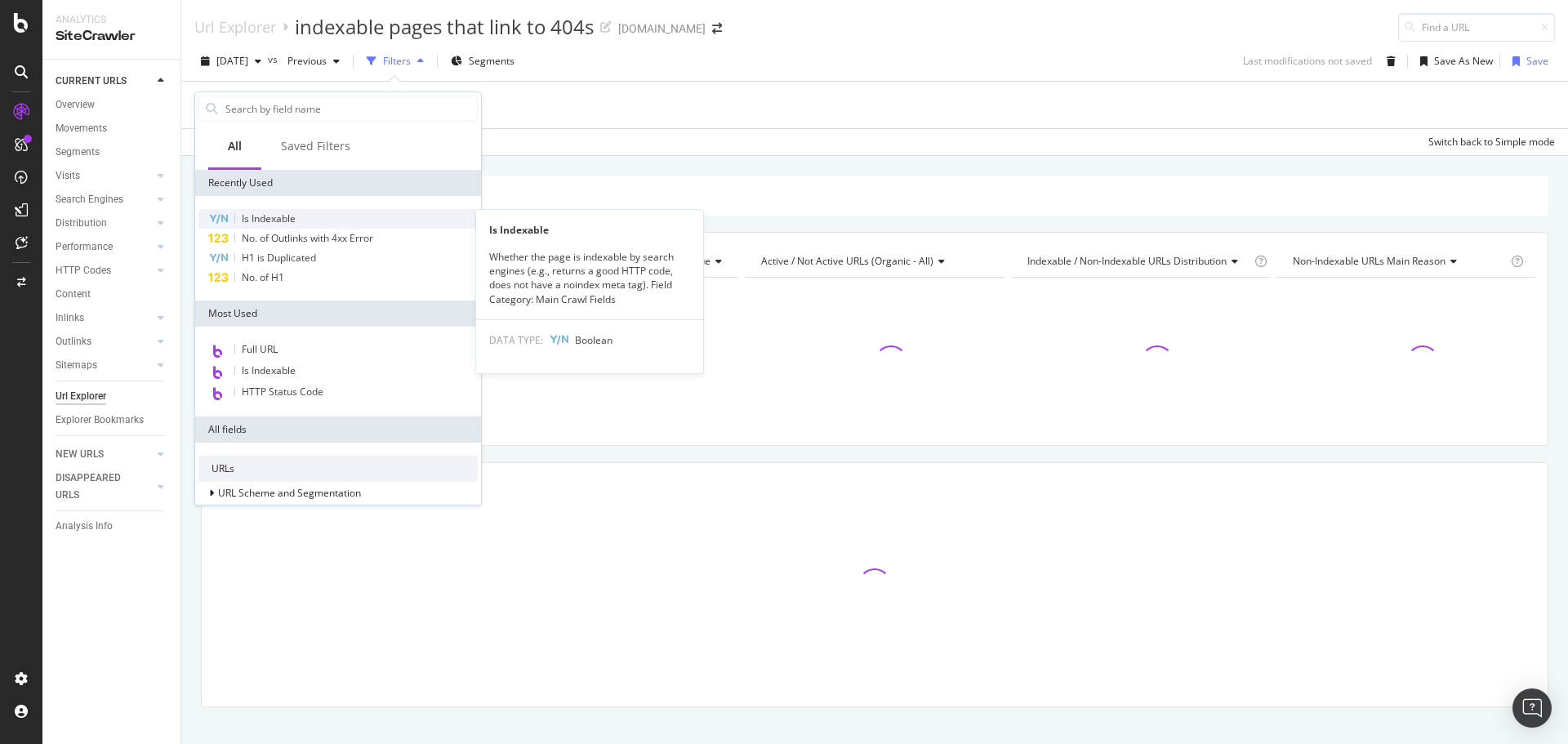
click at [258, 226] on div "Is Indexable" at bounding box center [338, 219] width 280 height 20
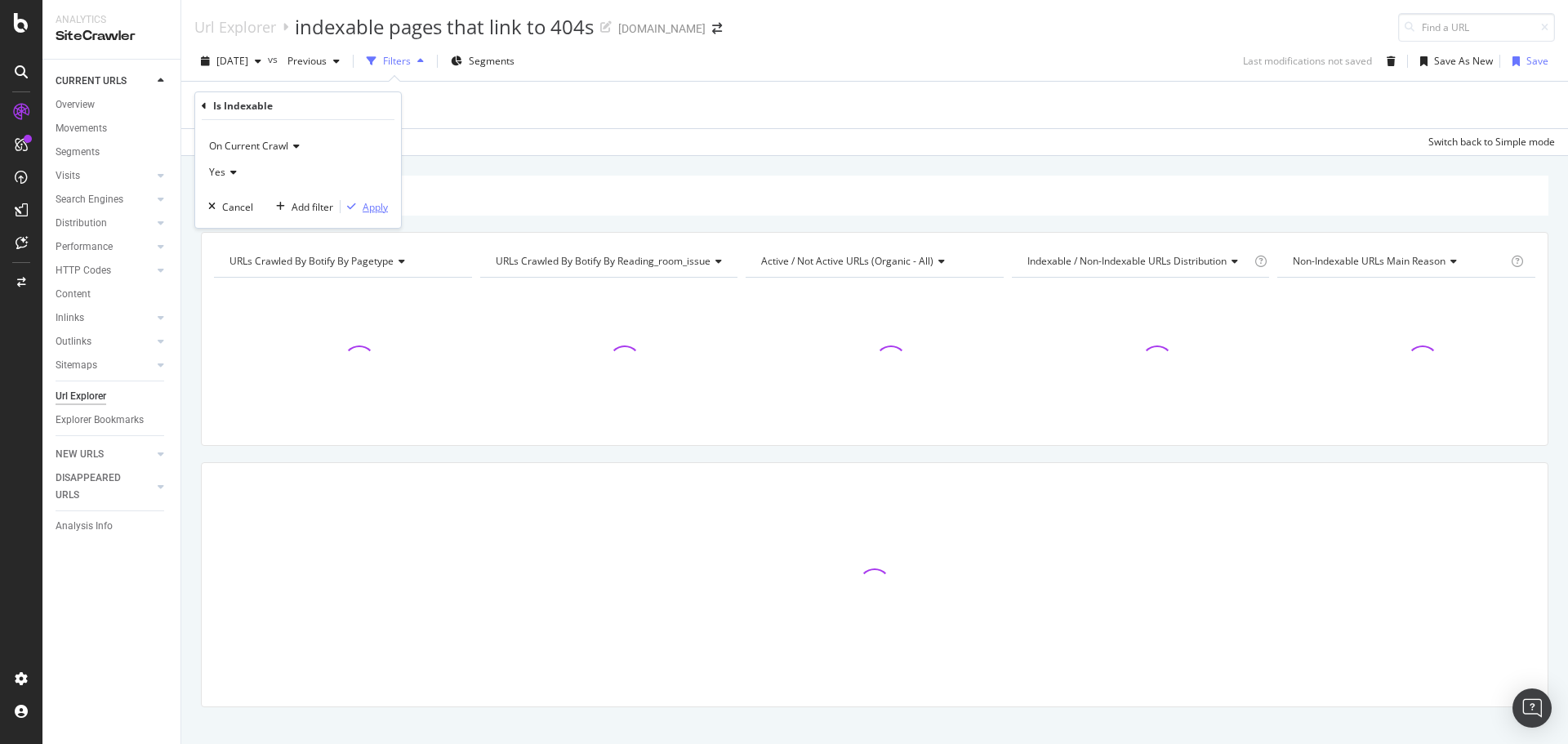
drag, startPoint x: 363, startPoint y: 209, endPoint x: 427, endPoint y: 222, distance: 65.3
click at [363, 210] on div "Apply" at bounding box center [375, 207] width 25 height 14
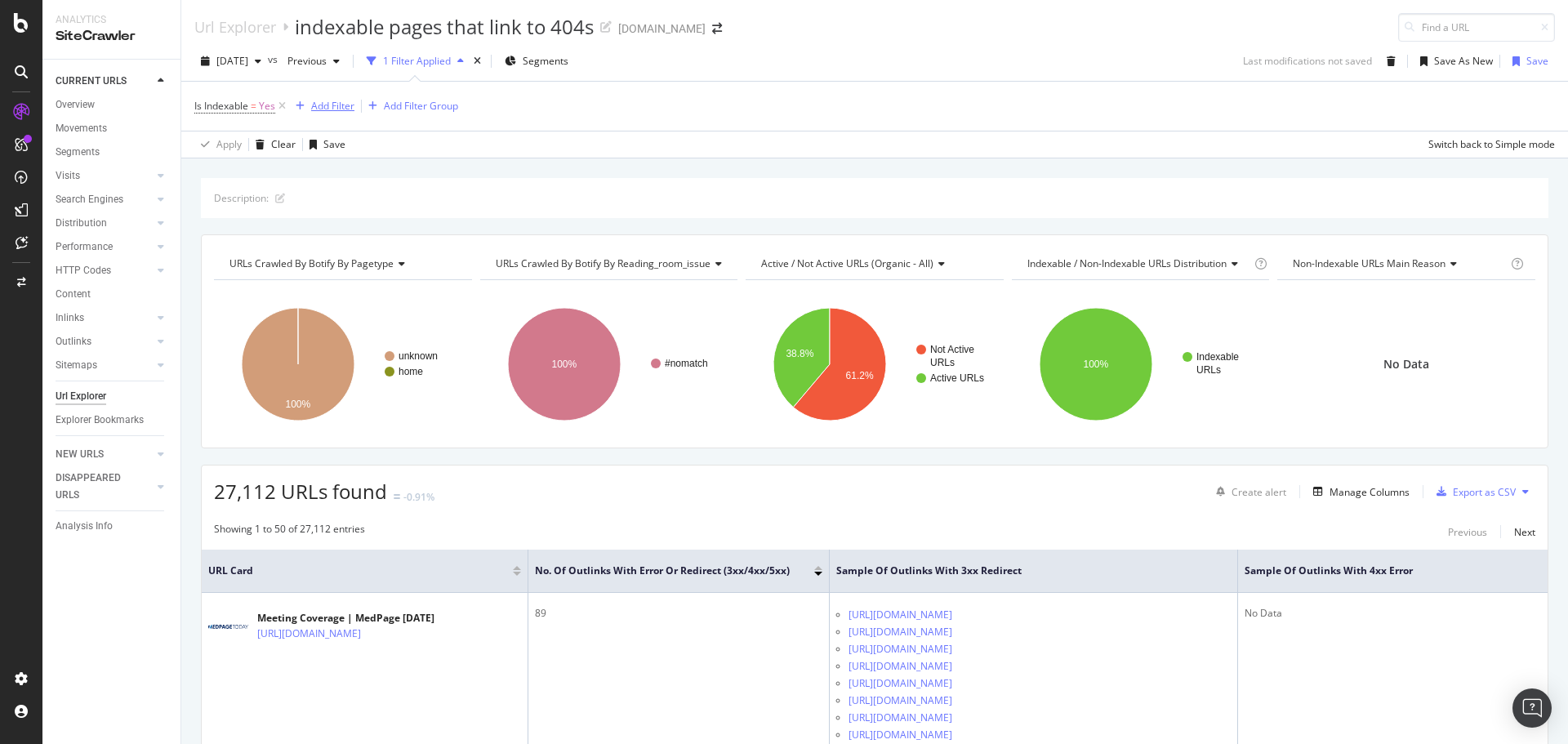
click at [341, 106] on div "Add Filter" at bounding box center [333, 106] width 43 height 14
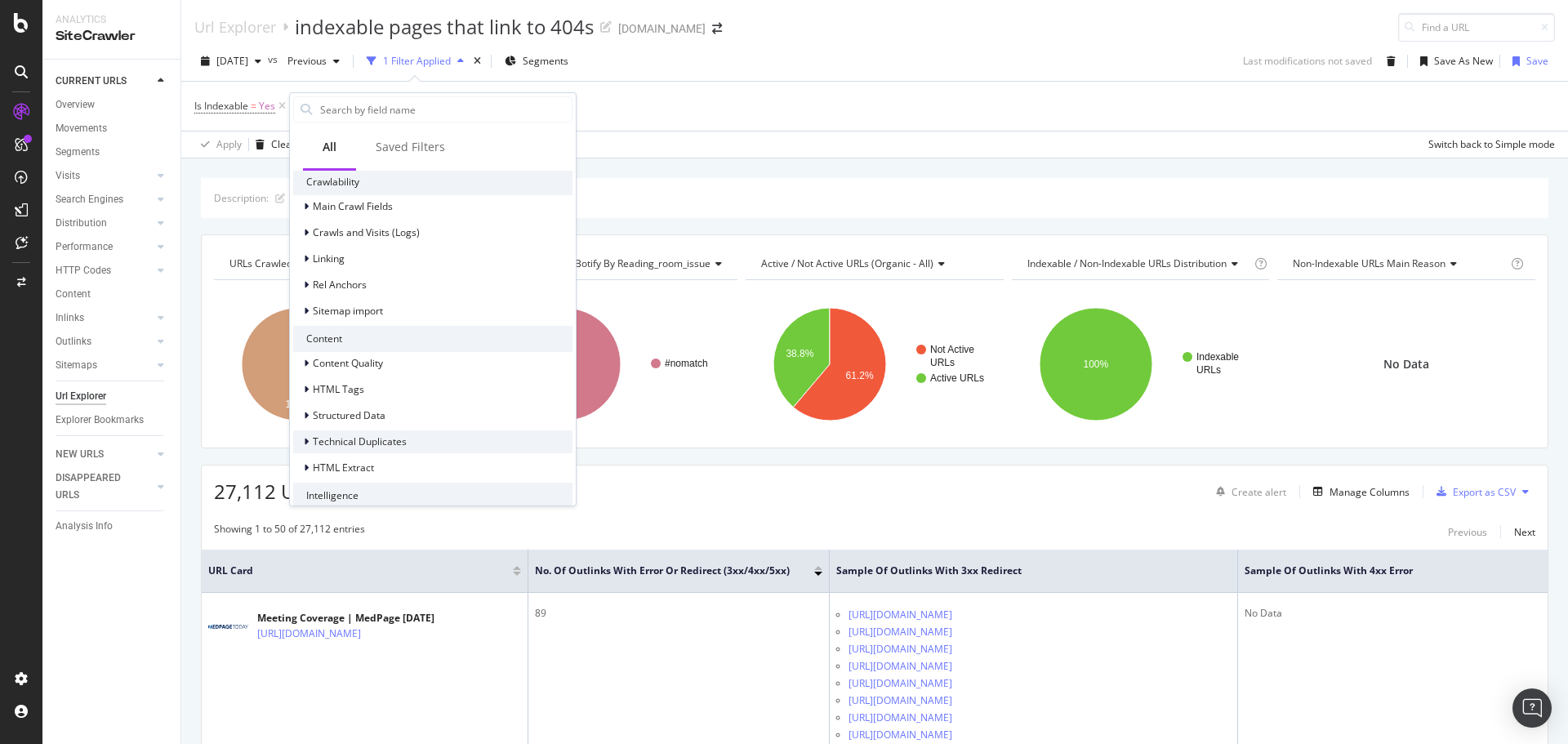
scroll to position [494, 0]
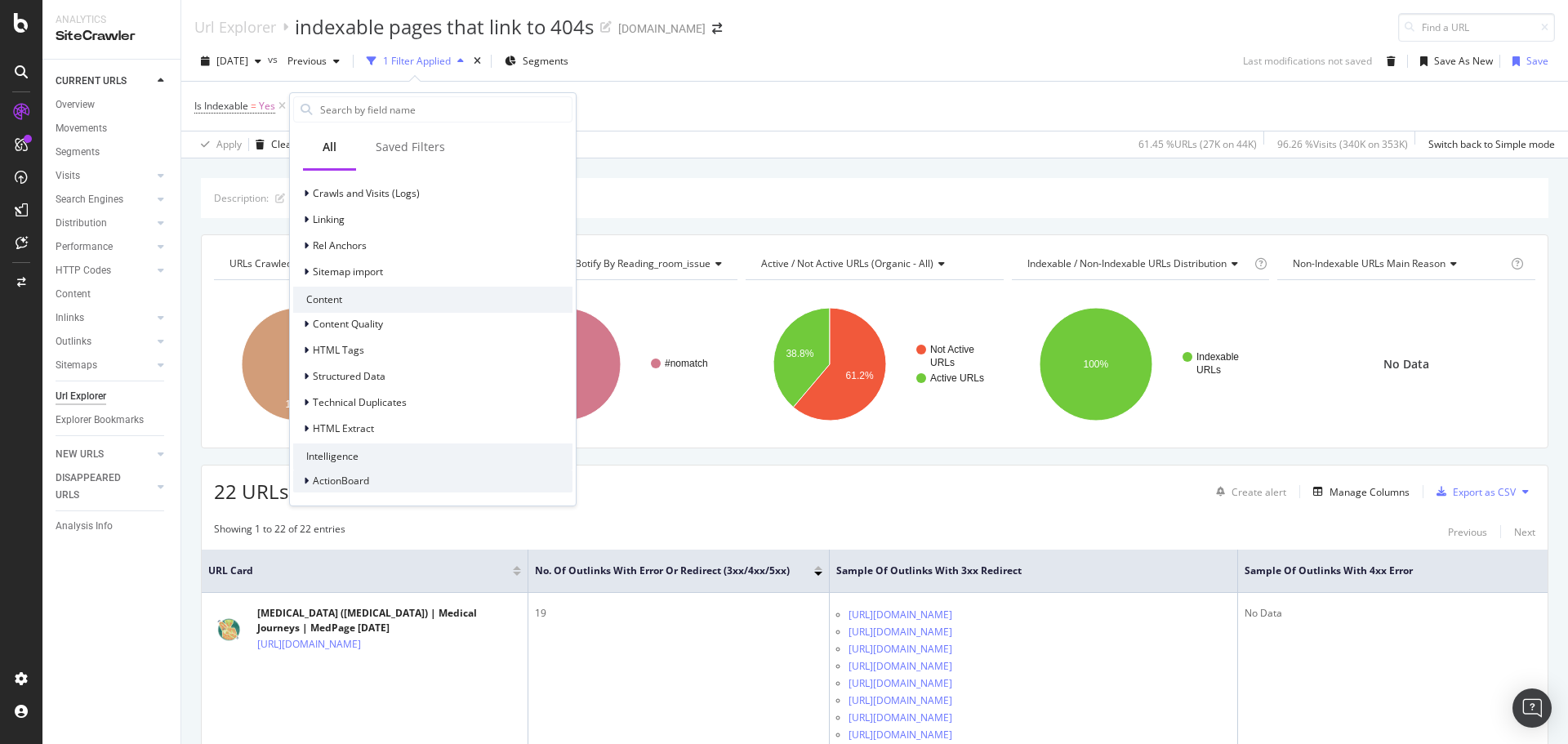
click at [353, 486] on span "ActionBoard" at bounding box center [341, 480] width 56 height 14
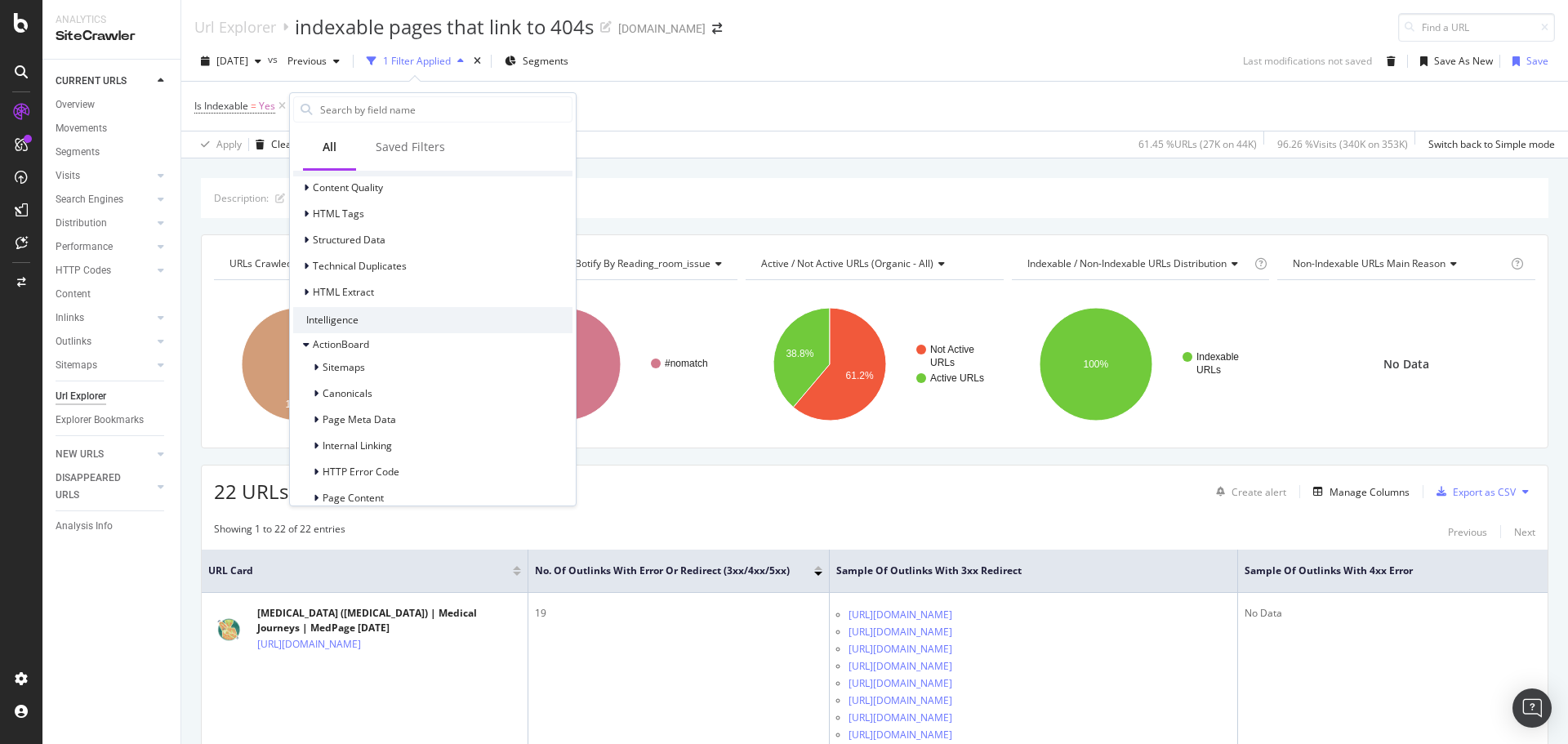
scroll to position [785, 0]
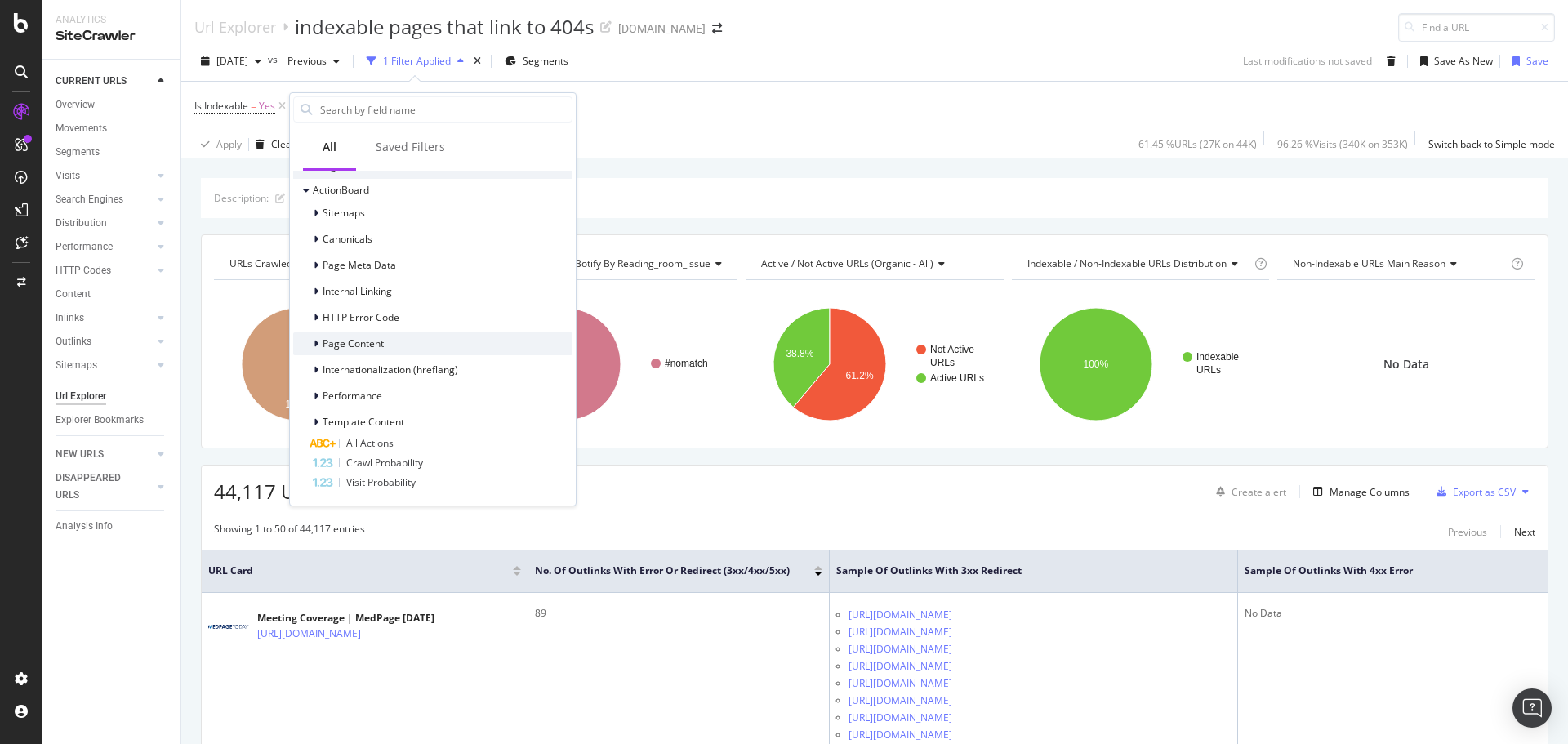
click at [365, 343] on span "Page Content" at bounding box center [353, 343] width 61 height 14
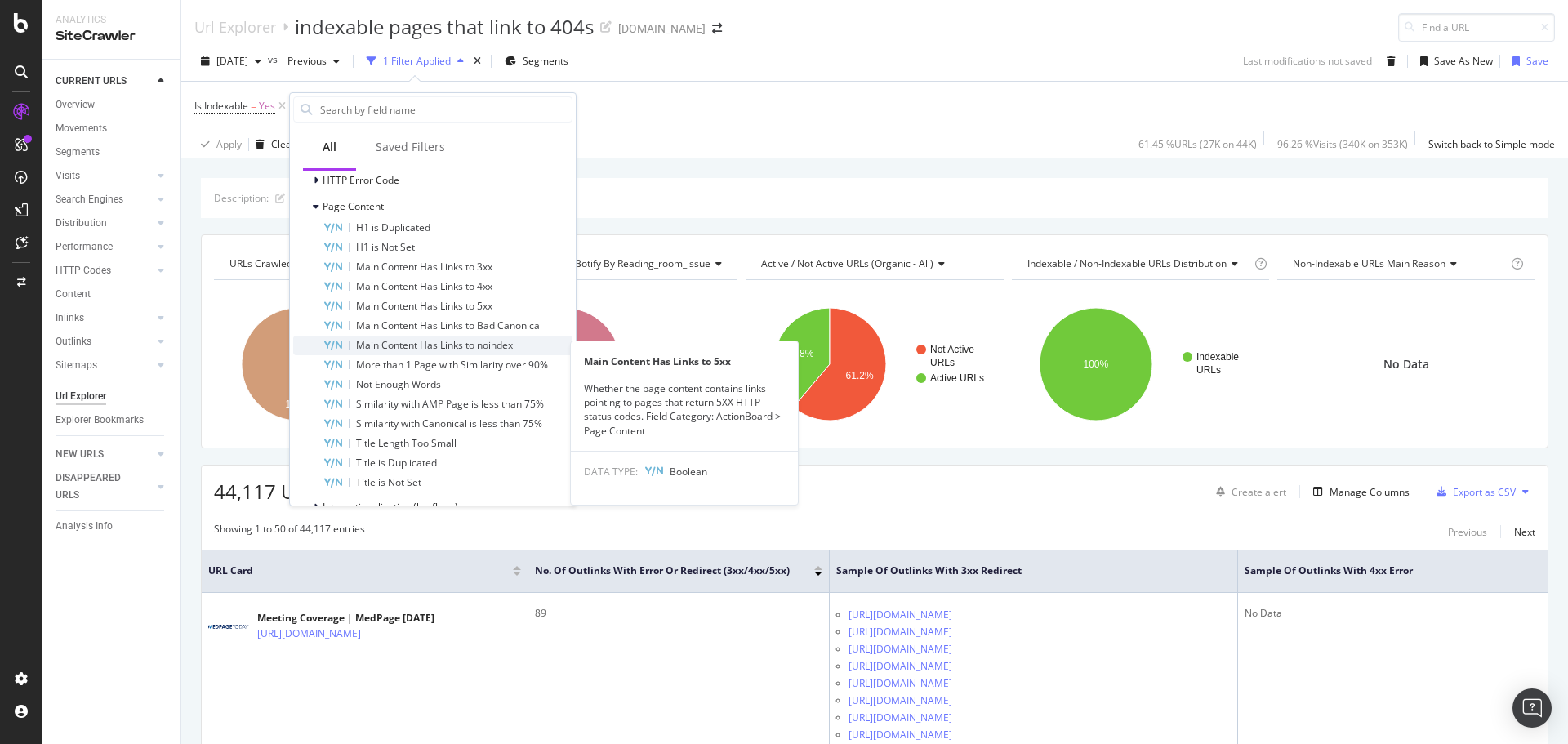
scroll to position [949, 0]
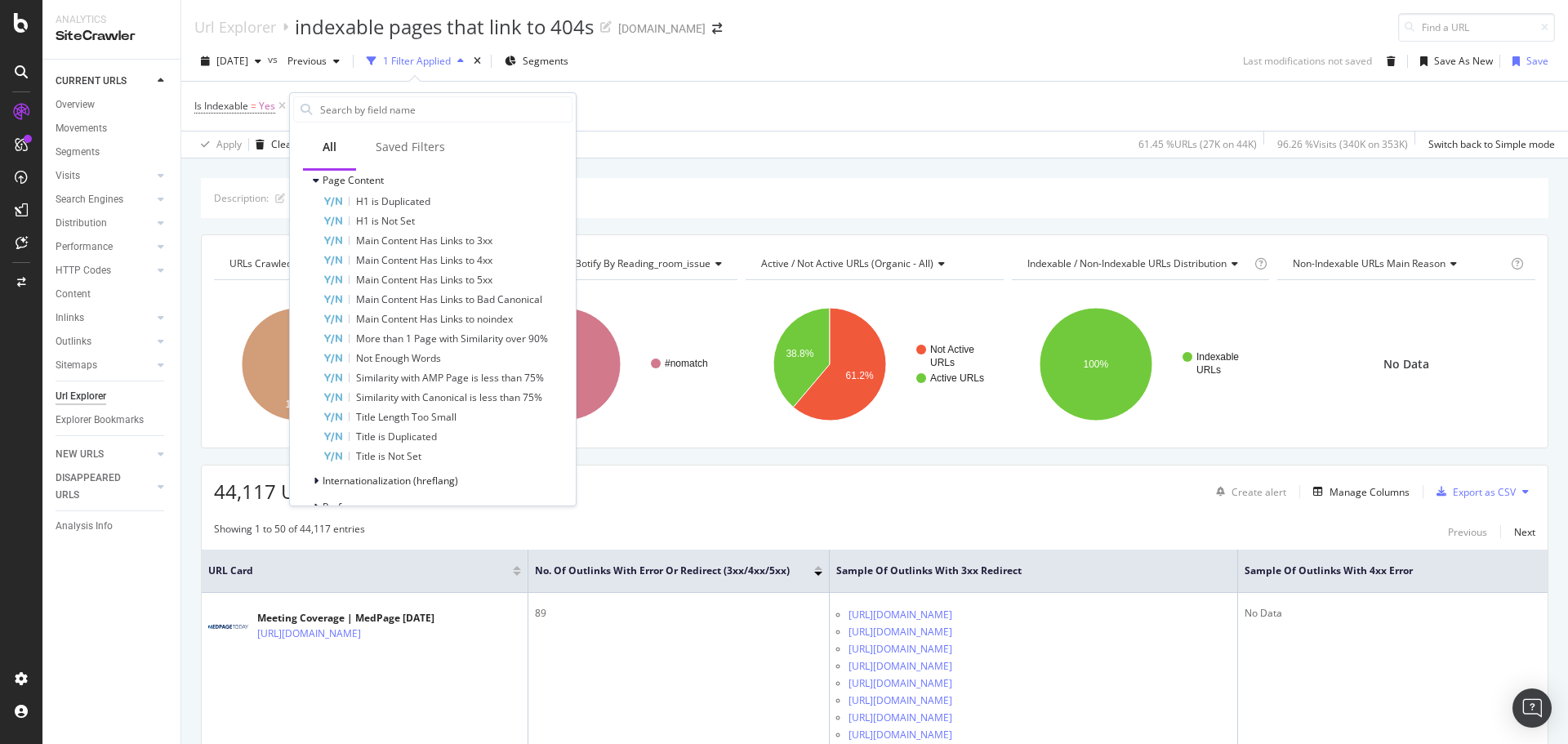
click at [689, 106] on div "Is Indexable = Yes Add Filter Add Filter Group" at bounding box center [875, 106] width 1361 height 49
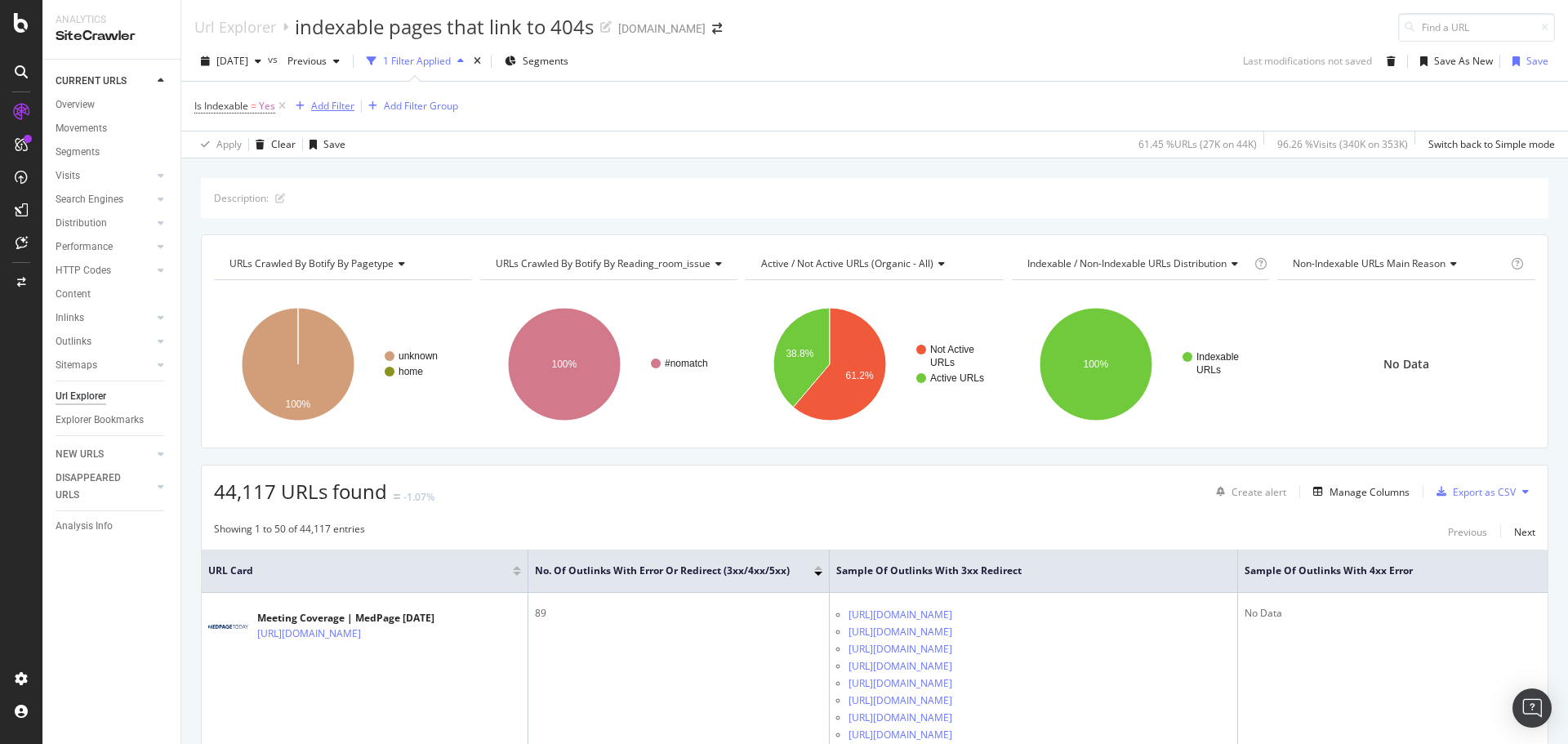
click at [339, 103] on div "Add Filter" at bounding box center [333, 106] width 43 height 14
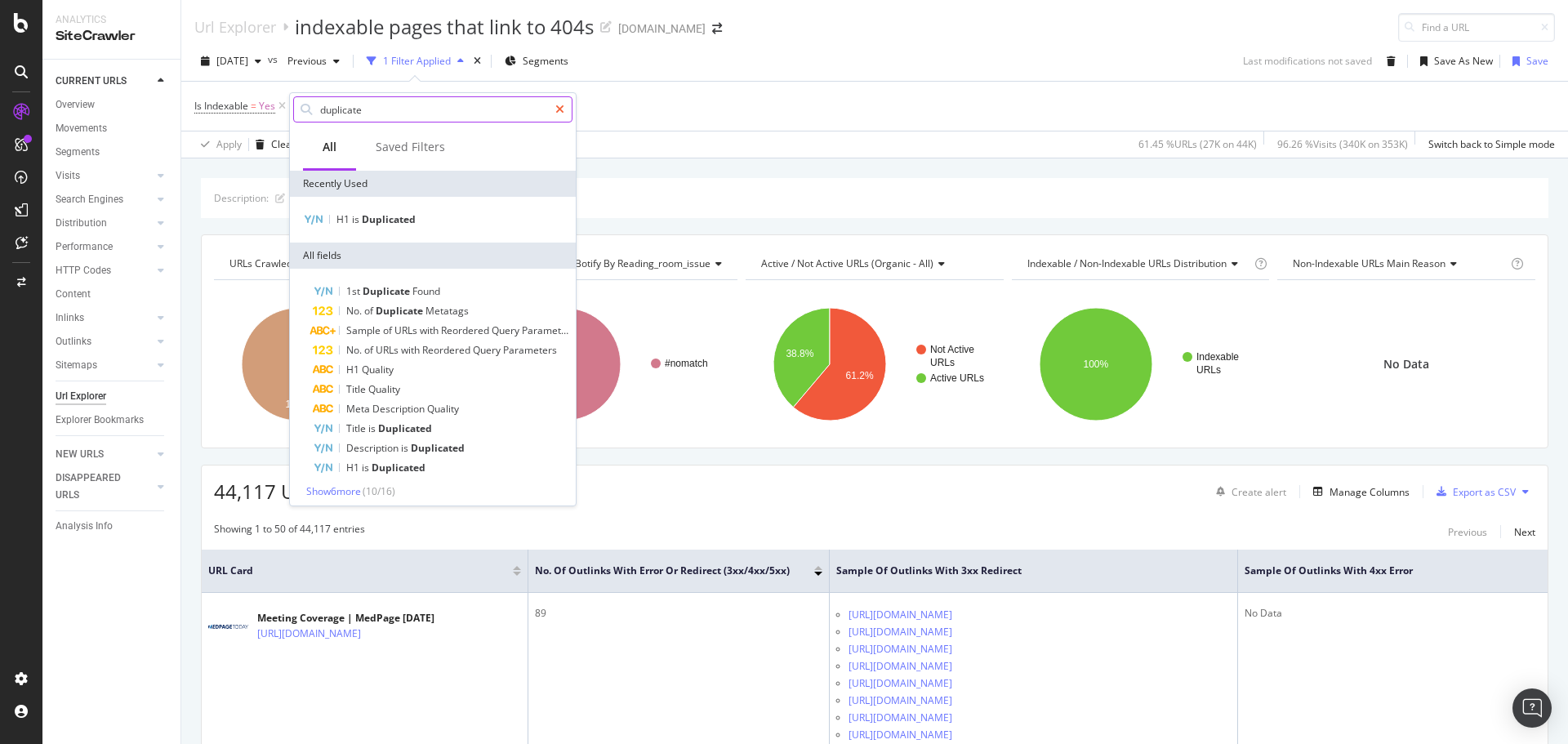
type input "duplicate"
click at [555, 106] on icon at bounding box center [560, 109] width 9 height 12
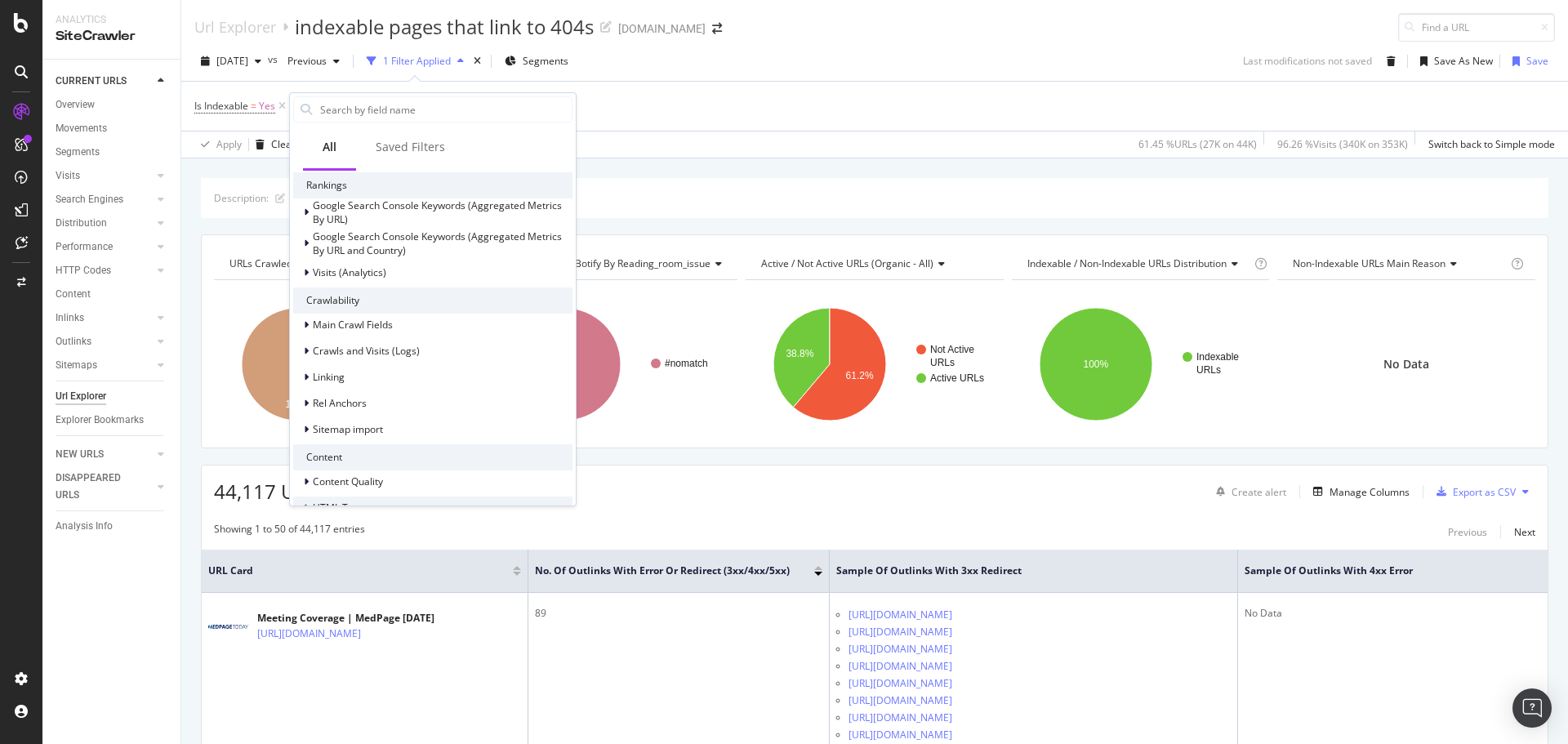
scroll to position [490, 0]
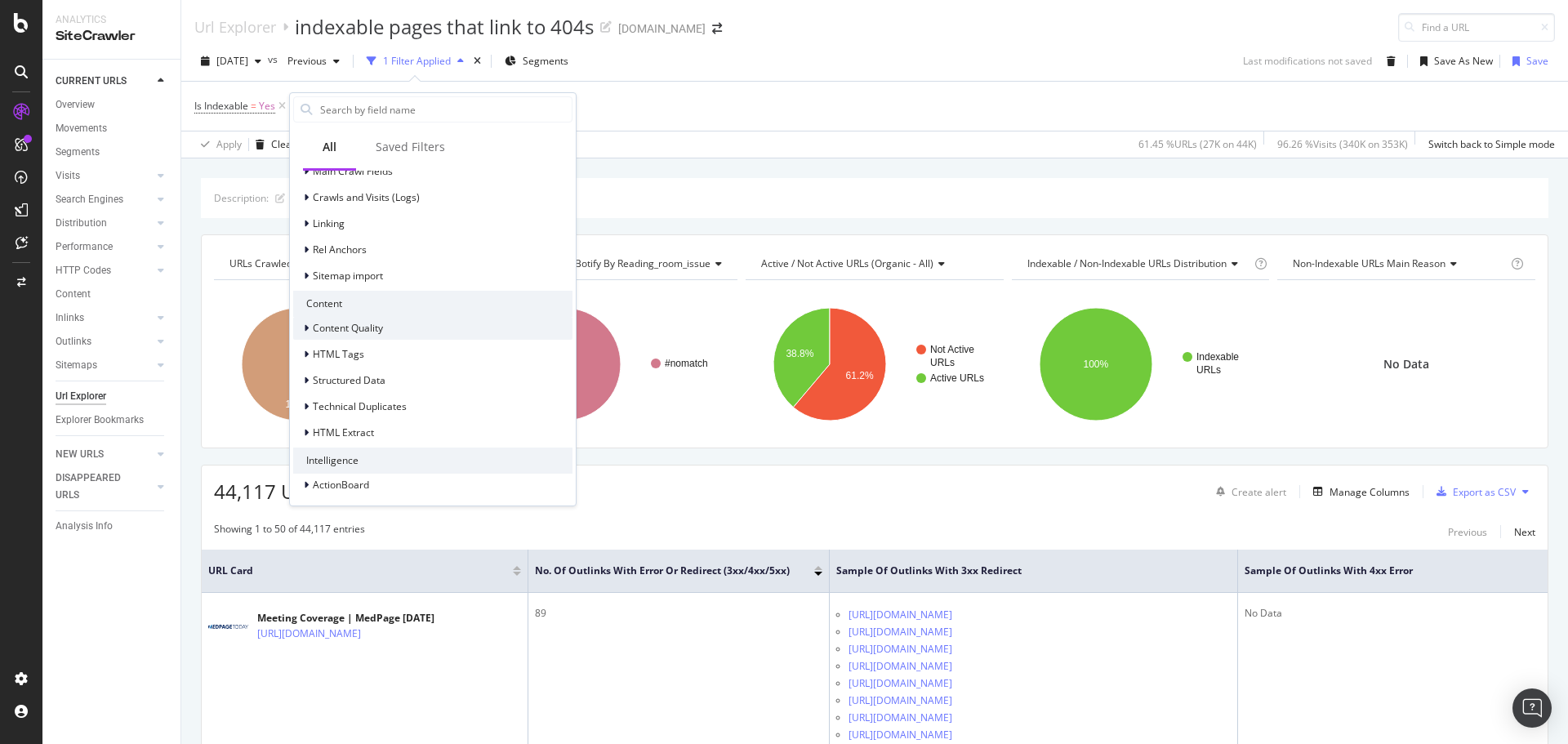
click at [371, 327] on span "Content Quality" at bounding box center [348, 327] width 70 height 14
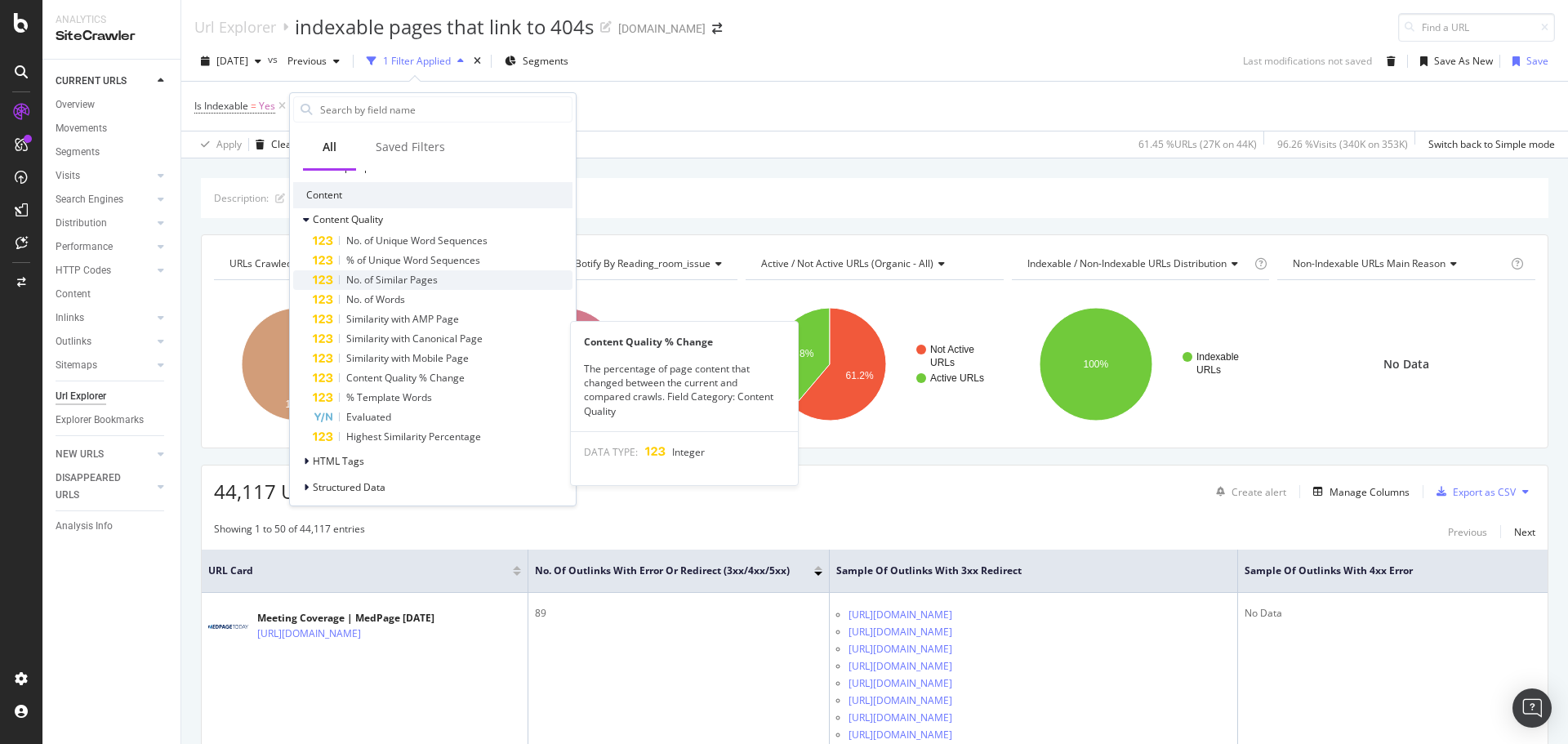
scroll to position [654, 0]
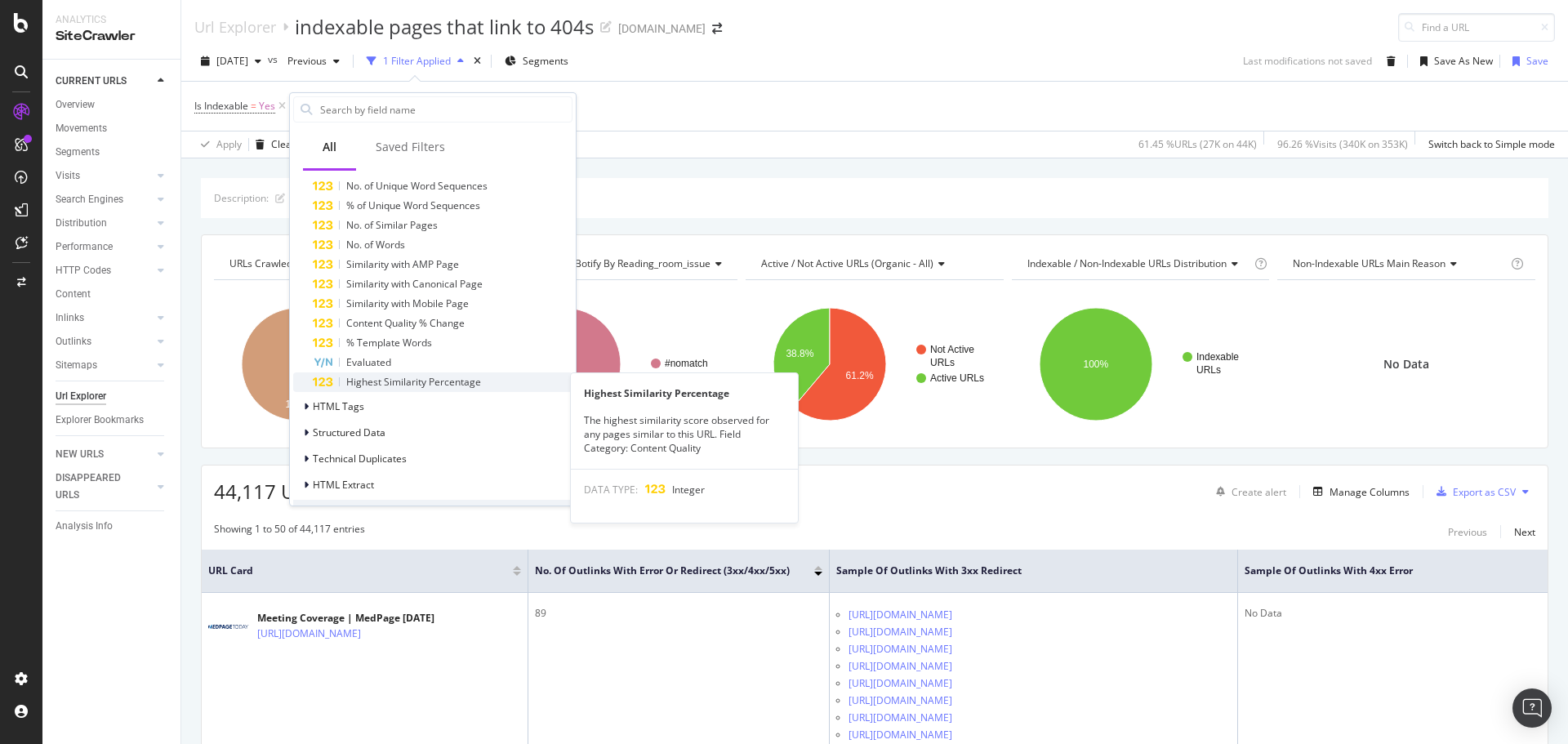
click at [417, 378] on span "Highest Similarity Percentage" at bounding box center [413, 381] width 134 height 14
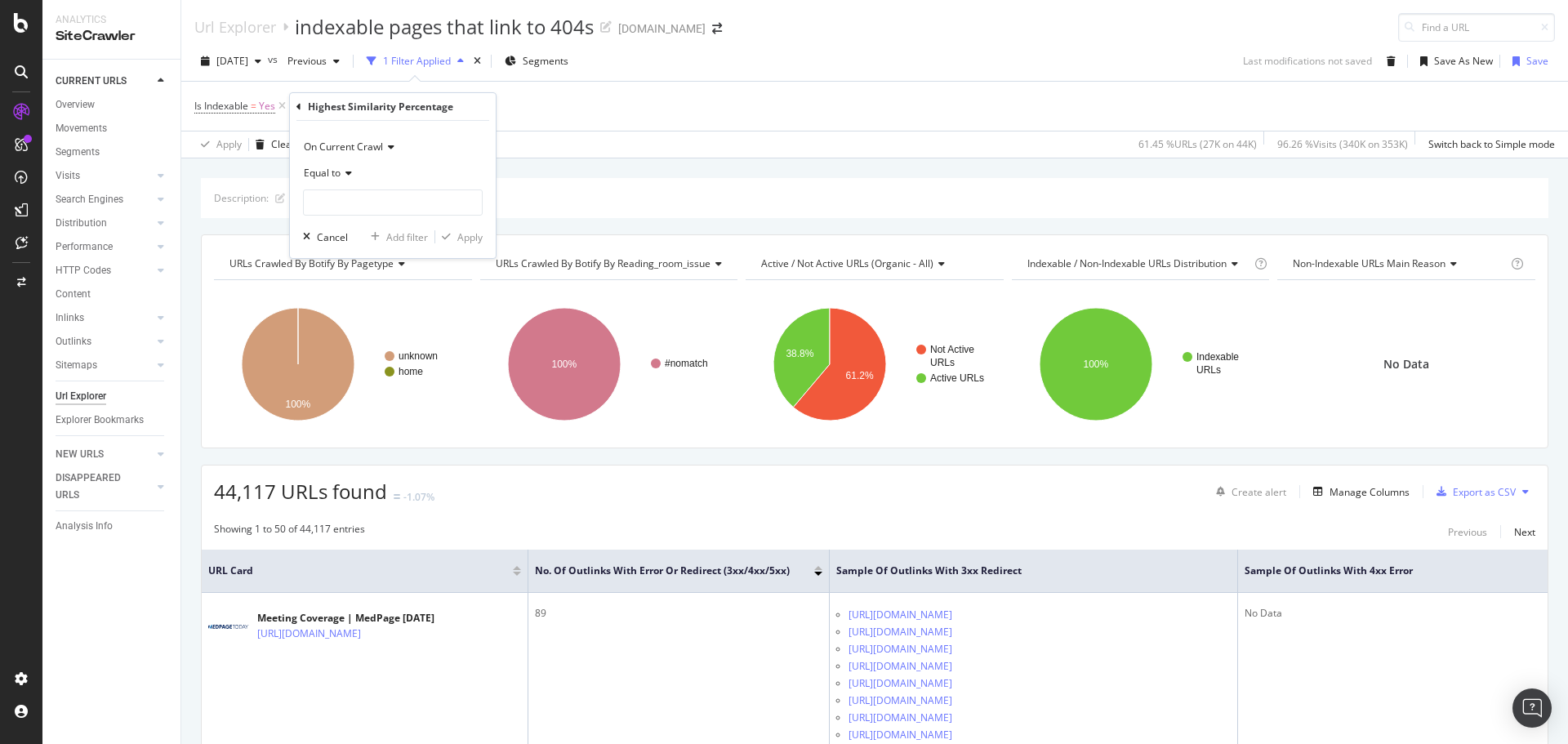
click at [345, 169] on icon at bounding box center [346, 173] width 12 height 10
click at [363, 295] on span "Greater than" at bounding box center [340, 291] width 59 height 14
click at [374, 205] on input "number" at bounding box center [392, 202] width 179 height 26
type input "80"
click at [484, 228] on div "On Current Crawl Greater than 80 Cancel Add filter Apply" at bounding box center [393, 189] width 206 height 137
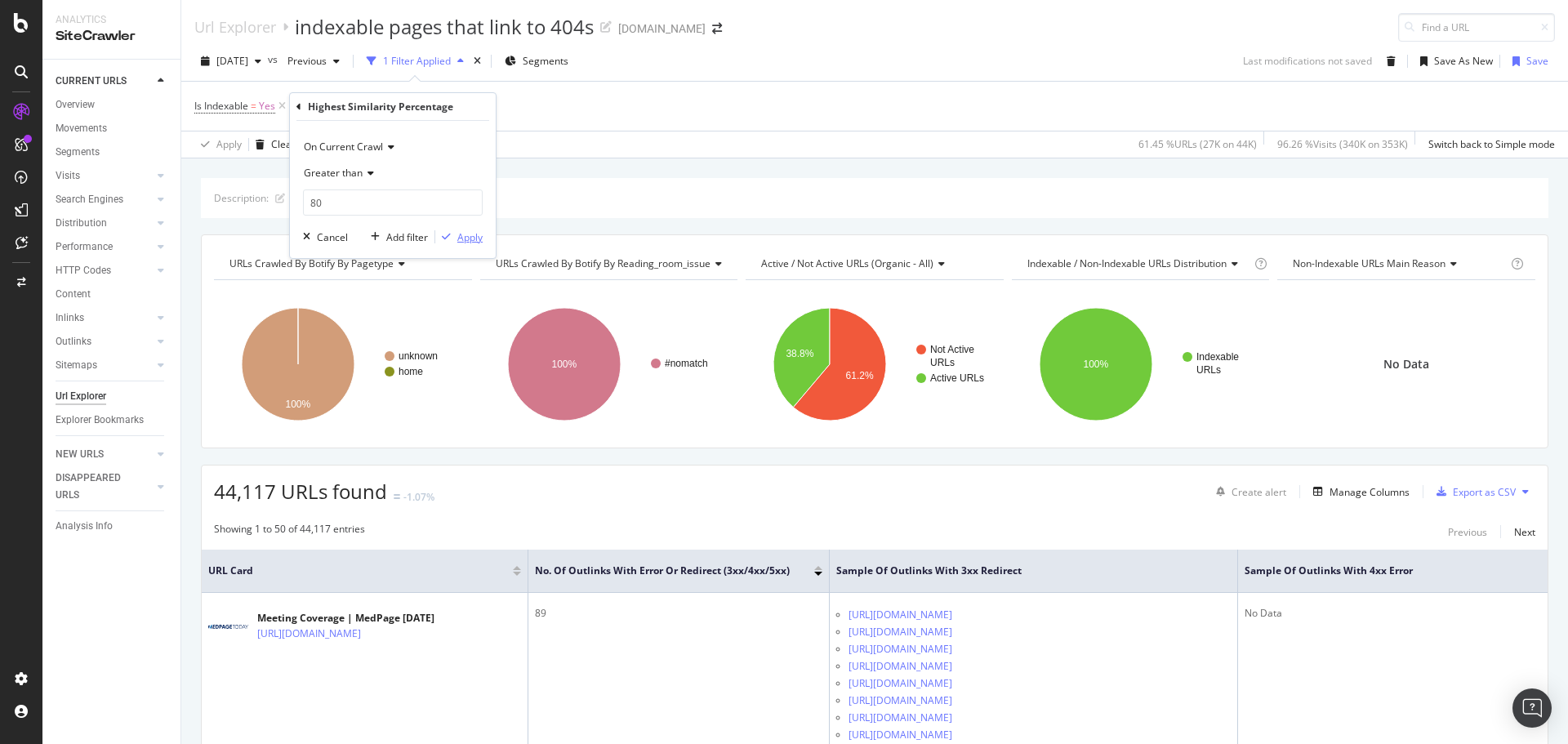
click at [475, 237] on div "Apply" at bounding box center [470, 236] width 25 height 14
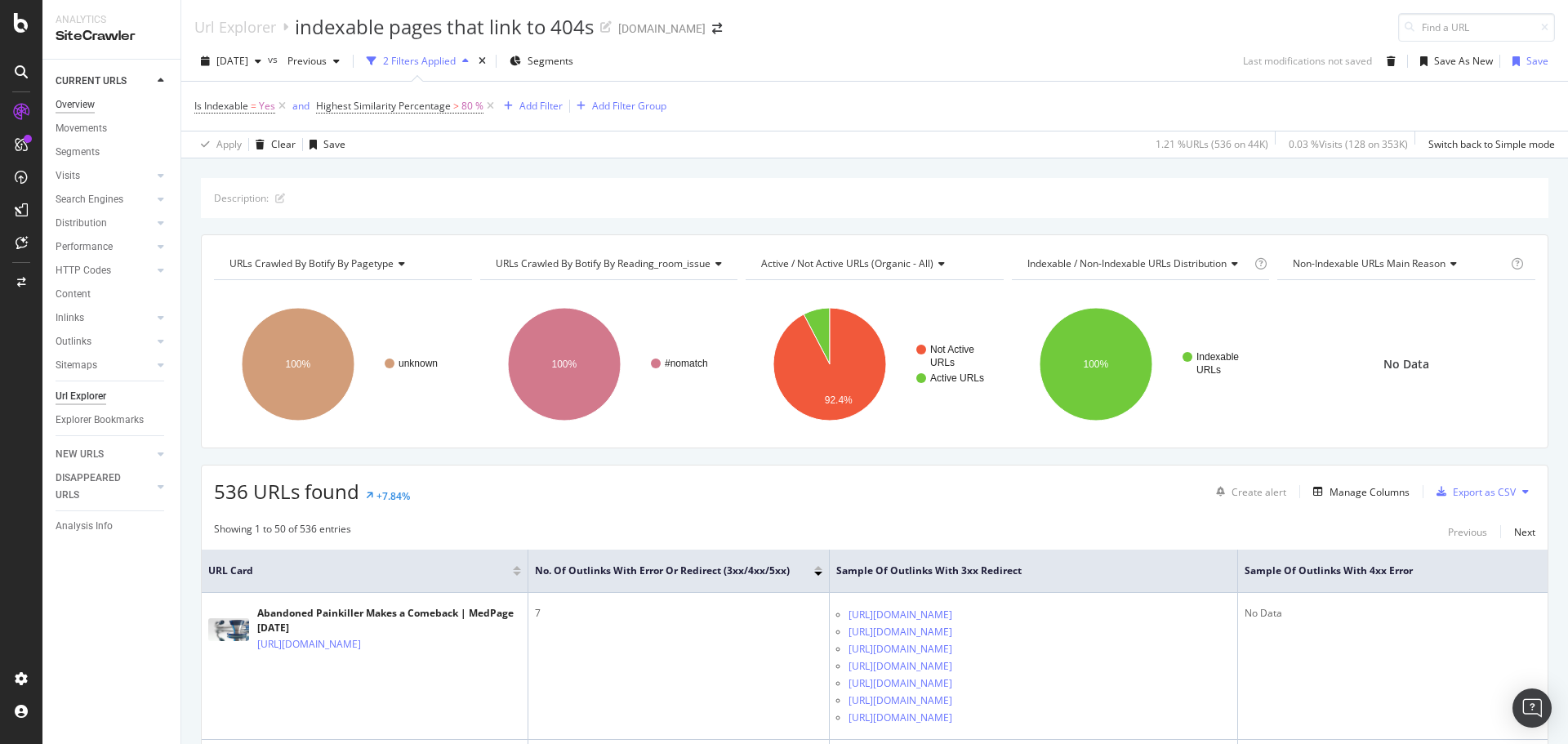
click at [89, 108] on div "Overview" at bounding box center [75, 105] width 39 height 17
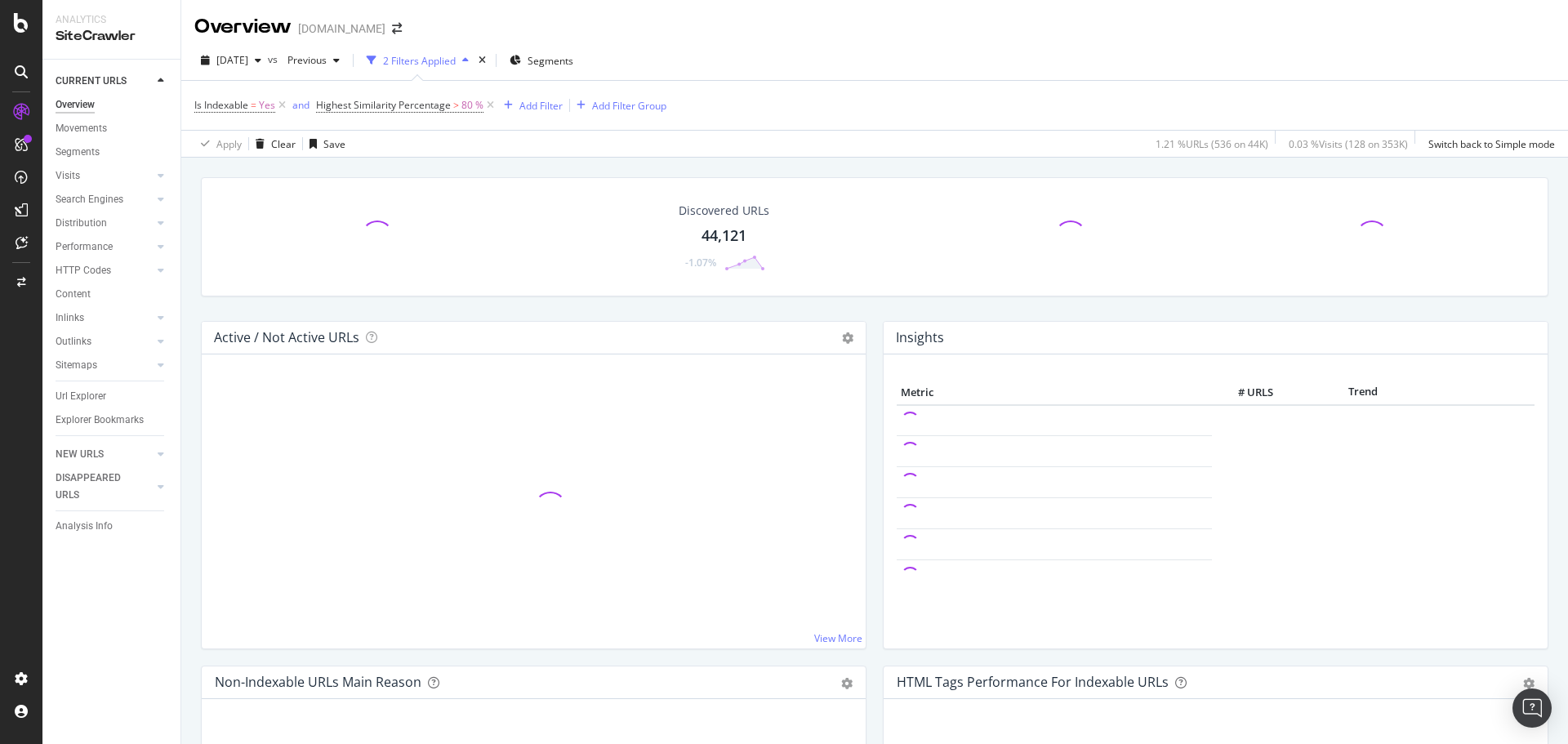
click at [720, 230] on div "44,121" at bounding box center [724, 236] width 45 height 22
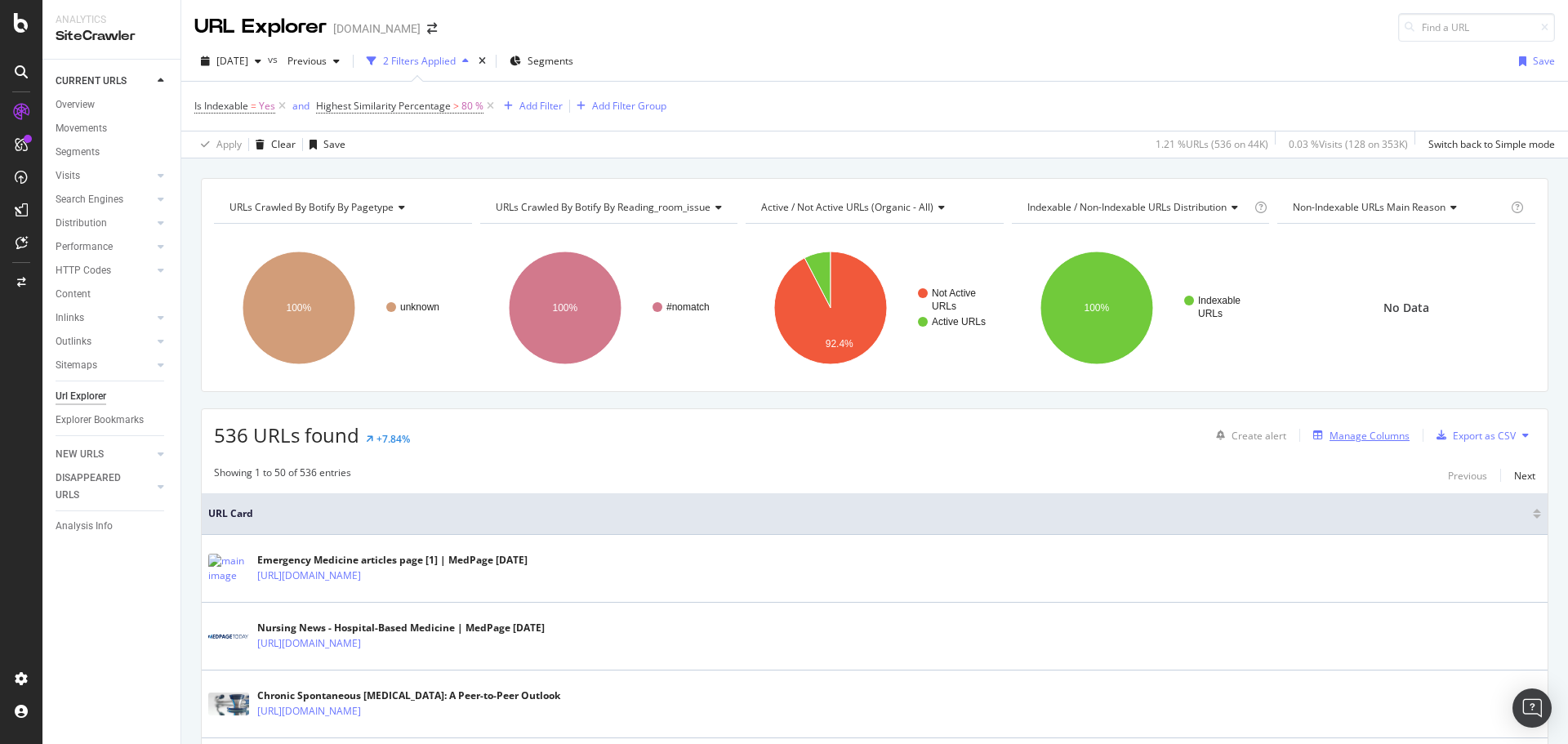
click at [1362, 433] on div "Manage Columns" at bounding box center [1370, 436] width 80 height 14
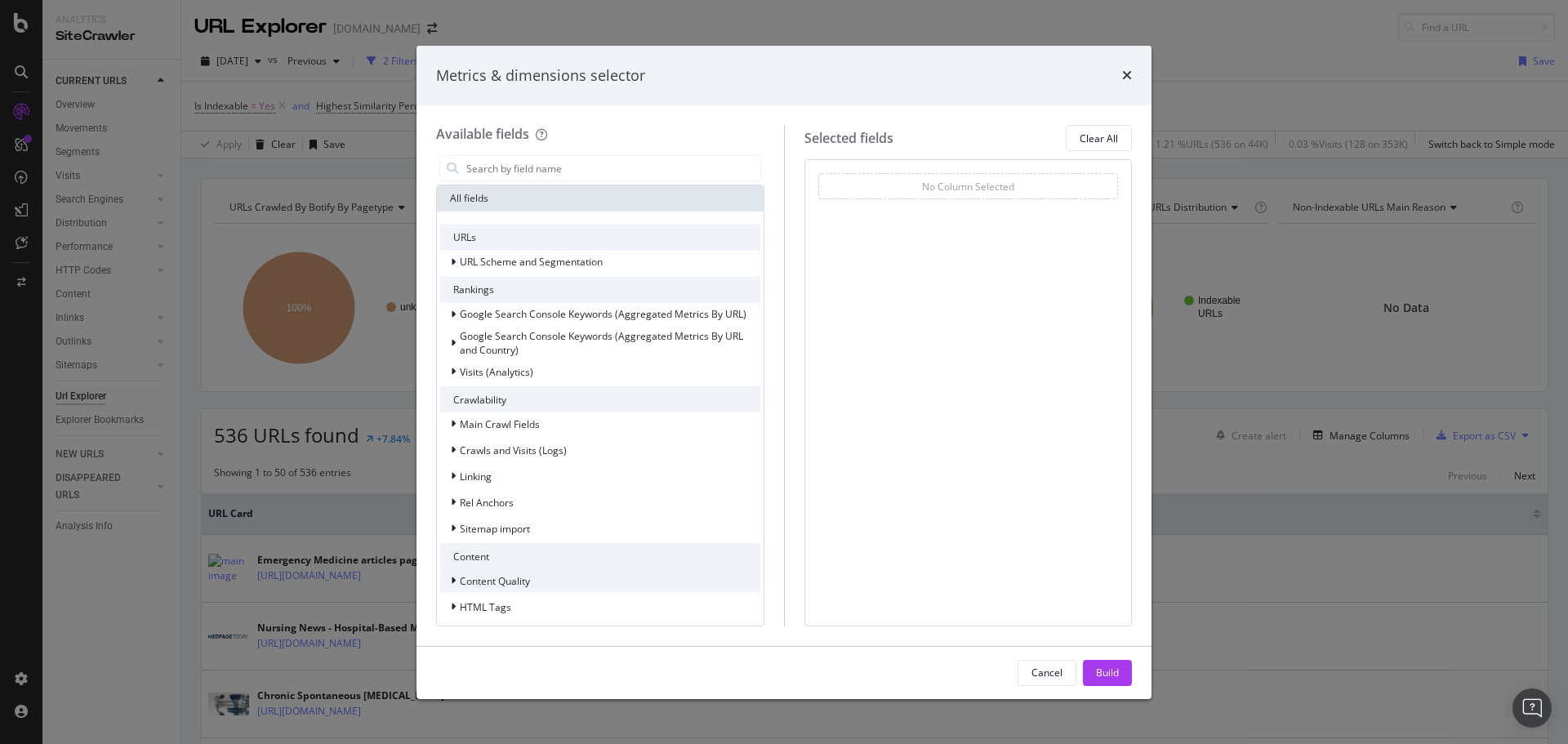
scroll to position [136, 0]
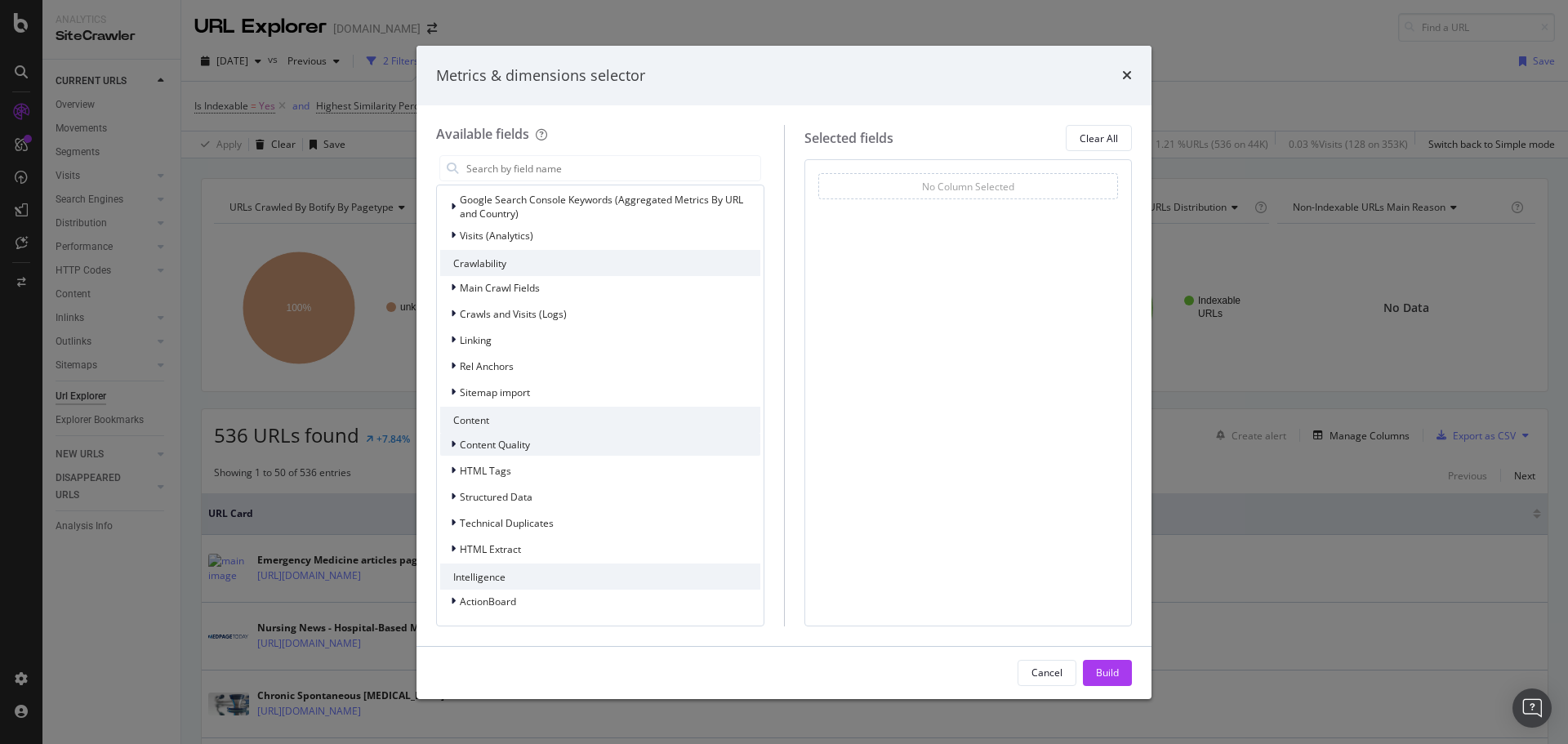
click at [537, 449] on div "Content Quality" at bounding box center [600, 444] width 320 height 23
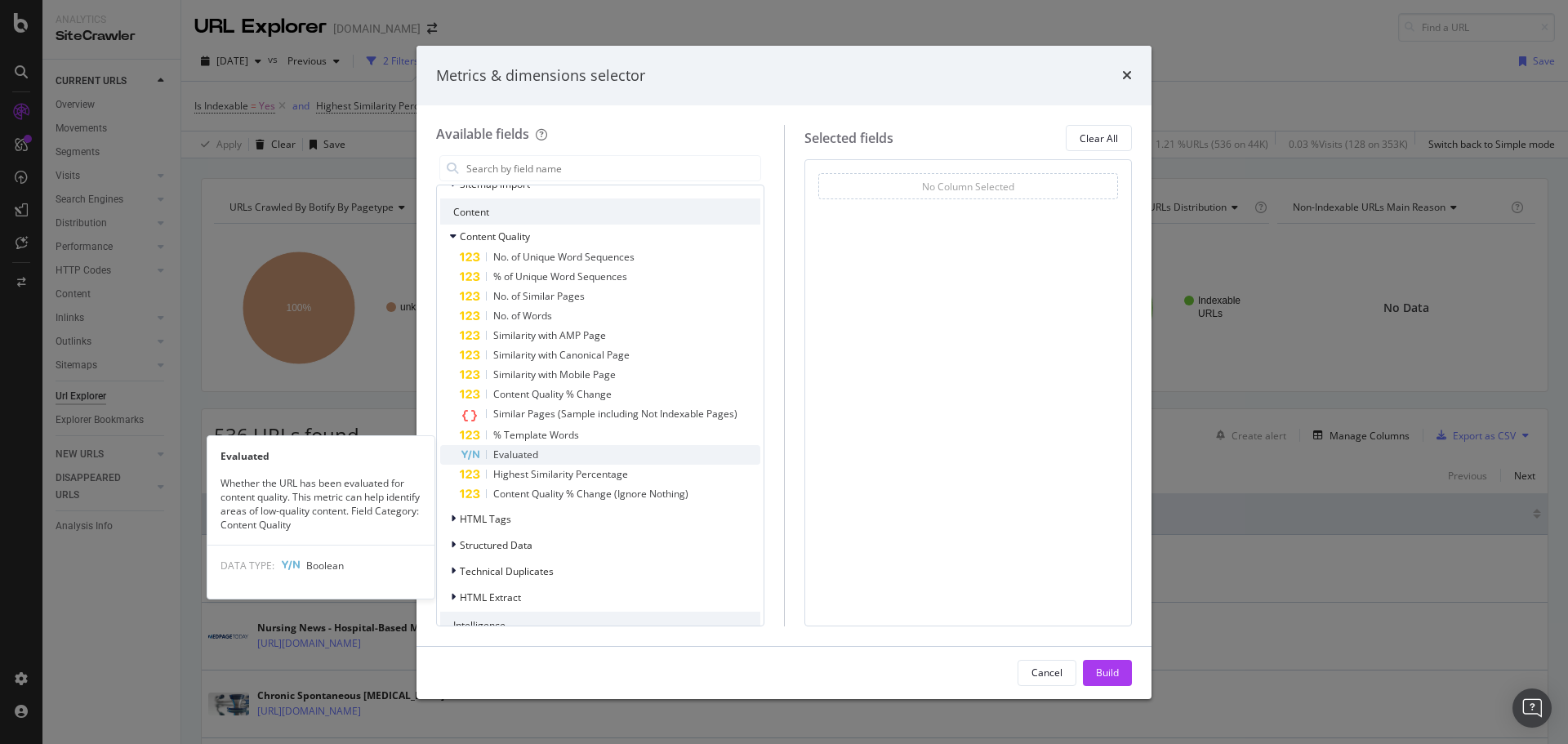
scroll to position [393, 0]
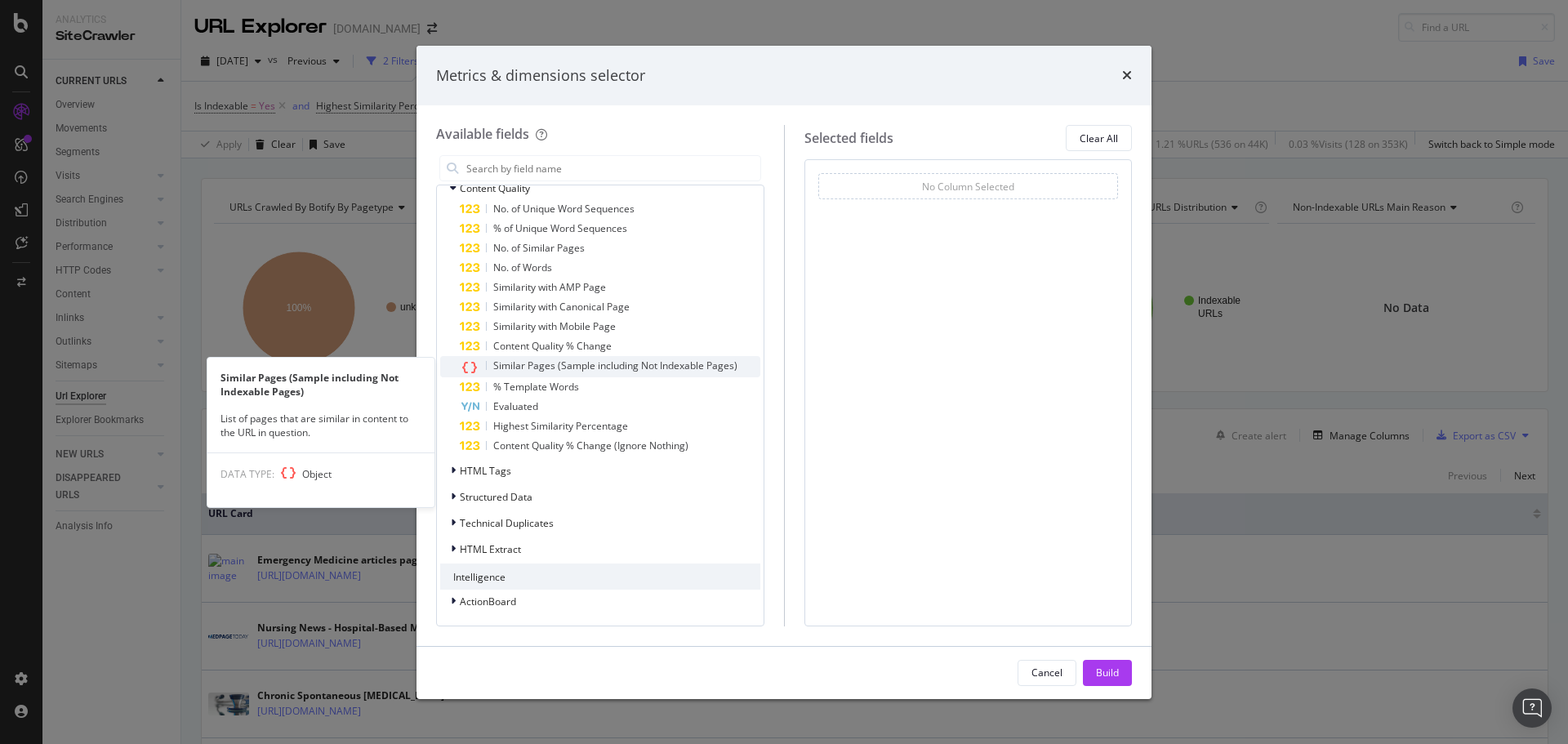
click at [562, 362] on span "Similar Pages (Sample including Not Indexable Pages)" at bounding box center [615, 365] width 244 height 14
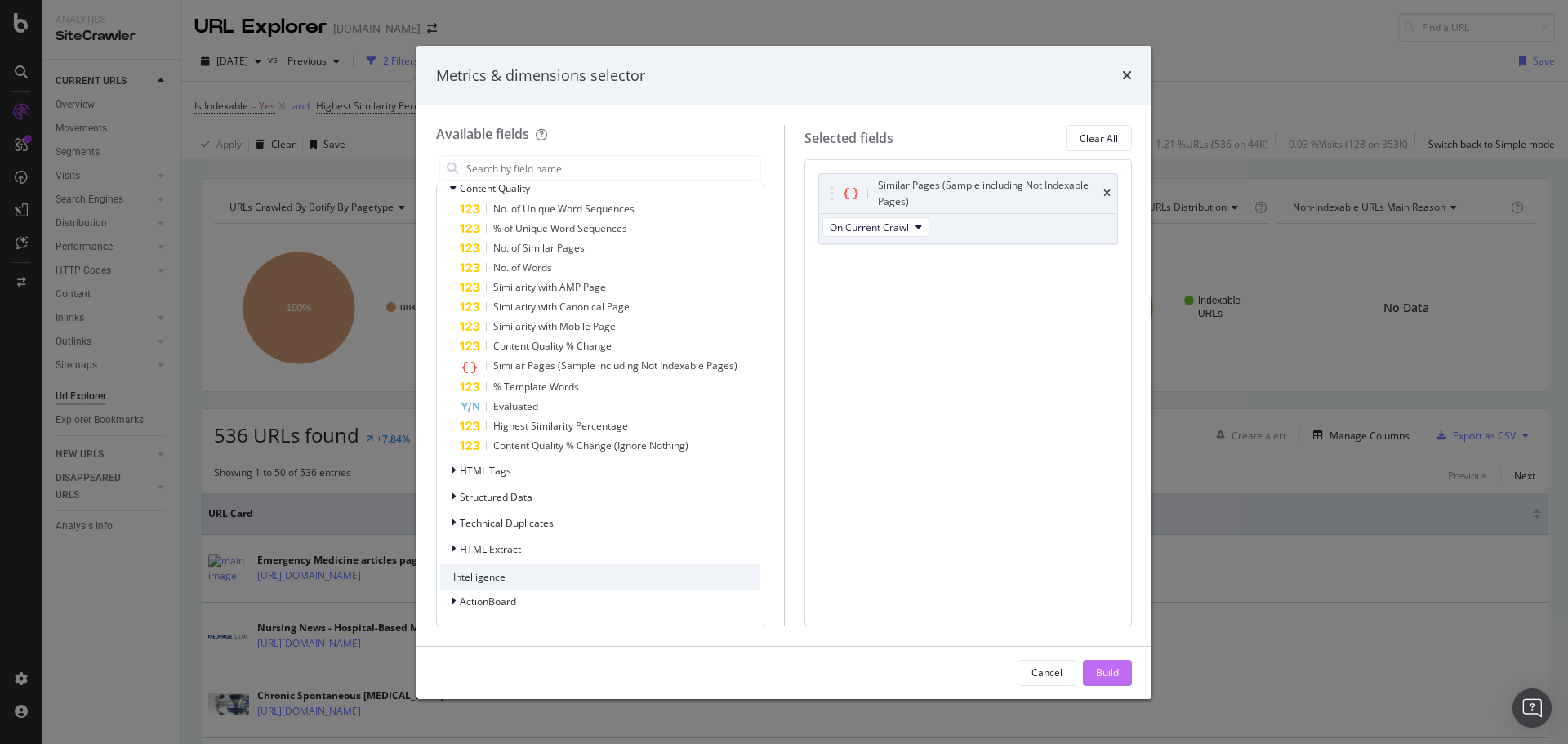
click at [1093, 668] on button "Build" at bounding box center [1107, 673] width 49 height 26
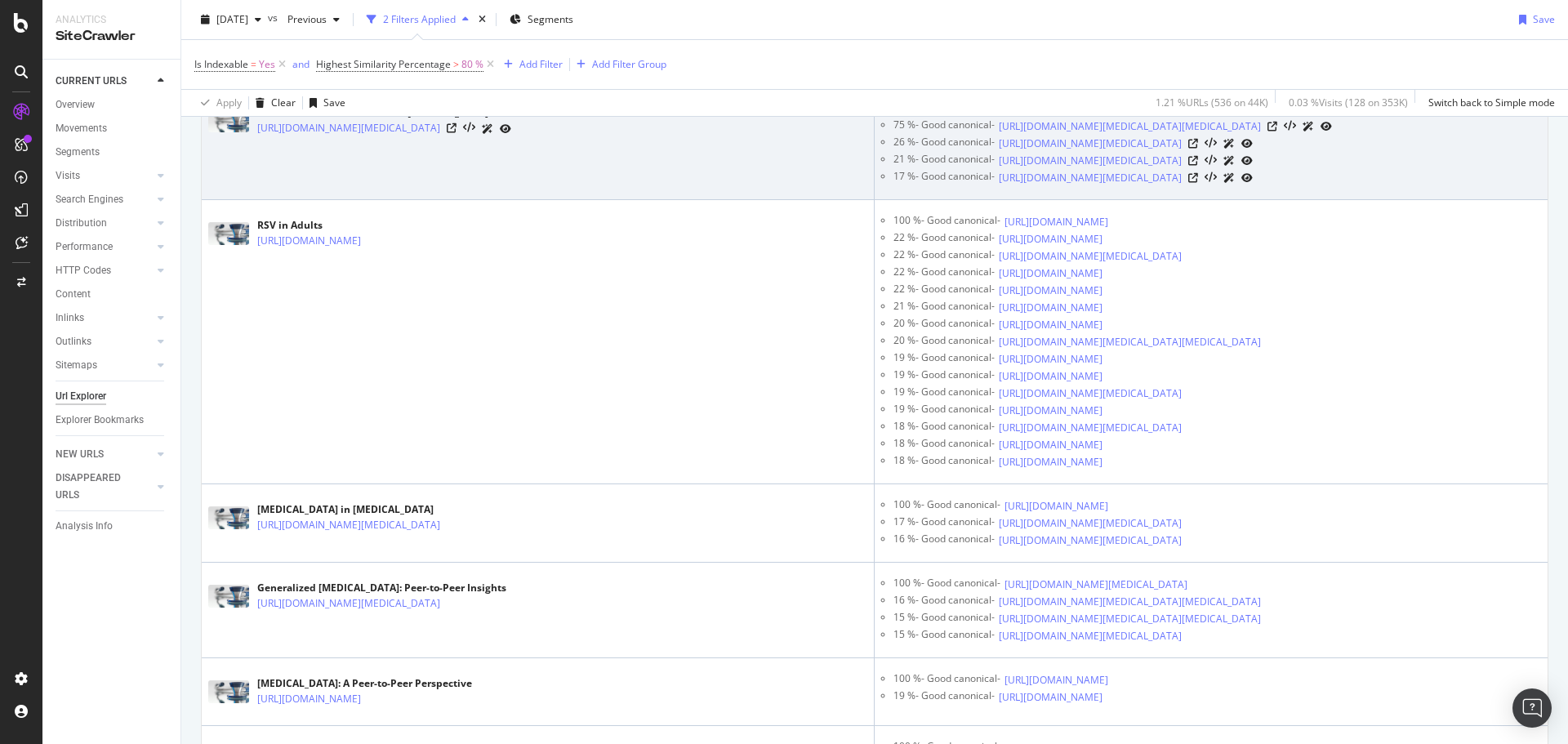
scroll to position [1061, 0]
